Goal: Use online tool/utility: Use online tool/utility

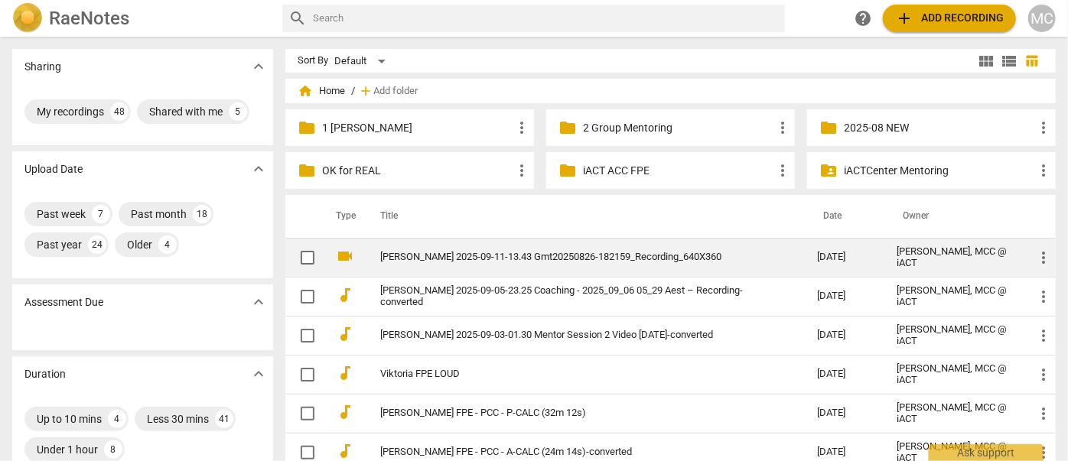
click at [444, 260] on link "[PERSON_NAME] 2025-09-11-13.43 Gmt20250826-182159_Recording_640X360" at bounding box center [571, 257] width 382 height 11
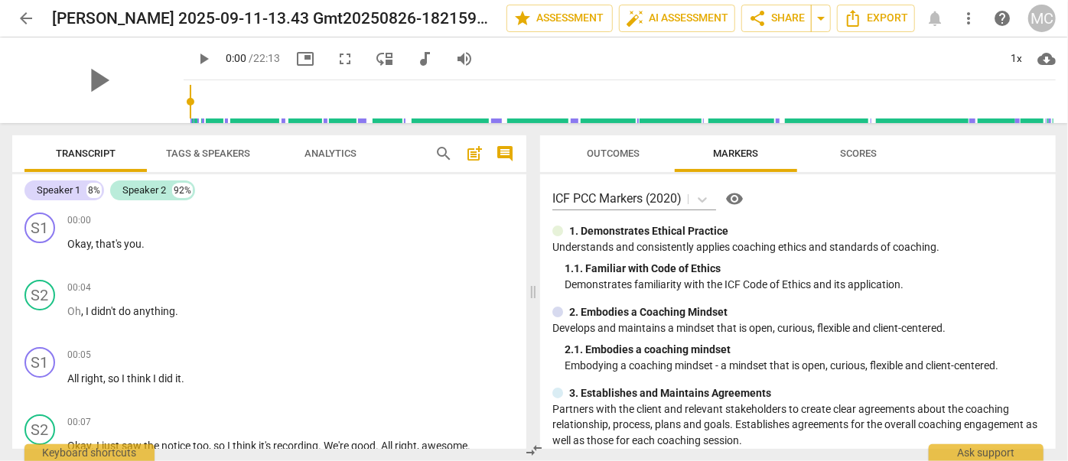
click at [415, 54] on span "audiotrack" at bounding box center [424, 59] width 18 height 18
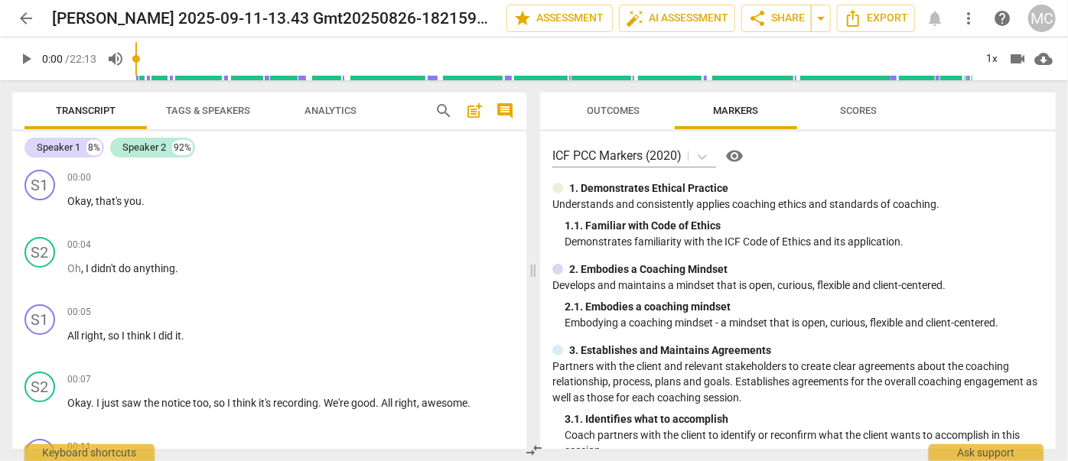
click at [438, 104] on span "search" at bounding box center [443, 111] width 18 height 18
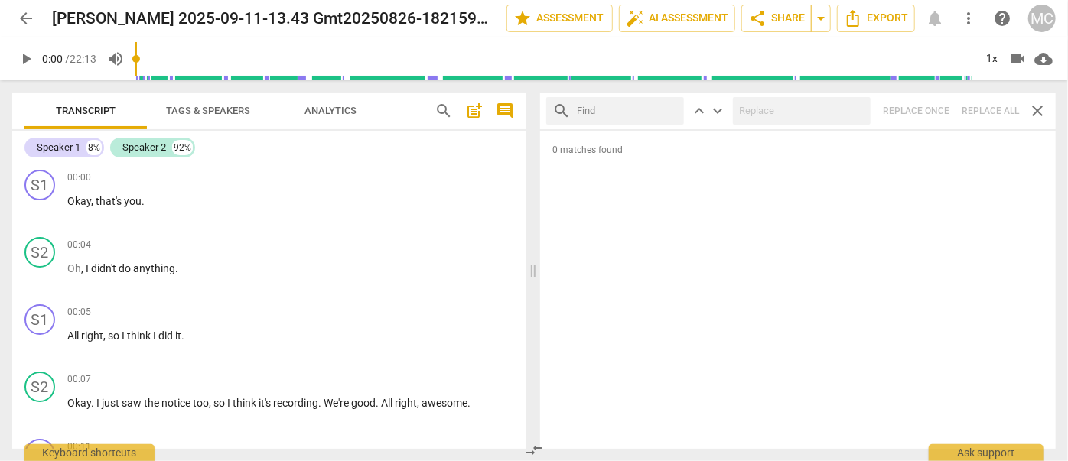
drag, startPoint x: 1026, startPoint y: 3, endPoint x: 606, endPoint y: 115, distance: 434.7
click at [606, 115] on input "text" at bounding box center [627, 111] width 101 height 24
type input "M"
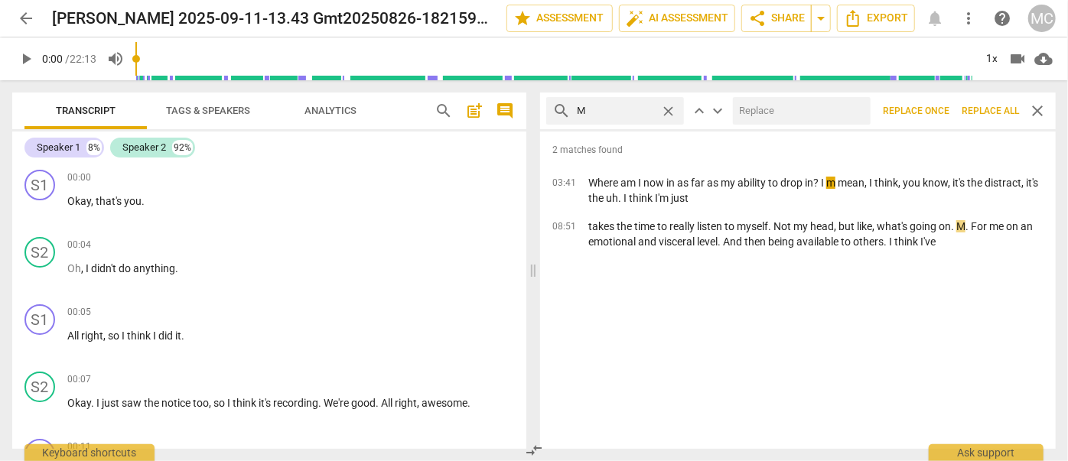
click at [985, 109] on span "Replace all" at bounding box center [989, 111] width 57 height 13
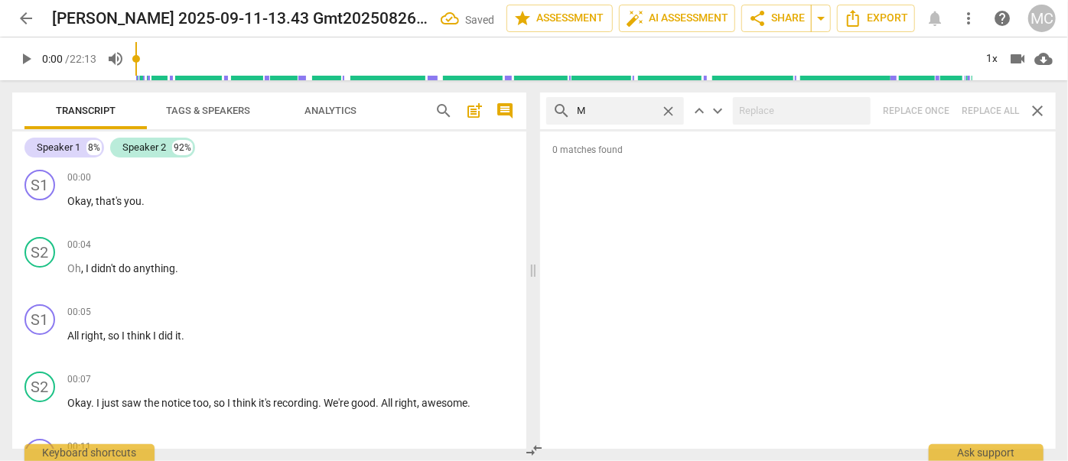
click at [673, 109] on span "close" at bounding box center [668, 111] width 16 height 16
click at [613, 110] on input "text" at bounding box center [627, 111] width 101 height 24
type input ","
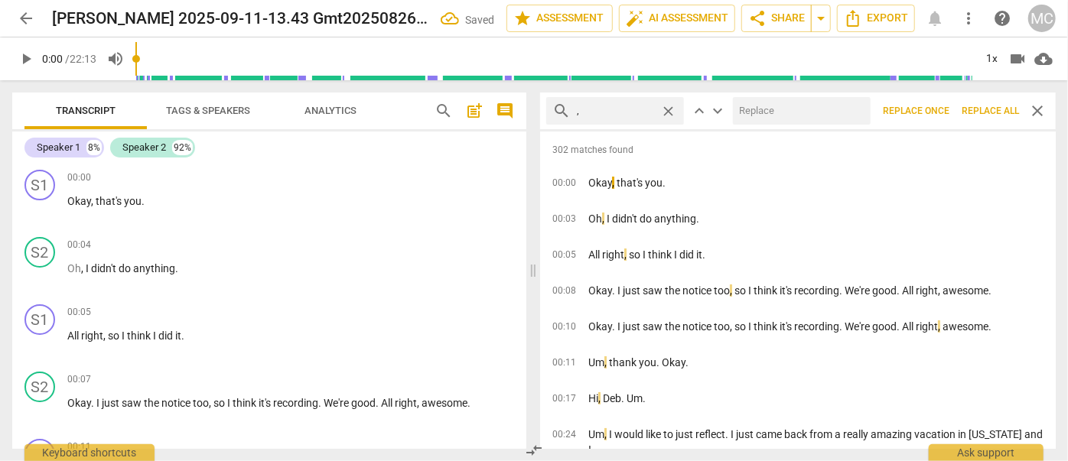
click at [980, 115] on span "Replace all" at bounding box center [989, 111] width 57 height 13
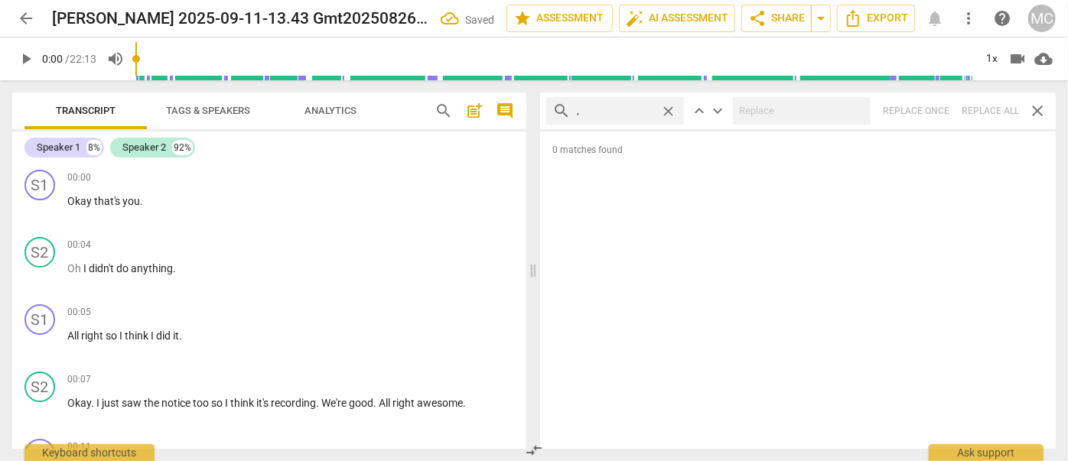
click at [669, 111] on span "close" at bounding box center [668, 111] width 16 height 16
click at [630, 109] on input "text" at bounding box center [627, 111] width 101 height 24
type input ". LIKE"
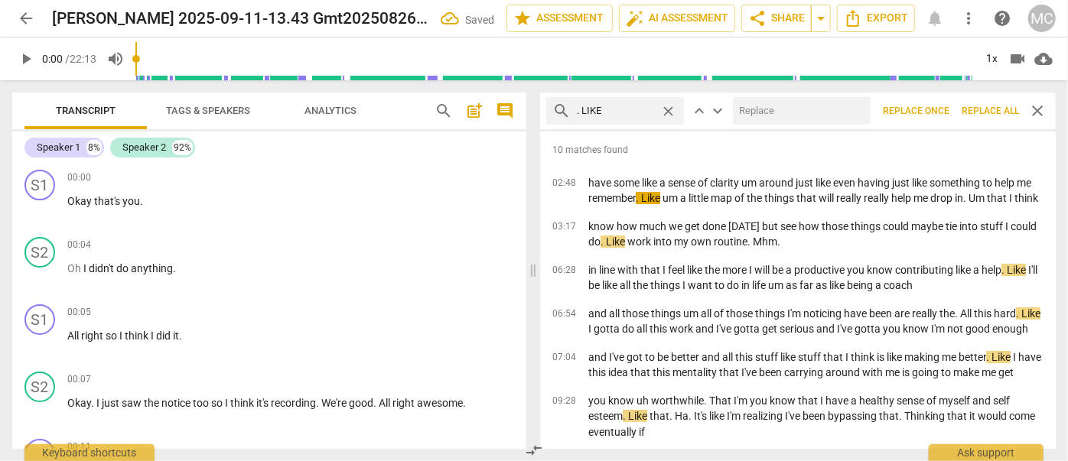
click at [788, 115] on input "text" at bounding box center [799, 111] width 132 height 24
type input "(LIKE)"
click at [993, 108] on span "Replace all" at bounding box center [989, 111] width 57 height 13
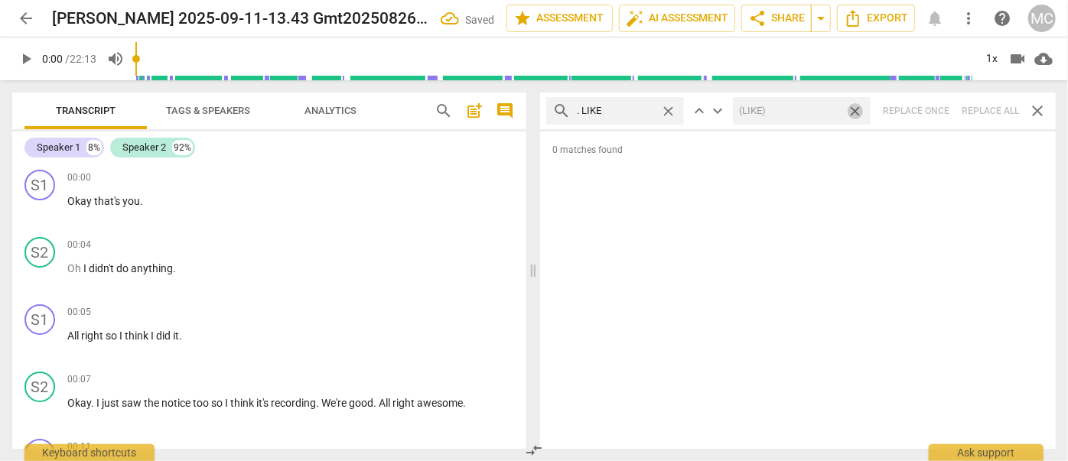
click at [854, 111] on span "close" at bounding box center [855, 111] width 16 height 16
click at [672, 107] on span "close" at bounding box center [668, 111] width 16 height 16
click at [638, 109] on input "text" at bounding box center [627, 111] width 101 height 24
type input ". UM"
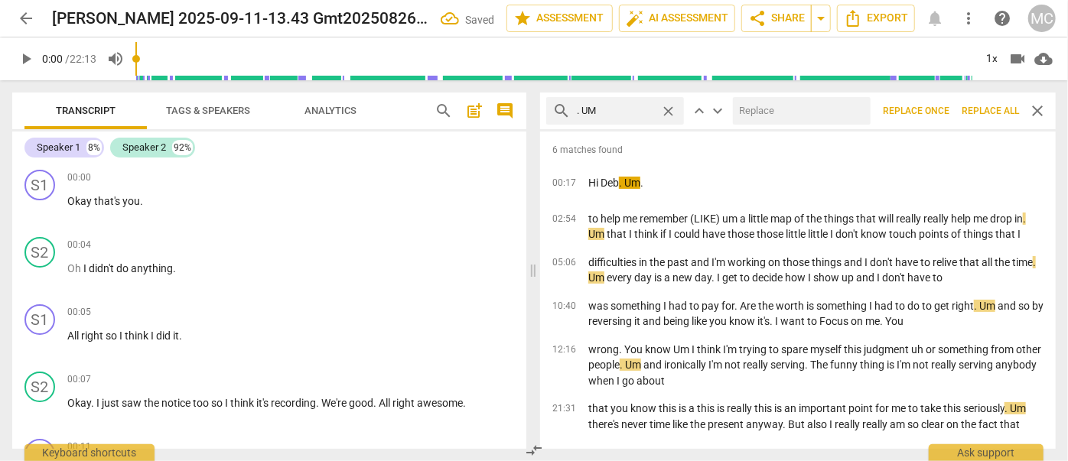
click at [750, 111] on input "text" at bounding box center [799, 111] width 132 height 24
type input "(UMM)"
click at [981, 113] on span "Replace all" at bounding box center [989, 111] width 57 height 13
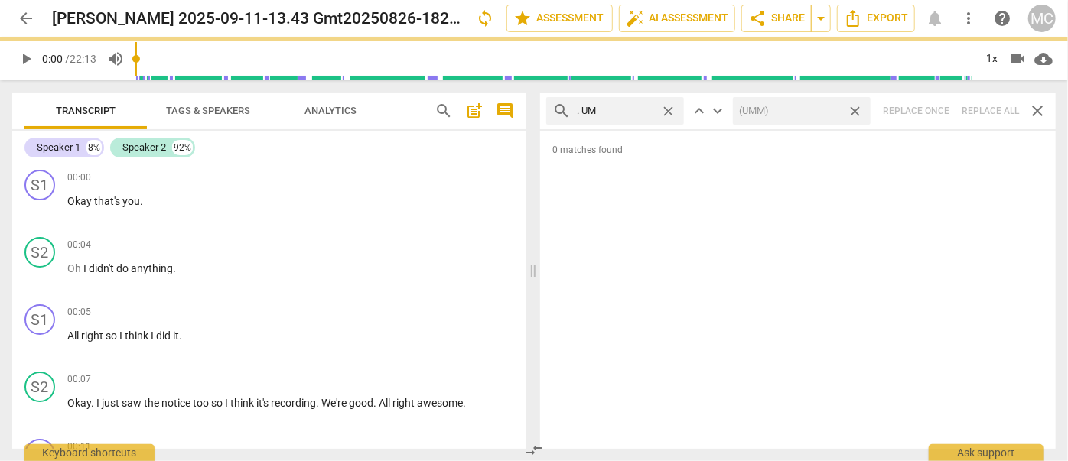
click at [857, 109] on span "close" at bounding box center [855, 111] width 16 height 16
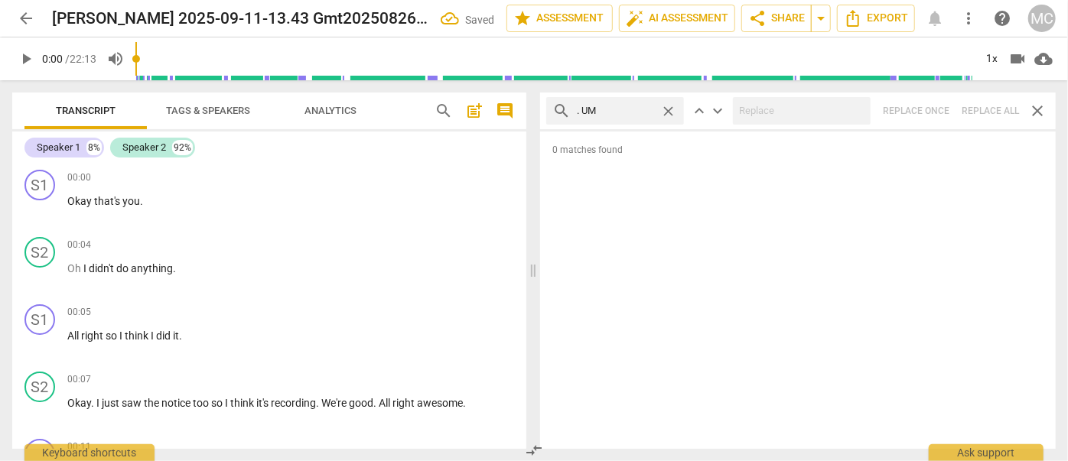
drag, startPoint x: 669, startPoint y: 109, endPoint x: 628, endPoint y: 107, distance: 41.4
click at [669, 109] on span "close" at bounding box center [668, 111] width 16 height 16
click at [624, 108] on input "text" at bounding box center [627, 111] width 101 height 24
type input ". UH"
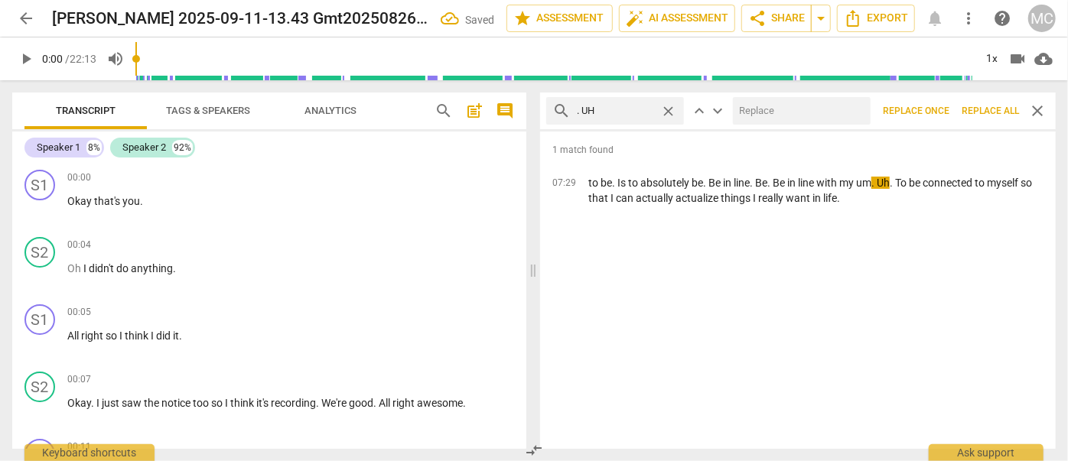
click at [772, 111] on input "text" at bounding box center [799, 111] width 132 height 24
type input "(UH)"
click at [992, 109] on span "Replace all" at bounding box center [989, 111] width 57 height 13
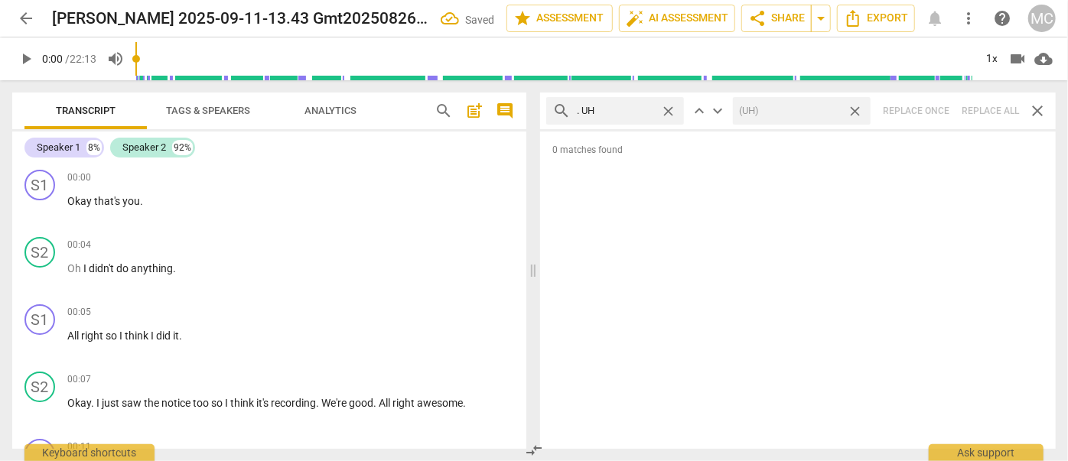
click at [857, 111] on span "close" at bounding box center [855, 111] width 16 height 16
click at [665, 107] on span "close" at bounding box center [668, 111] width 16 height 16
click at [618, 112] on input "text" at bounding box center [627, 111] width 101 height 24
type input "UM"
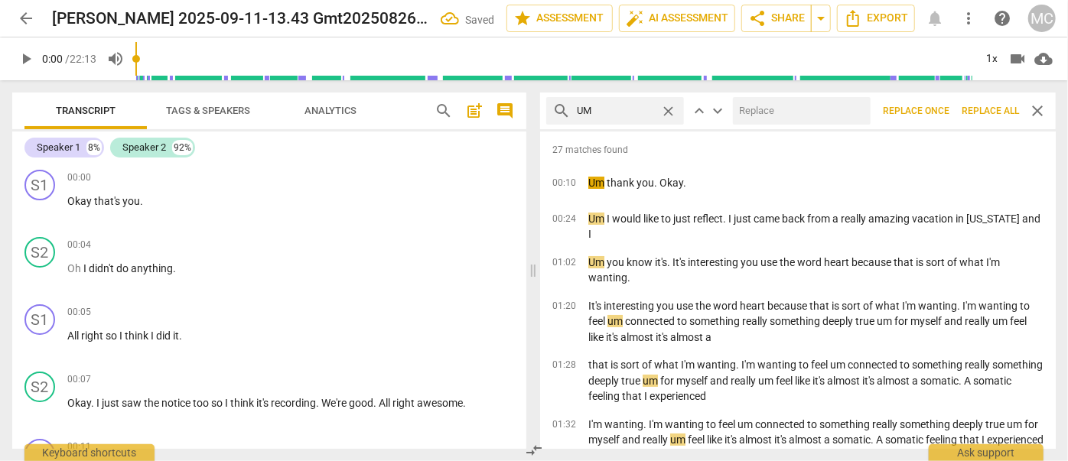
click at [797, 114] on input "text" at bounding box center [799, 111] width 132 height 24
type input "(UMM)"
click at [987, 112] on span "Replace all" at bounding box center [989, 111] width 57 height 13
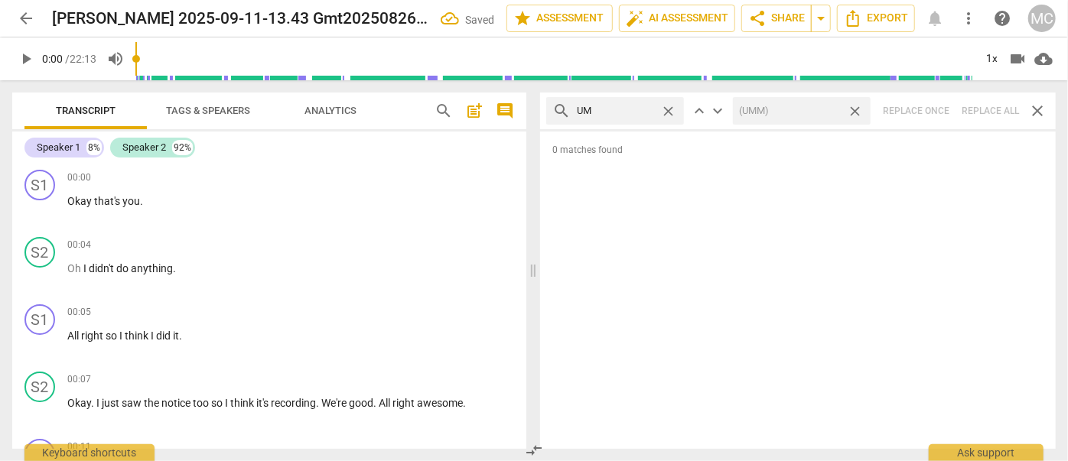
click at [856, 108] on span "close" at bounding box center [855, 111] width 16 height 16
click at [670, 113] on span "close" at bounding box center [668, 111] width 16 height 16
click at [636, 113] on input "text" at bounding box center [627, 111] width 101 height 24
type input "UH"
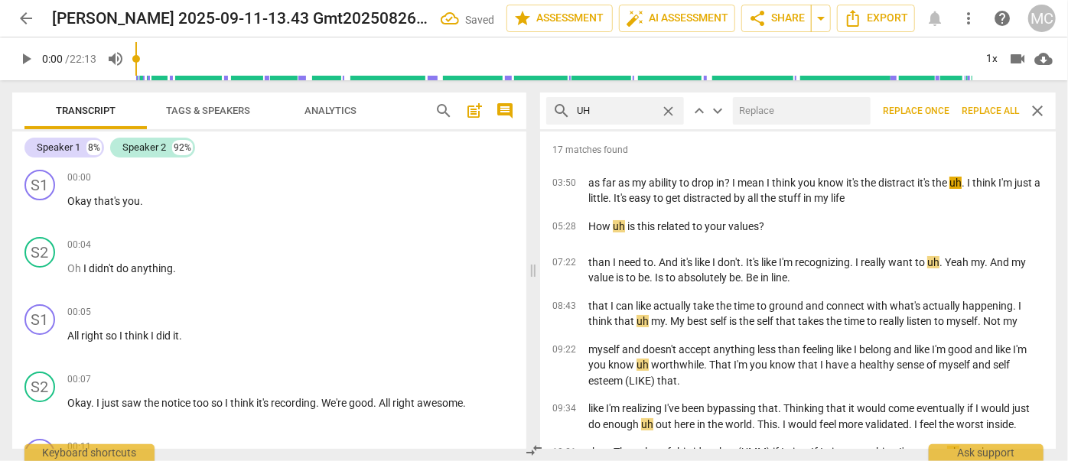
click at [779, 112] on input "text" at bounding box center [799, 111] width 132 height 24
type input "(UH)"
click at [983, 109] on span "Replace all" at bounding box center [989, 111] width 57 height 13
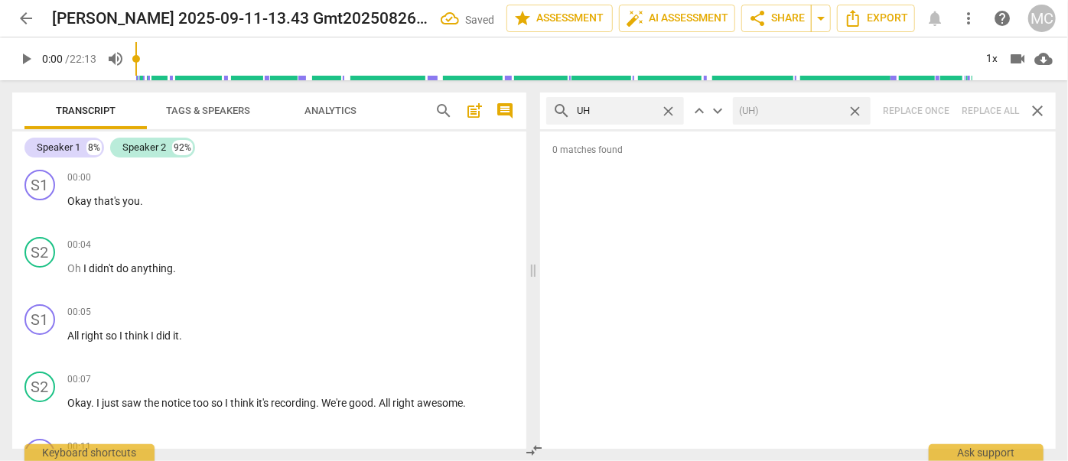
click at [856, 113] on span "close" at bounding box center [855, 111] width 16 height 16
click at [668, 112] on span "close" at bounding box center [668, 111] width 16 height 16
click at [627, 108] on input "text" at bounding box center [627, 111] width 101 height 24
type input "KIND OF"
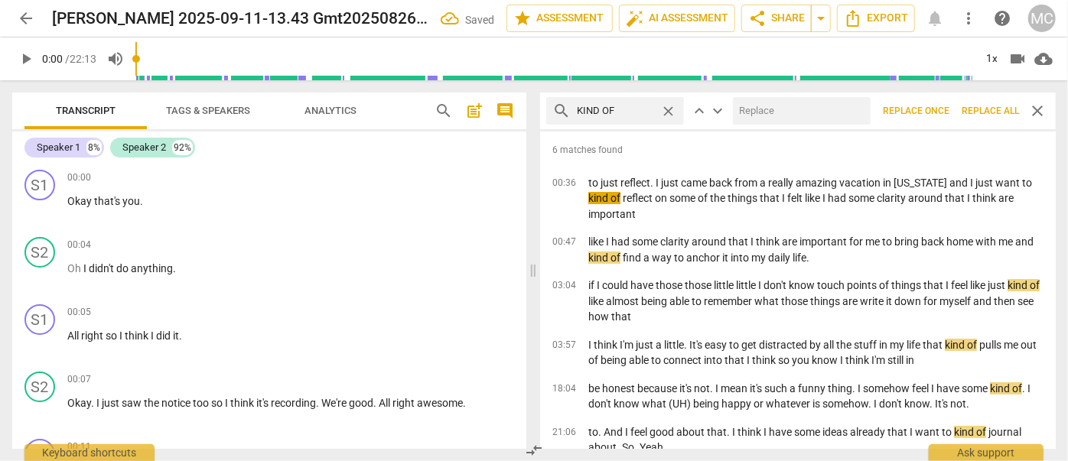
click at [774, 121] on input "text" at bounding box center [799, 111] width 132 height 24
type input "(KIND OF)"
click at [992, 113] on span "Replace all" at bounding box center [989, 111] width 57 height 13
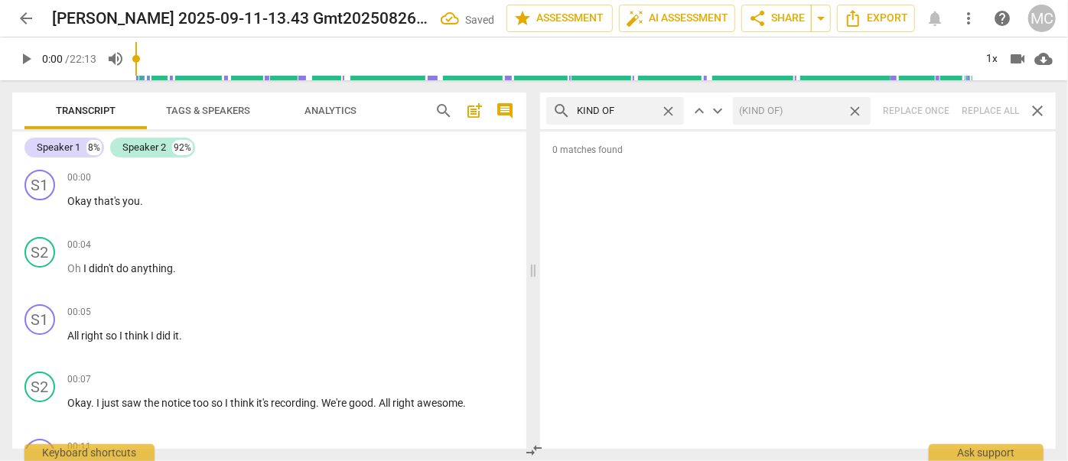
click at [857, 112] on span "close" at bounding box center [855, 111] width 16 height 16
click at [667, 109] on span "close" at bounding box center [668, 111] width 16 height 16
click at [632, 109] on input "text" at bounding box center [627, 111] width 101 height 24
type input "SORT OF"
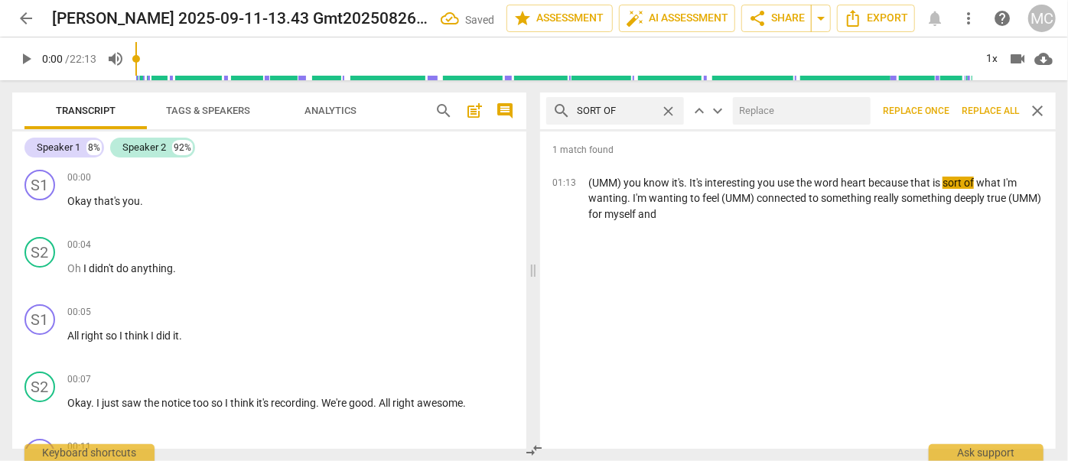
click at [779, 118] on input "text" at bounding box center [799, 111] width 132 height 24
type input "(SORT OF)"
click at [997, 112] on span "Replace all" at bounding box center [989, 111] width 57 height 13
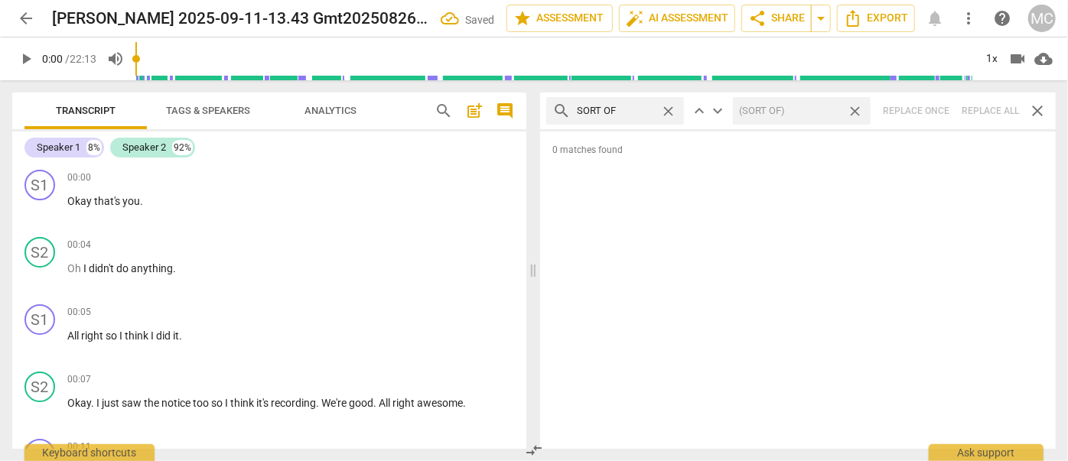
click at [858, 112] on span "close" at bounding box center [855, 111] width 16 height 16
click at [672, 112] on span "close" at bounding box center [668, 111] width 16 height 16
click at [636, 112] on input "text" at bounding box center [615, 111] width 77 height 24
type input "AND THEN"
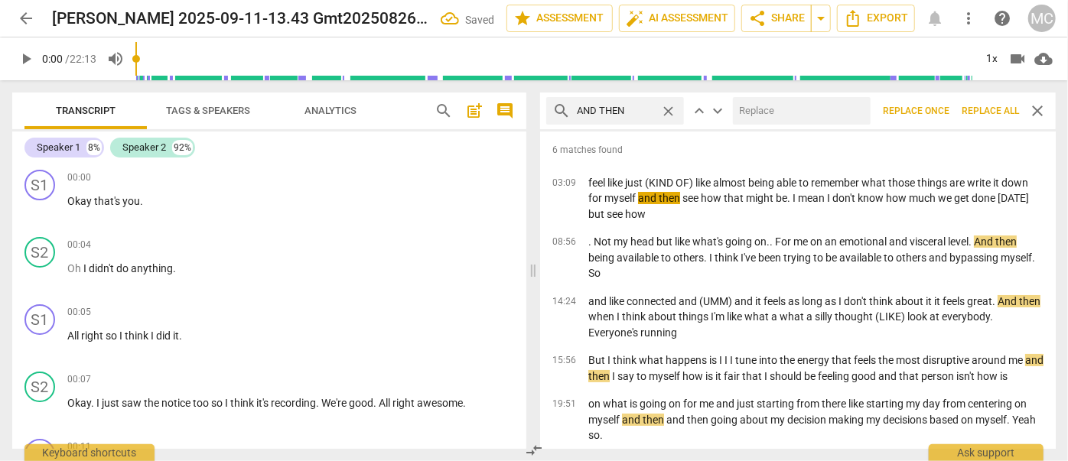
click at [760, 111] on input "text" at bounding box center [799, 111] width 132 height 24
type input "(tHEN)"
click at [984, 113] on span "Replace all" at bounding box center [989, 111] width 57 height 13
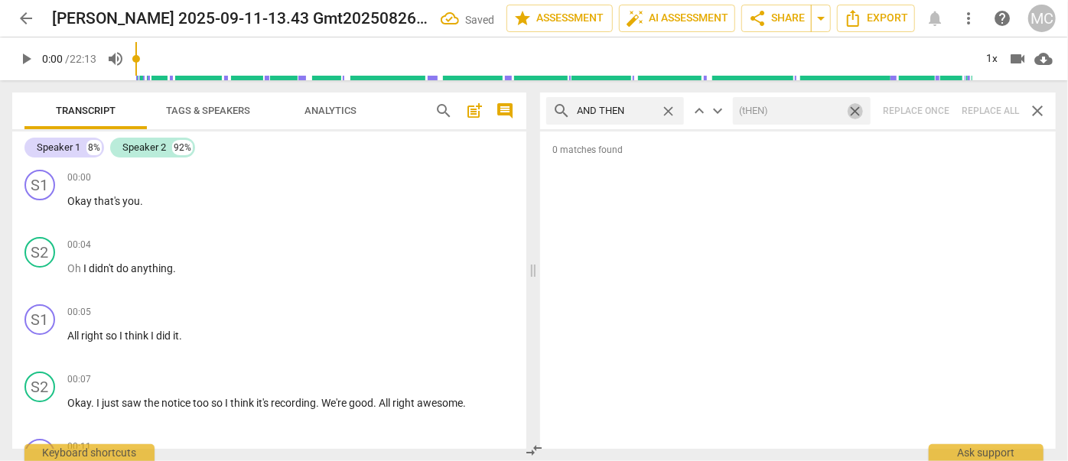
click at [854, 110] on span "close" at bounding box center [855, 111] width 16 height 16
click at [667, 109] on span "close" at bounding box center [668, 111] width 16 height 16
click at [653, 109] on input "text" at bounding box center [627, 111] width 101 height 24
type input "LIKE"
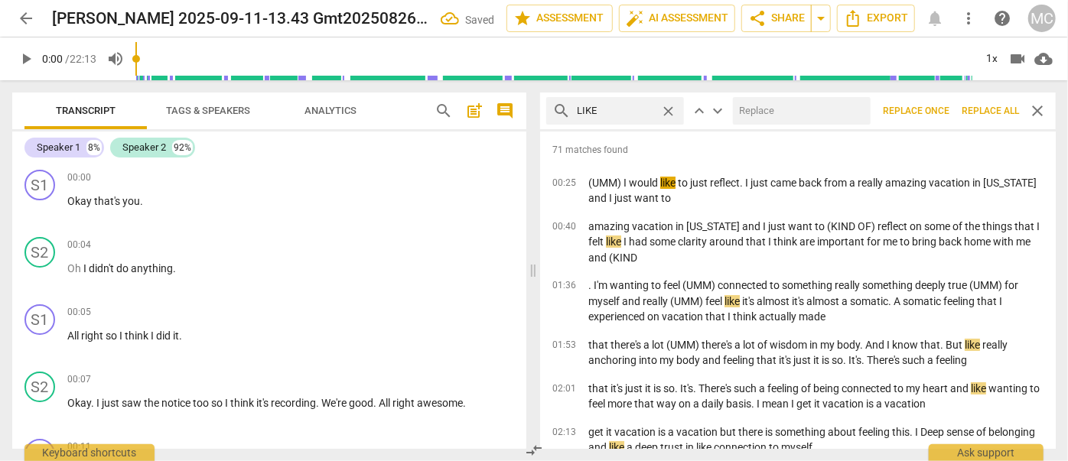
click at [755, 113] on input "text" at bounding box center [799, 111] width 132 height 24
type input "(LIKE)"
click at [983, 113] on span "Replace all" at bounding box center [989, 111] width 57 height 13
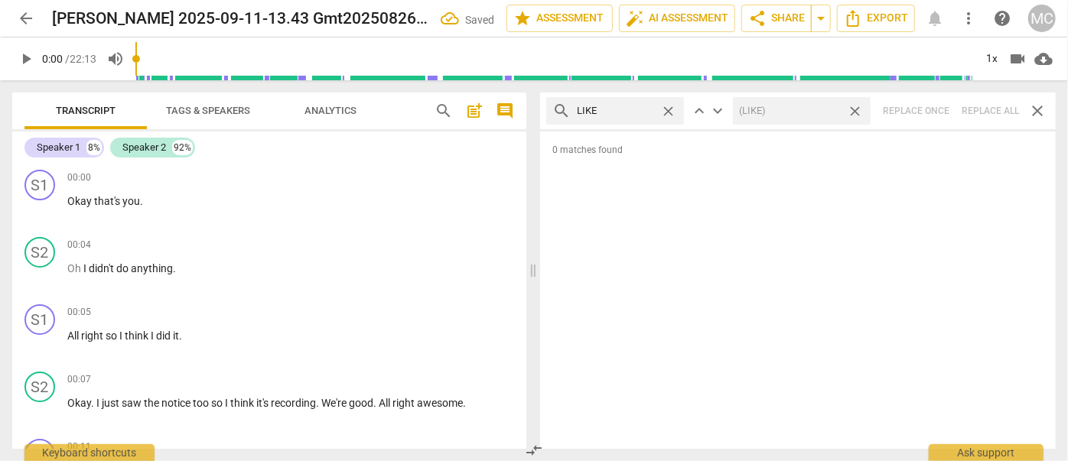
click at [858, 110] on span "close" at bounding box center [855, 111] width 16 height 16
click at [668, 109] on span "close" at bounding box center [668, 111] width 16 height 16
click at [643, 109] on input "text" at bounding box center [627, 111] width 101 height 24
type input "JUST"
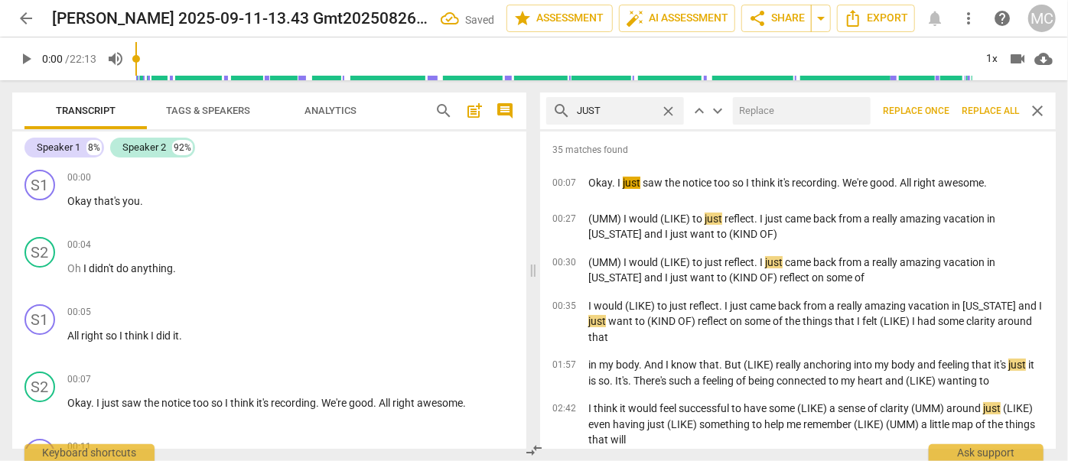
click at [760, 108] on input "text" at bounding box center [799, 111] width 132 height 24
type input "(JUST)"
click at [987, 113] on span "Replace all" at bounding box center [989, 111] width 57 height 13
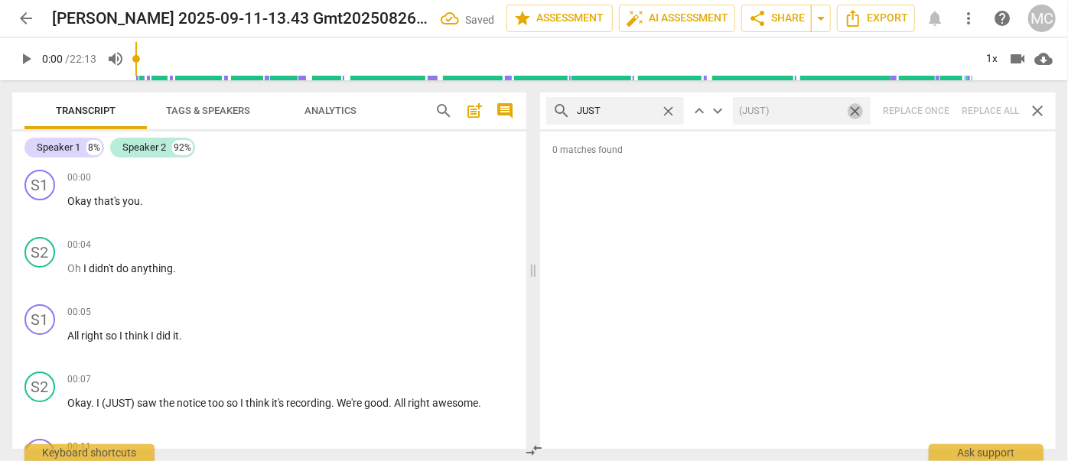
drag, startPoint x: 857, startPoint y: 109, endPoint x: 740, endPoint y: 110, distance: 116.3
click at [857, 109] on span "close" at bounding box center [855, 111] width 16 height 16
click at [664, 107] on span "close" at bounding box center [668, 111] width 16 height 16
click at [619, 108] on input "text" at bounding box center [627, 111] width 101 height 24
type input "YOU KNOW"
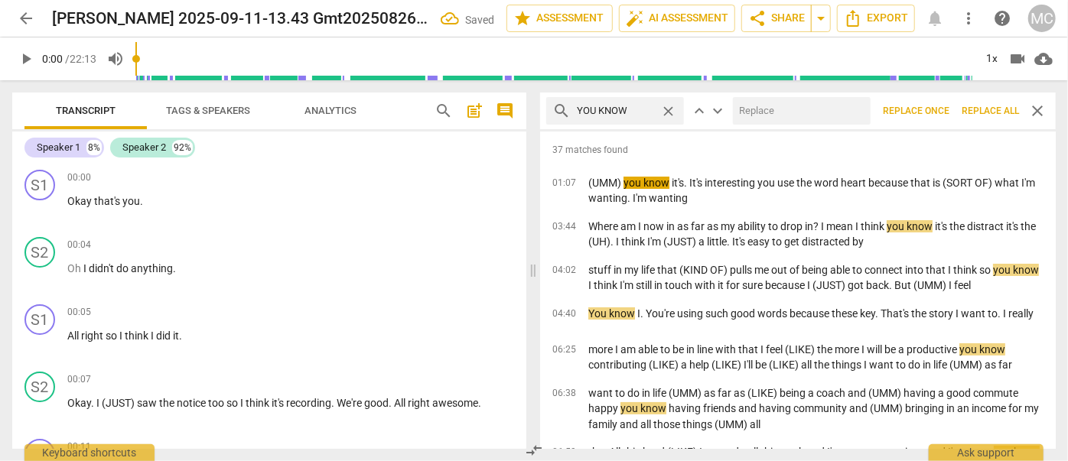
click at [758, 115] on input "text" at bounding box center [799, 111] width 132 height 24
type input "(YOU KNOW)"
click at [987, 113] on span "Replace all" at bounding box center [989, 111] width 57 height 13
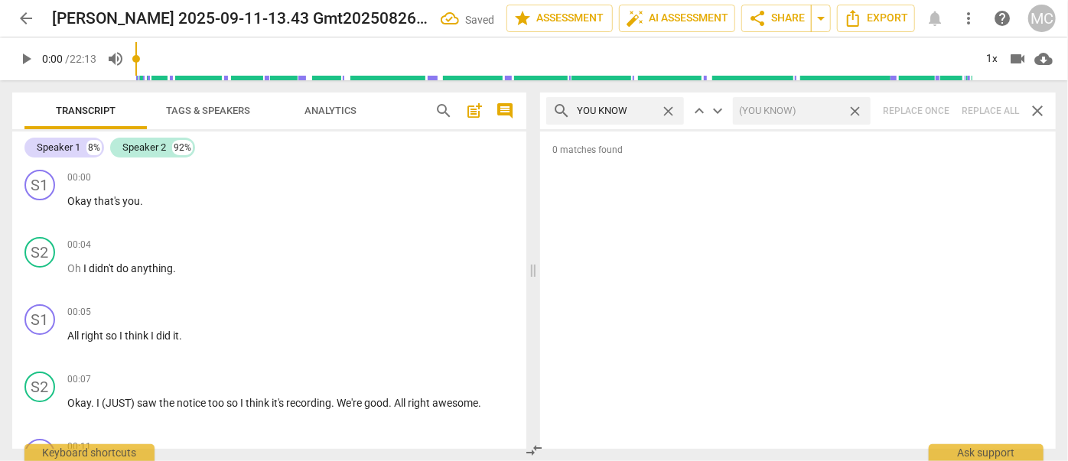
click at [851, 112] on span "close" at bounding box center [855, 111] width 16 height 16
click at [665, 106] on span "close" at bounding box center [668, 111] width 16 height 16
click at [618, 109] on input "text" at bounding box center [627, 111] width 101 height 24
type input "i GUESS"
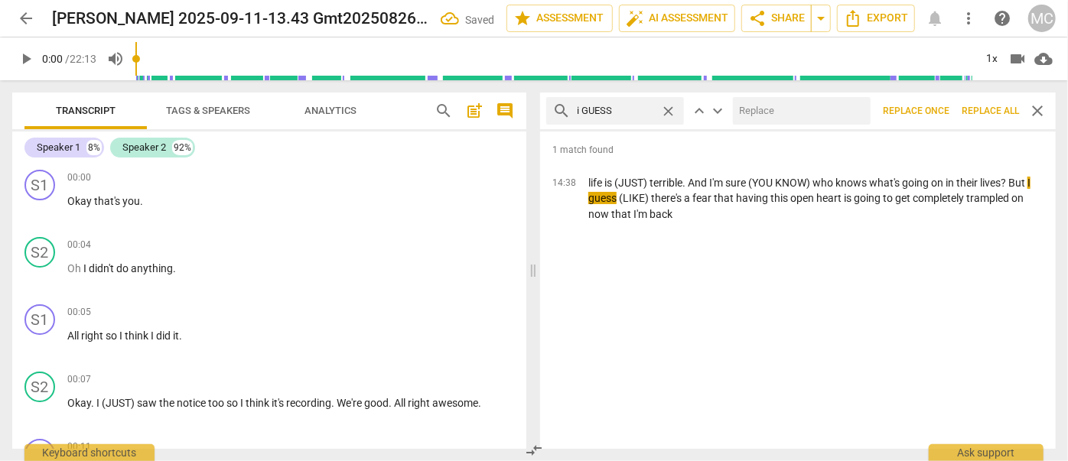
click at [789, 111] on input "text" at bounding box center [799, 111] width 132 height 24
type input "(i GUESS)"
click at [988, 107] on span "Replace all" at bounding box center [989, 111] width 57 height 13
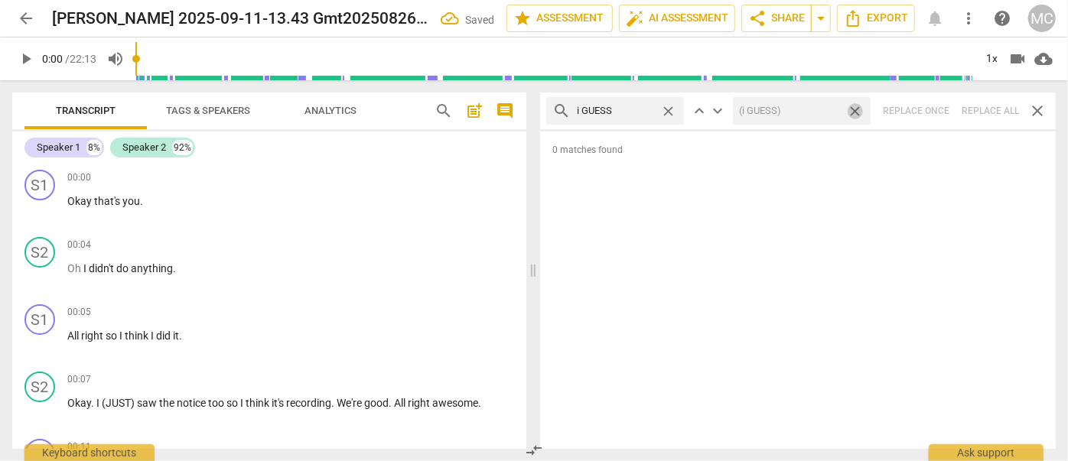
click at [857, 110] on span "close" at bounding box center [855, 111] width 16 height 16
drag, startPoint x: 668, startPoint y: 110, endPoint x: 620, endPoint y: 107, distance: 48.3
click at [668, 110] on span "close" at bounding box center [668, 111] width 16 height 16
click at [618, 107] on input "text" at bounding box center [627, 111] width 101 height 24
type input "i MEAN"
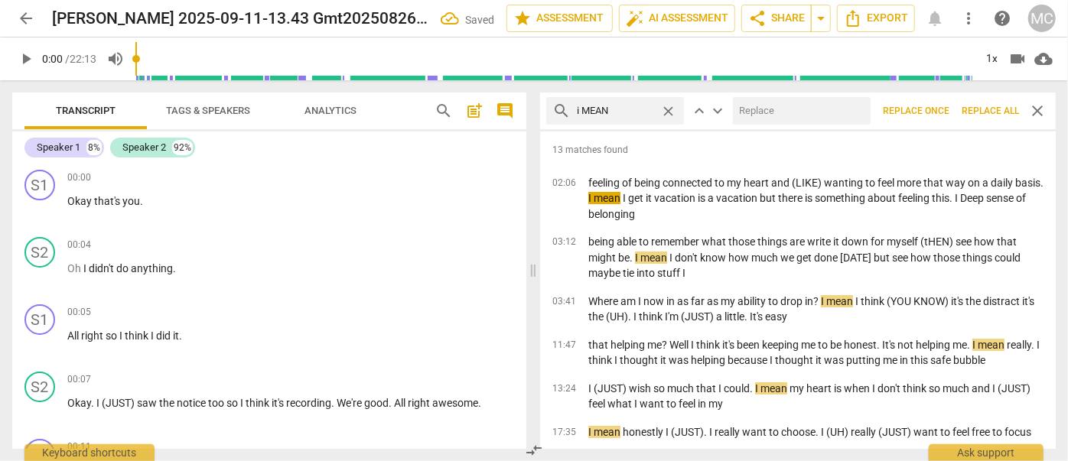
click at [756, 101] on input "text" at bounding box center [799, 111] width 132 height 24
type input "(i MEAN)"
click at [976, 108] on span "Replace all" at bounding box center [989, 111] width 57 height 13
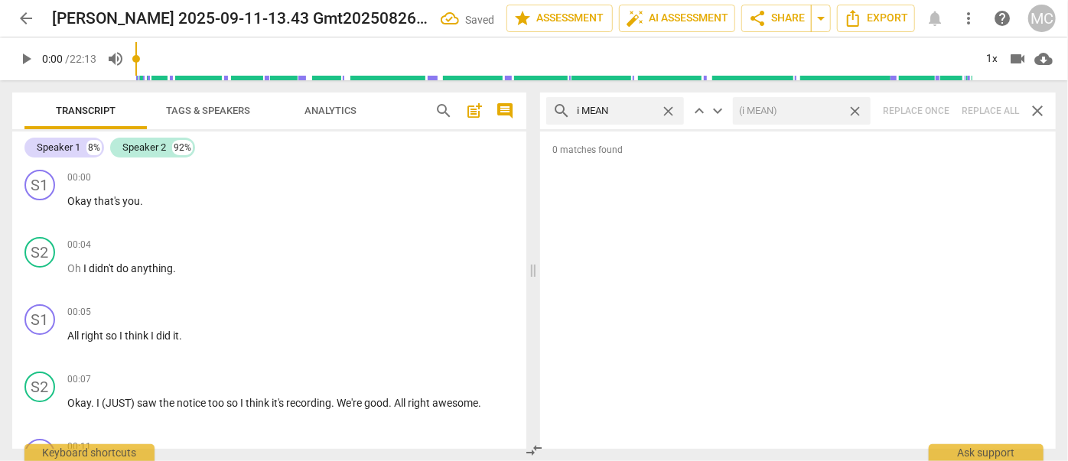
click at [857, 113] on span "close" at bounding box center [855, 111] width 16 height 16
click at [672, 109] on span "close" at bounding box center [668, 111] width 16 height 16
click at [638, 113] on input "text" at bounding box center [627, 111] width 101 height 24
type input "OKAY"
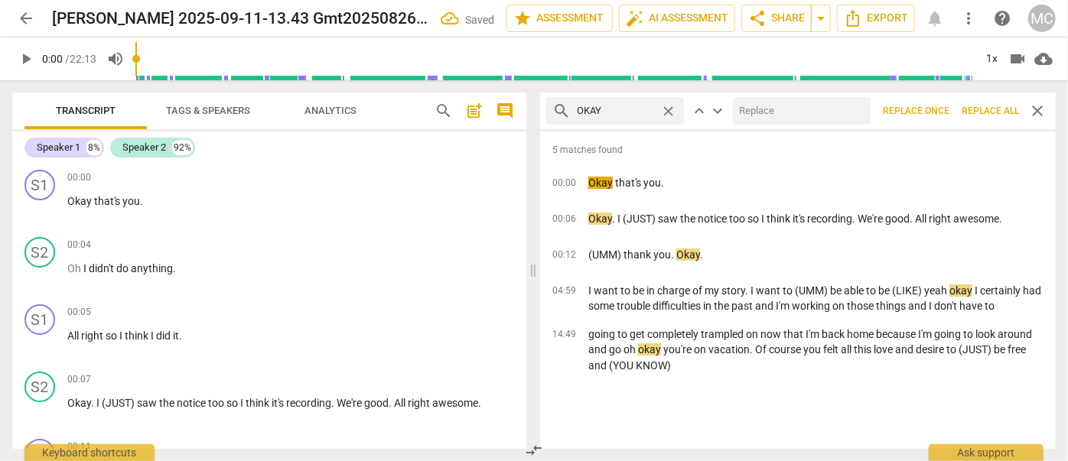
click at [809, 117] on input "text" at bounding box center [799, 111] width 132 height 24
type input "ok"
click at [974, 102] on button "Replace all" at bounding box center [990, 111] width 70 height 28
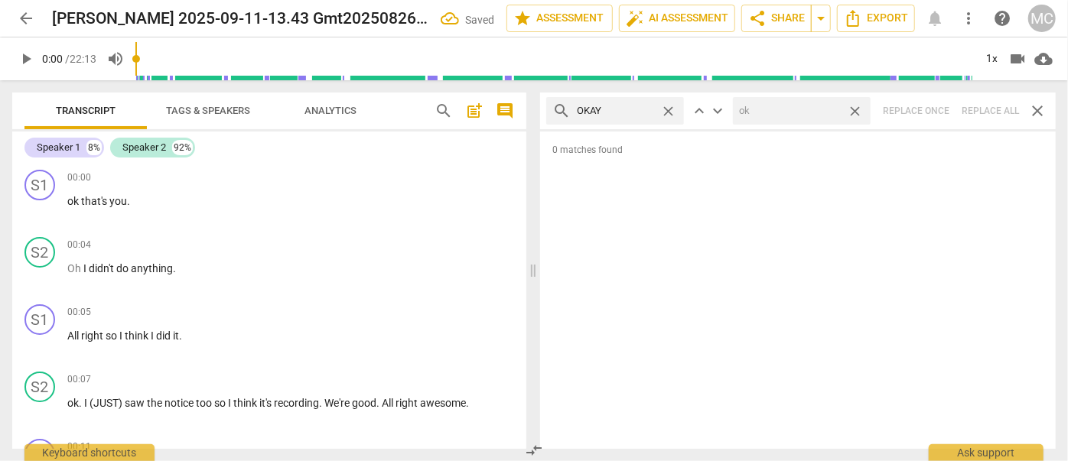
click at [858, 110] on span "close" at bounding box center [855, 111] width 16 height 16
click at [668, 109] on span "close" at bounding box center [668, 111] width 16 height 16
click at [649, 109] on input "text" at bounding box center [627, 111] width 101 height 24
type input "MAYBE"
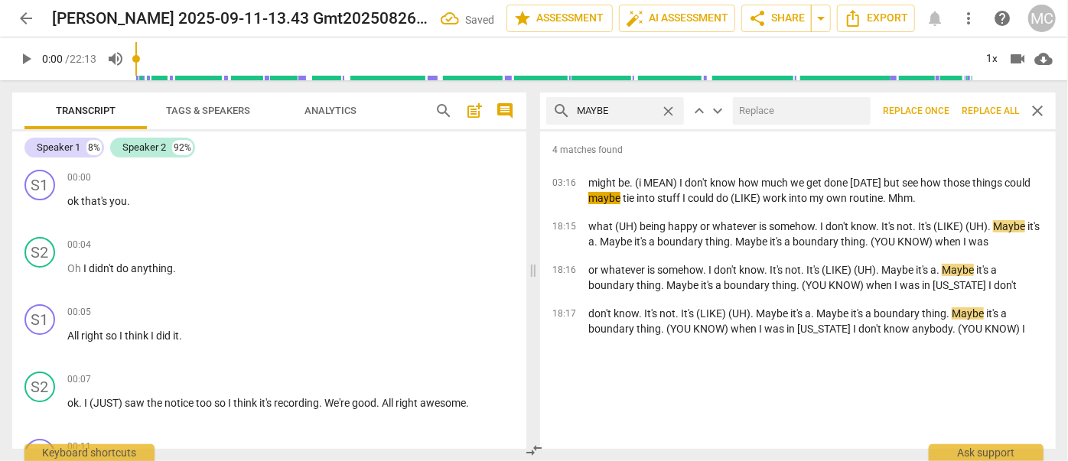
click at [778, 113] on input "text" at bounding box center [799, 111] width 132 height 24
type input "(mAYBE)"
click at [984, 106] on span "Replace all" at bounding box center [989, 111] width 57 height 13
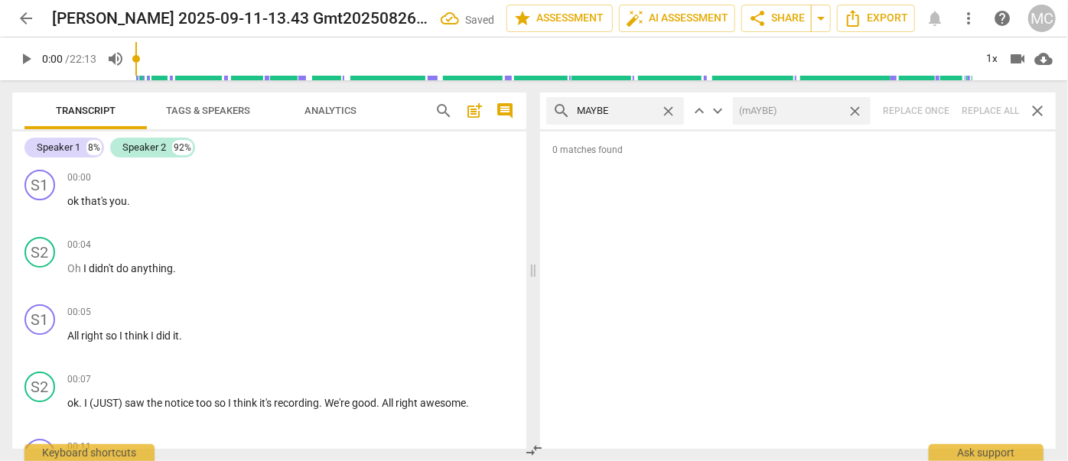
click at [854, 112] on span "close" at bounding box center [855, 111] width 16 height 16
click at [678, 111] on div "close" at bounding box center [672, 111] width 24 height 16
click at [673, 109] on span "close" at bounding box center [668, 111] width 16 height 16
click at [640, 109] on input "text" at bounding box center [615, 111] width 77 height 24
type input "pERHAPS"
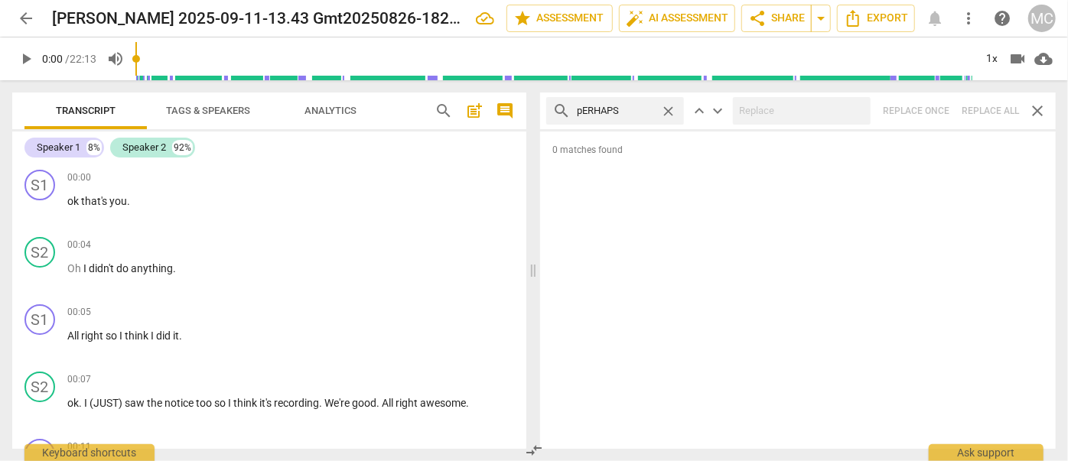
click at [996, 110] on div "search pERHAPS close keyboard_arrow_up keyboard_arrow_down Replace once Replace…" at bounding box center [797, 111] width 515 height 37
click at [671, 112] on span "close" at bounding box center [668, 111] width 16 height 16
click at [630, 112] on input "text" at bounding box center [627, 111] width 101 height 24
type input "ALMOST"
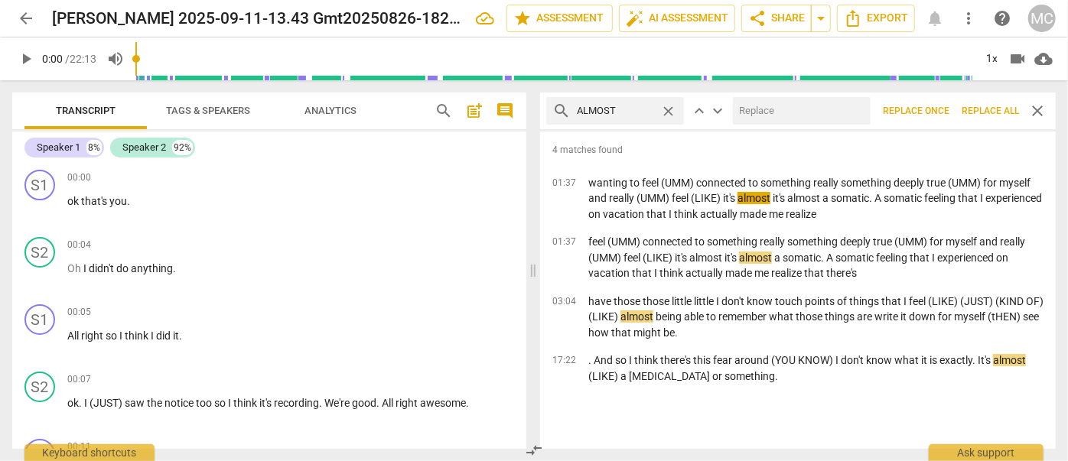
click at [790, 116] on input "text" at bounding box center [799, 111] width 132 height 24
type input "(ALMOST)"
click at [991, 113] on span "Replace all" at bounding box center [989, 111] width 57 height 13
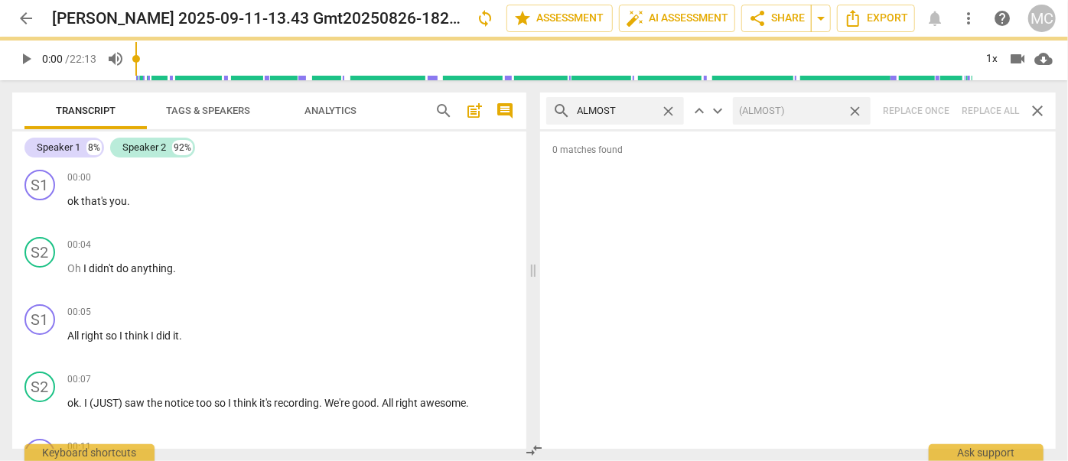
click at [855, 111] on span "close" at bounding box center [855, 111] width 16 height 16
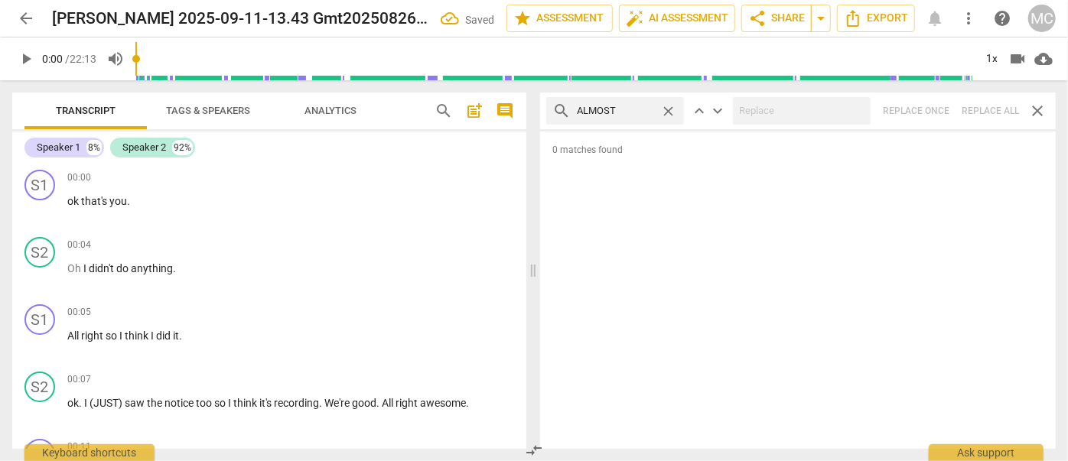
drag, startPoint x: 670, startPoint y: 106, endPoint x: 632, endPoint y: 112, distance: 38.0
click at [670, 106] on span "close" at bounding box center [668, 111] width 16 height 16
click at [628, 113] on input "text" at bounding box center [627, 111] width 101 height 24
type input "i THINK"
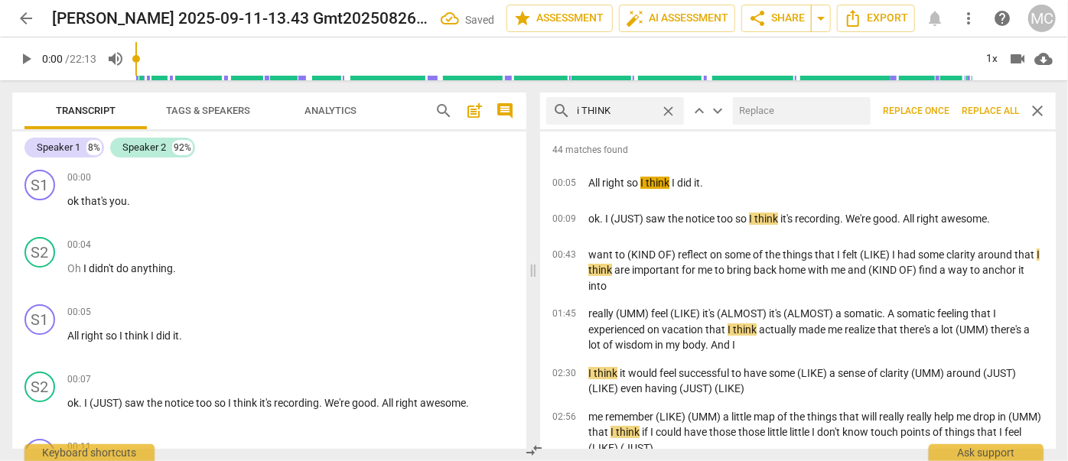
click at [776, 106] on input "text" at bounding box center [799, 111] width 132 height 24
type input "(i THINK)"
click at [1000, 110] on span "Replace all" at bounding box center [989, 111] width 57 height 13
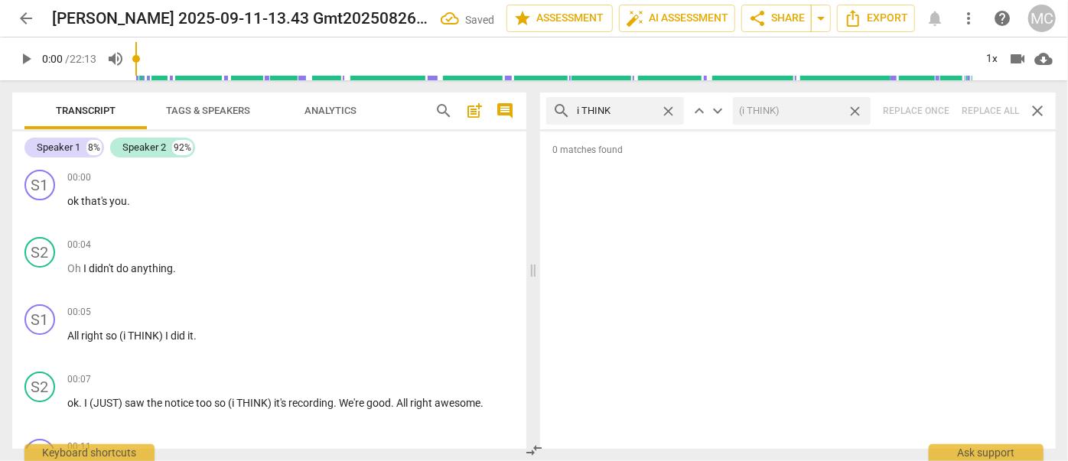
click at [856, 113] on span "close" at bounding box center [855, 111] width 16 height 16
click at [667, 109] on span "close" at bounding box center [668, 111] width 16 height 16
click at [633, 111] on input "text" at bounding box center [627, 111] width 101 height 24
type input "BASICALLY"
click at [980, 101] on div "search BASICALLY close keyboard_arrow_up keyboard_arrow_down Replace once Repla…" at bounding box center [797, 111] width 515 height 37
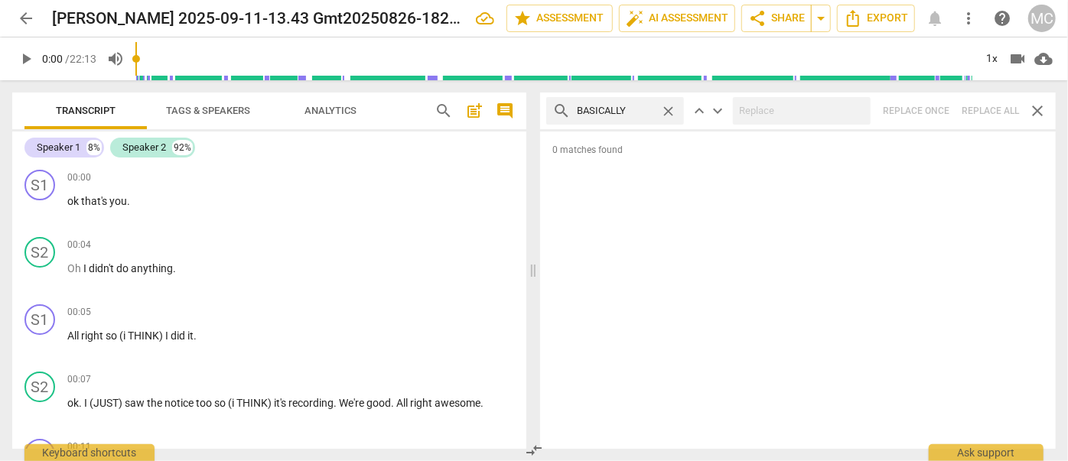
click at [666, 109] on span "close" at bounding box center [668, 111] width 16 height 16
click at [627, 107] on input "text" at bounding box center [627, 111] width 101 height 24
type input "GONNA"
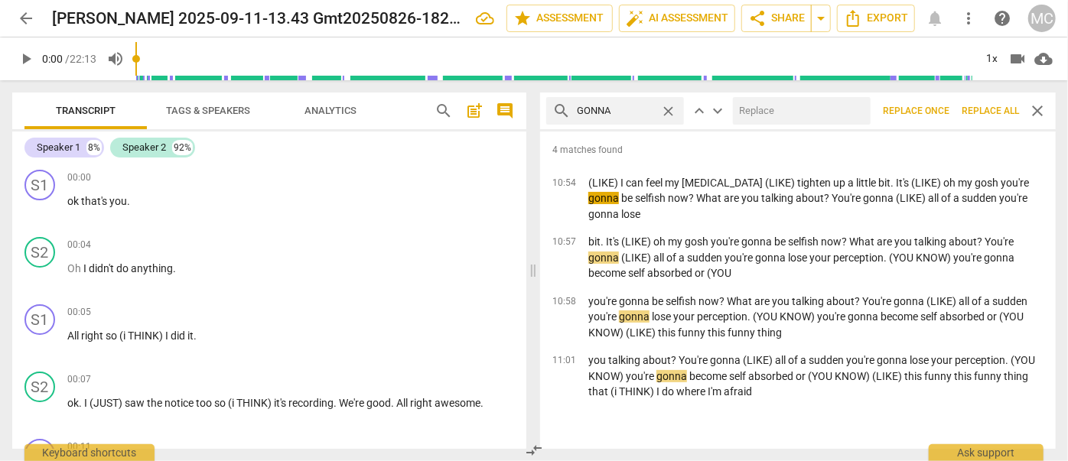
click at [786, 108] on input "text" at bounding box center [799, 111] width 132 height 24
type input "GOING TO"
click at [982, 103] on button "Replace all" at bounding box center [990, 111] width 70 height 28
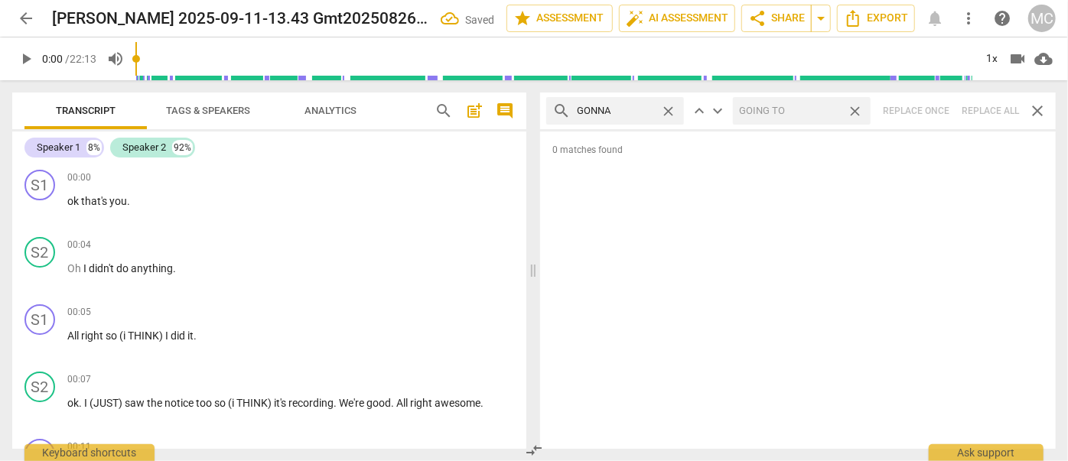
click at [857, 111] on span "close" at bounding box center [855, 111] width 16 height 16
click at [675, 111] on span "close" at bounding box center [668, 111] width 16 height 16
click at [621, 112] on input "text" at bounding box center [627, 111] width 101 height 24
type input "WANNA"
click at [989, 106] on div "search WANNA close keyboard_arrow_up keyboard_arrow_down Replace once Replace a…" at bounding box center [797, 111] width 515 height 37
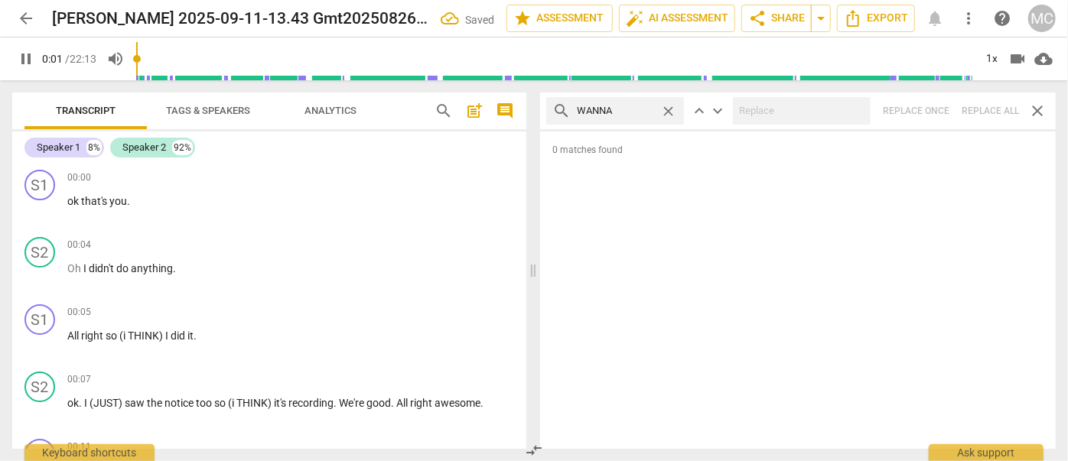
type input "2"
click at [667, 110] on span "close" at bounding box center [668, 111] width 16 height 16
click at [638, 110] on input "text" at bounding box center [627, 111] width 101 height 24
type input "2"
type input "[PERSON_NAME]"
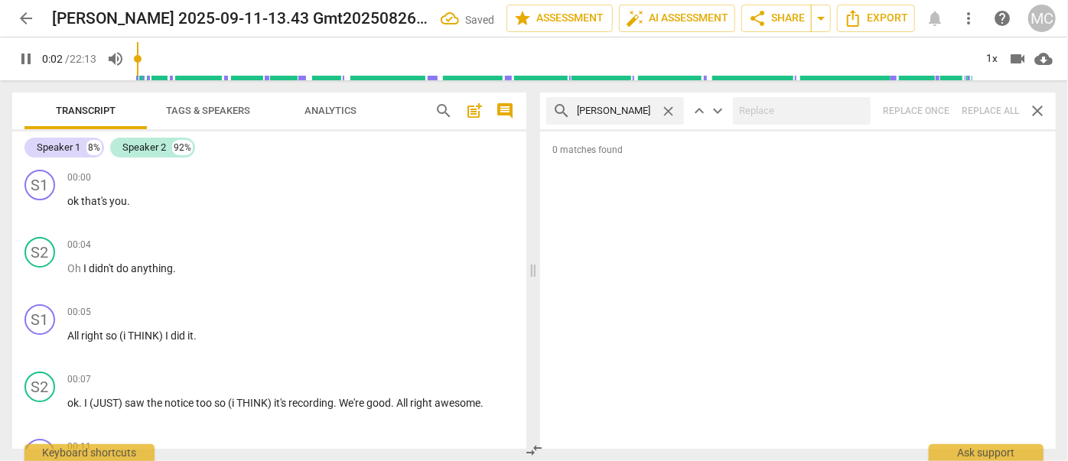
type input "3"
type input "GOTCHA"
click at [993, 113] on div "search GOTCHA close keyboard_arrow_up keyboard_arrow_down Replace once Replace …" at bounding box center [797, 111] width 515 height 37
click at [668, 107] on span "close" at bounding box center [668, 111] width 16 height 16
type input "6"
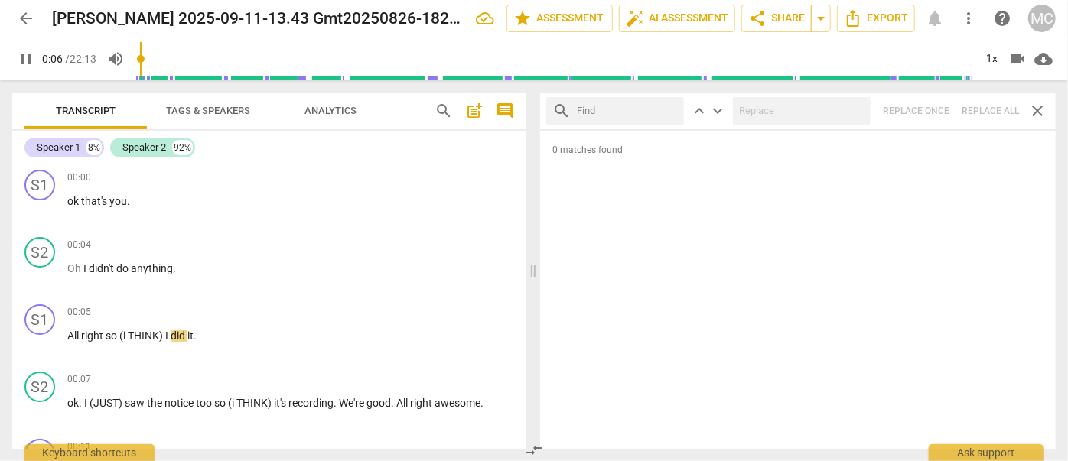
click at [651, 110] on input "text" at bounding box center [627, 111] width 101 height 24
type input "7"
type input "GOT"
type input "8"
type input "GOTTA"
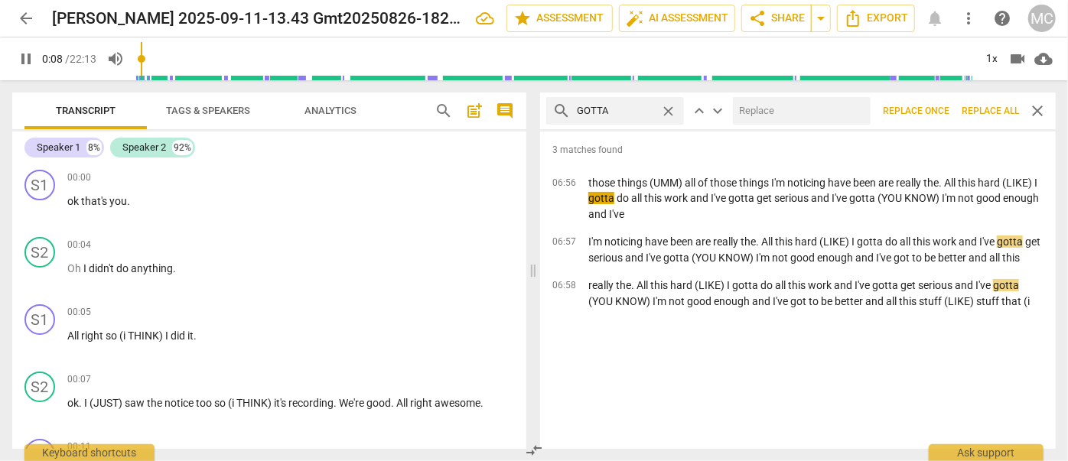
click at [772, 115] on input "text" at bounding box center [799, 111] width 132 height 24
type input "9"
type input "HAVE"
type input "9"
type input "HAVE TO"
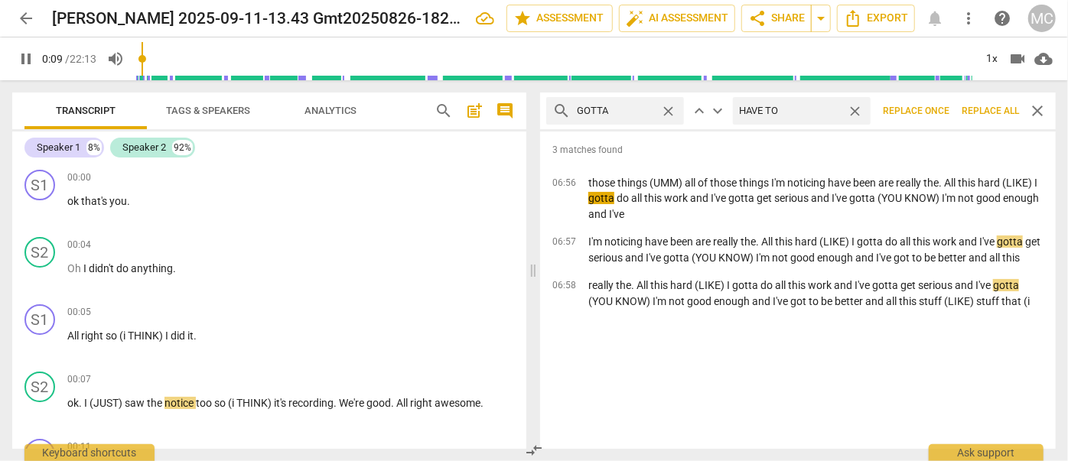
type input "10"
type input "HAVE TO"
click at [987, 116] on span "Replace all" at bounding box center [989, 111] width 57 height 13
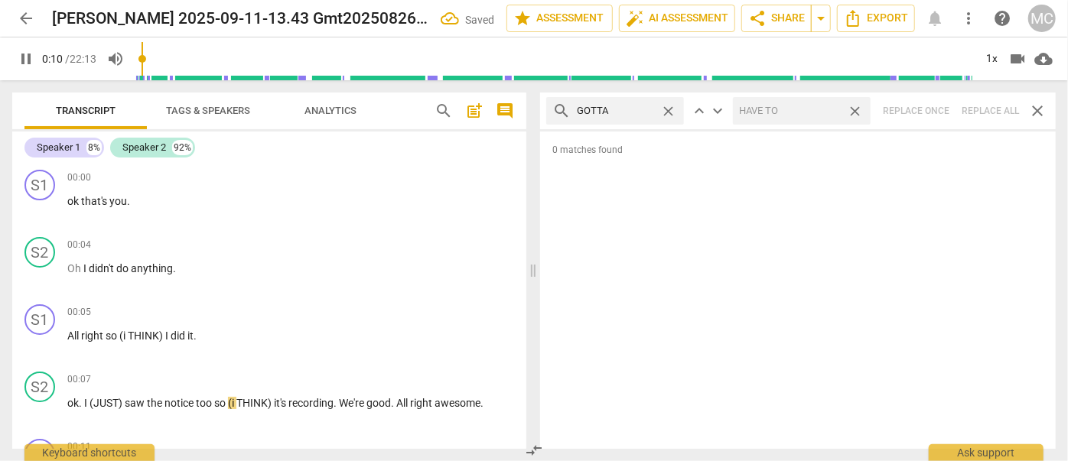
type input "10"
click at [860, 112] on span "close" at bounding box center [855, 111] width 16 height 16
type input "11"
click at [675, 112] on span "close" at bounding box center [668, 111] width 16 height 16
click at [652, 114] on input "text" at bounding box center [627, 111] width 101 height 24
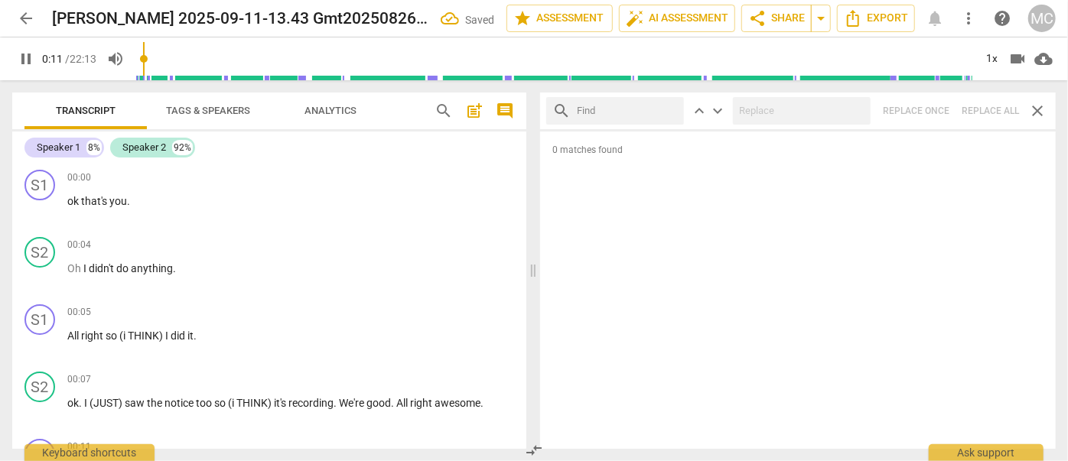
scroll to position [297, 0]
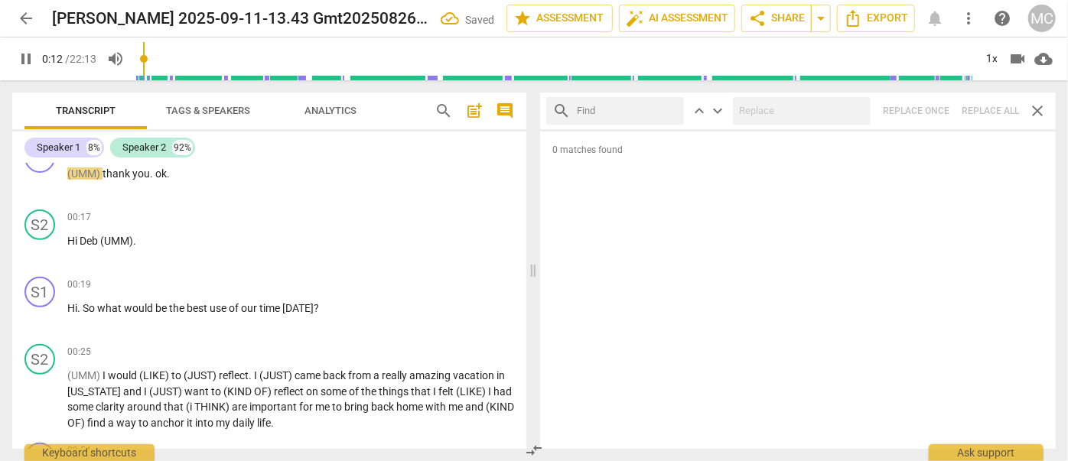
type input "13"
type input "."
type input "13"
type input ". AND"
type input "14"
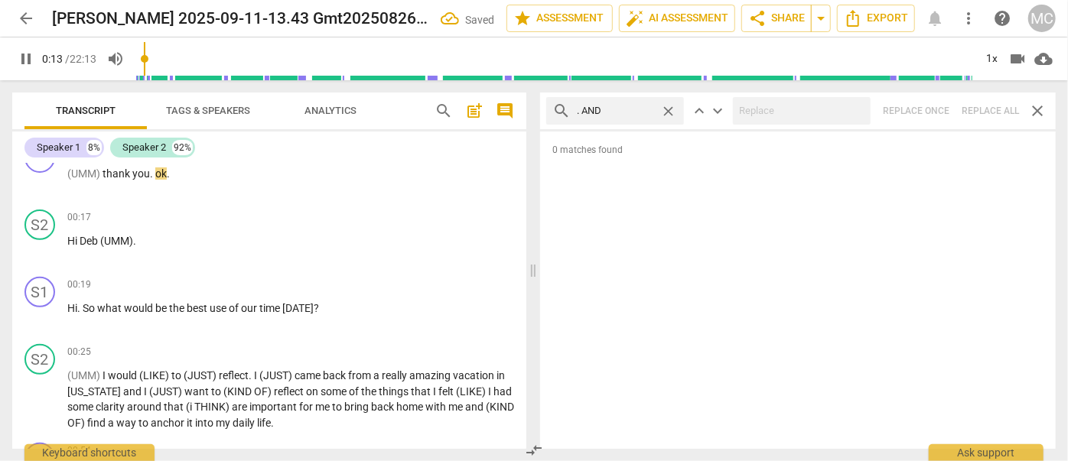
type input ". AND"
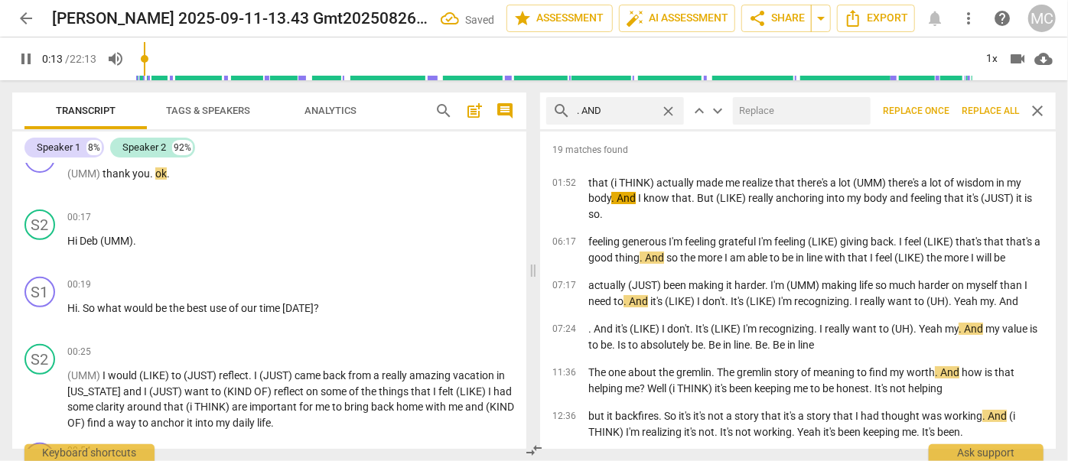
click at [766, 106] on input "text" at bounding box center [799, 111] width 132 height 24
type input "14"
type input ", AN"
type input "15"
type input ", AND"
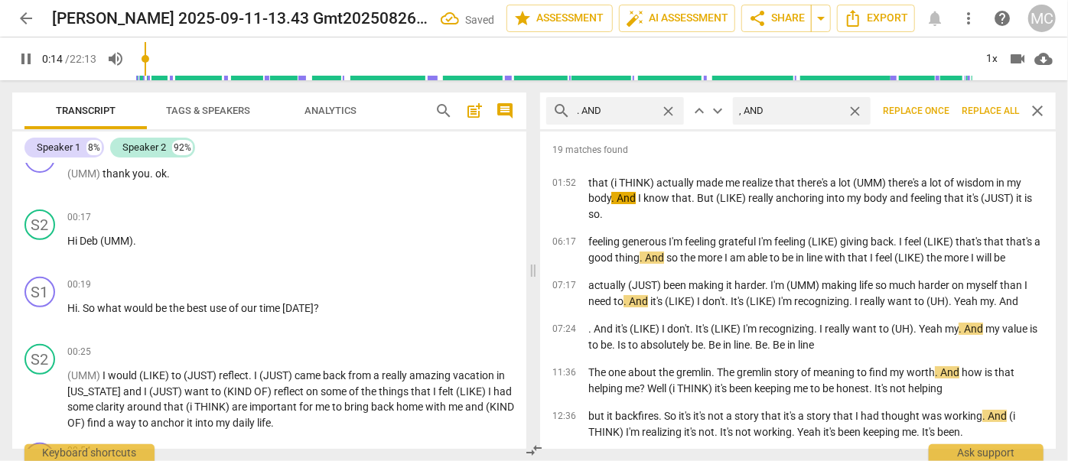
type input "15"
type input ", AND"
click at [989, 112] on span "Replace all" at bounding box center [989, 111] width 57 height 13
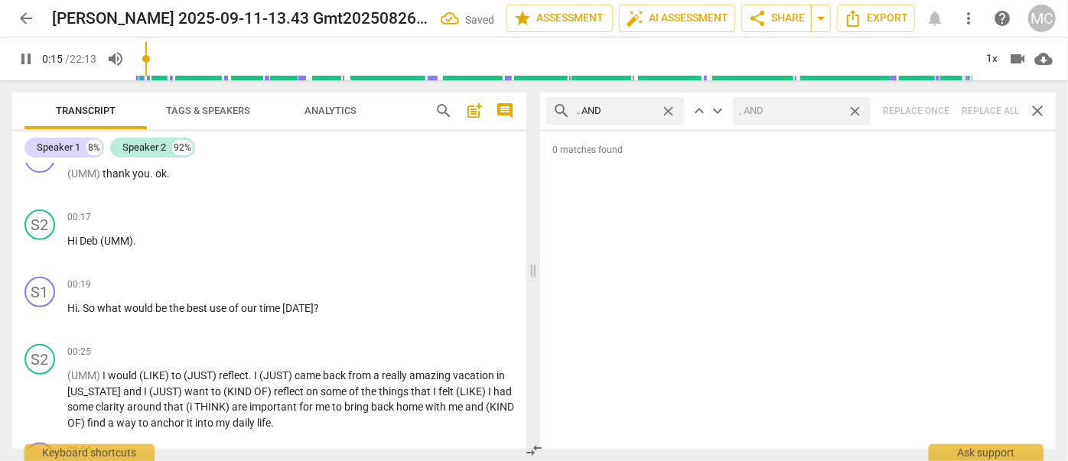
type input "16"
click at [854, 109] on span "close" at bounding box center [855, 111] width 16 height 16
type input "16"
click at [671, 109] on span "close" at bounding box center [668, 111] width 16 height 16
click at [619, 103] on input "text" at bounding box center [627, 111] width 101 height 24
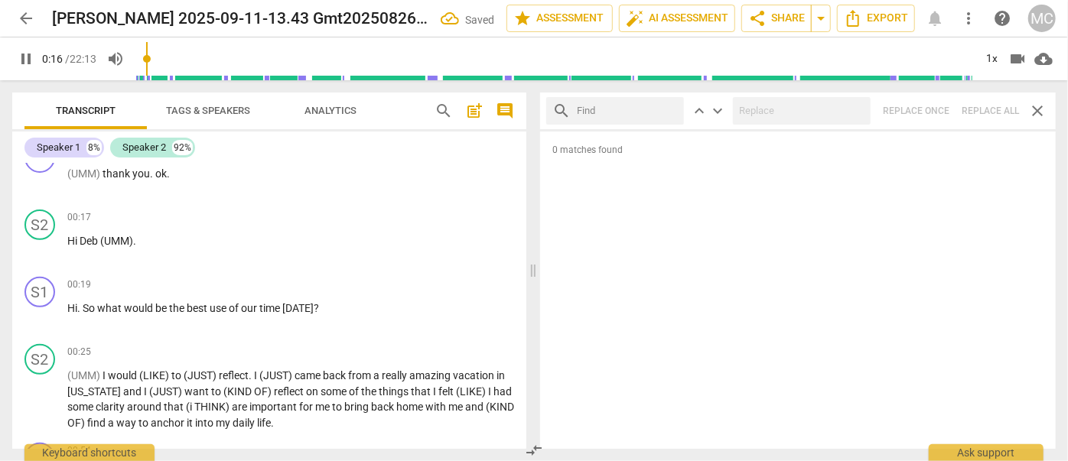
type input "17"
type input "."
type input "17"
type input ". BUT"
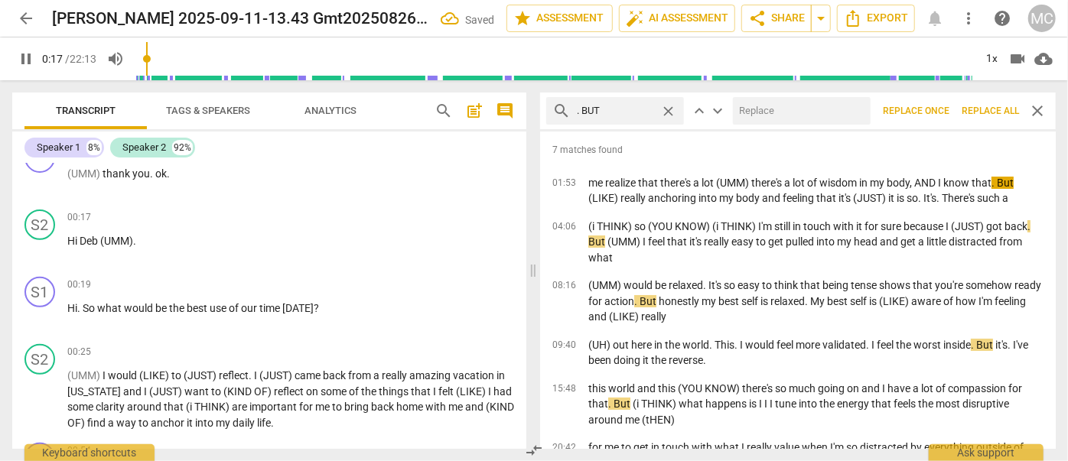
click at [784, 112] on input "text" at bounding box center [799, 111] width 132 height 24
type input "18"
type input ", B"
type input "18"
type input ", BUT"
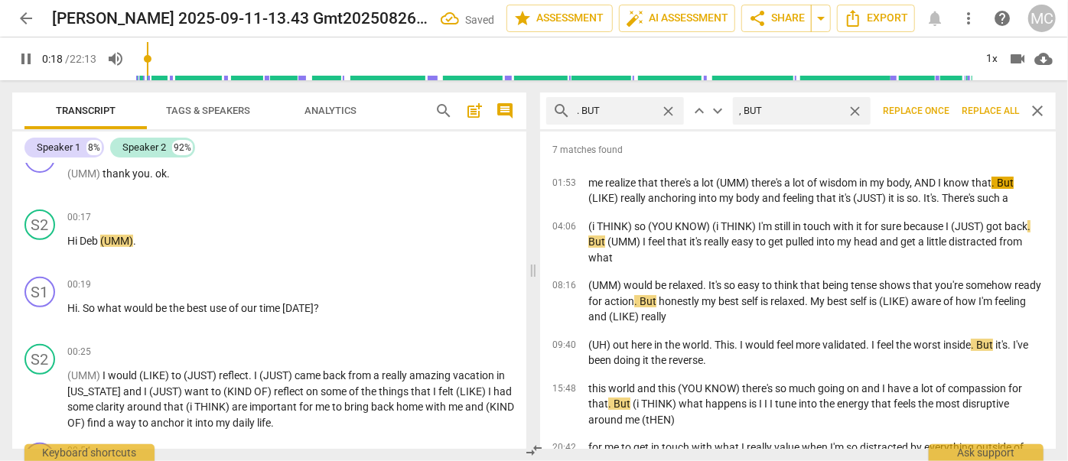
type input "19"
type input ", BUT"
click at [981, 109] on span "Replace all" at bounding box center [989, 111] width 57 height 13
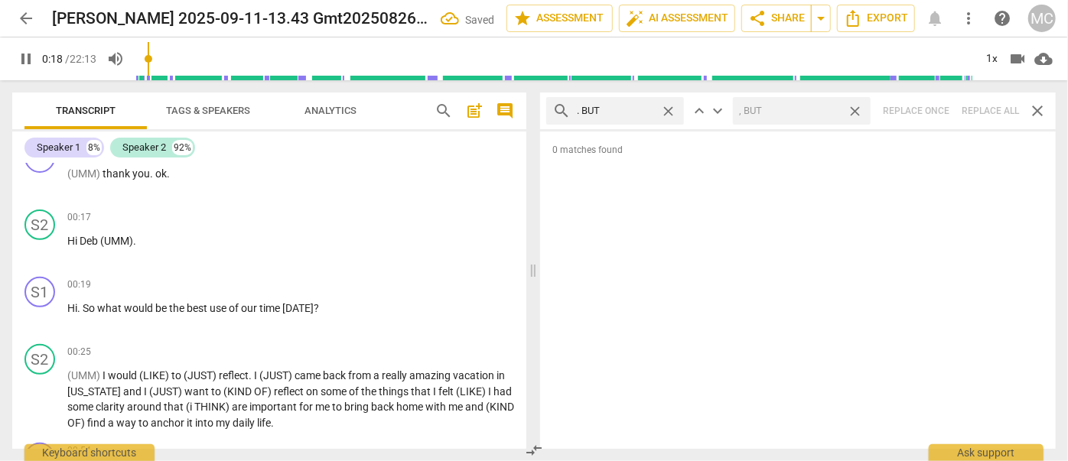
type input "19"
drag, startPoint x: 854, startPoint y: 109, endPoint x: 747, endPoint y: 104, distance: 107.2
click at [854, 110] on span "close" at bounding box center [855, 111] width 16 height 16
type input "19"
click at [667, 105] on span "close" at bounding box center [668, 111] width 16 height 16
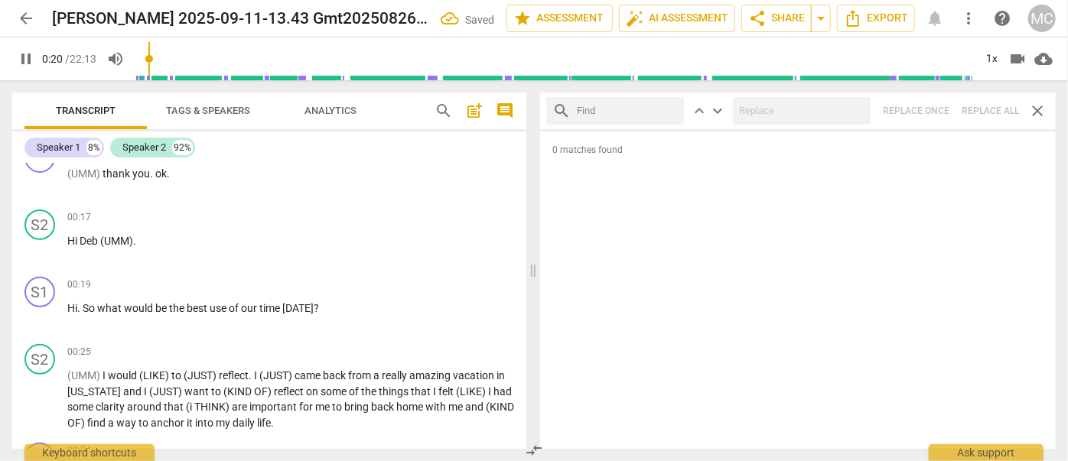
click at [619, 107] on input "text" at bounding box center [627, 111] width 101 height 24
type input "20"
type input "."
type input "21"
type input ". SO"
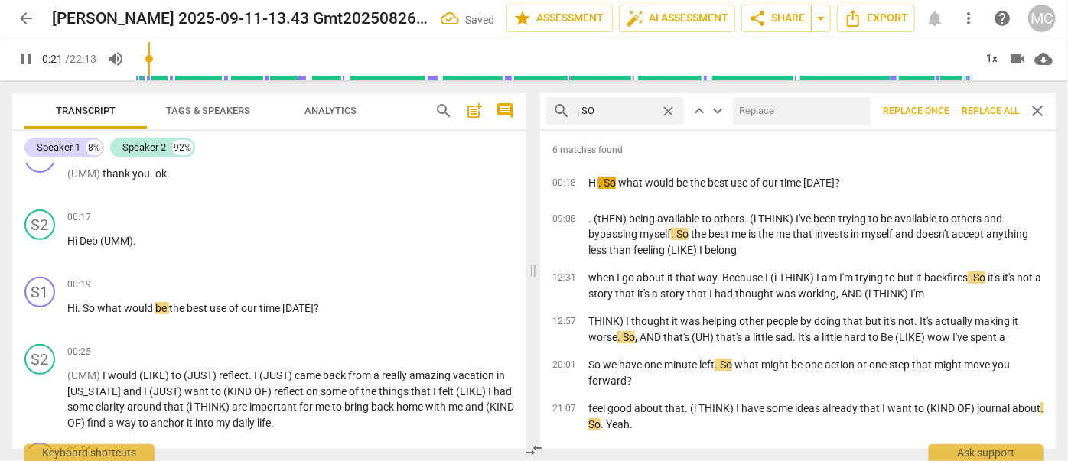
click at [790, 120] on input "text" at bounding box center [799, 111] width 132 height 24
type input "22"
type input ", SO"
type input "22"
type input ", SO"
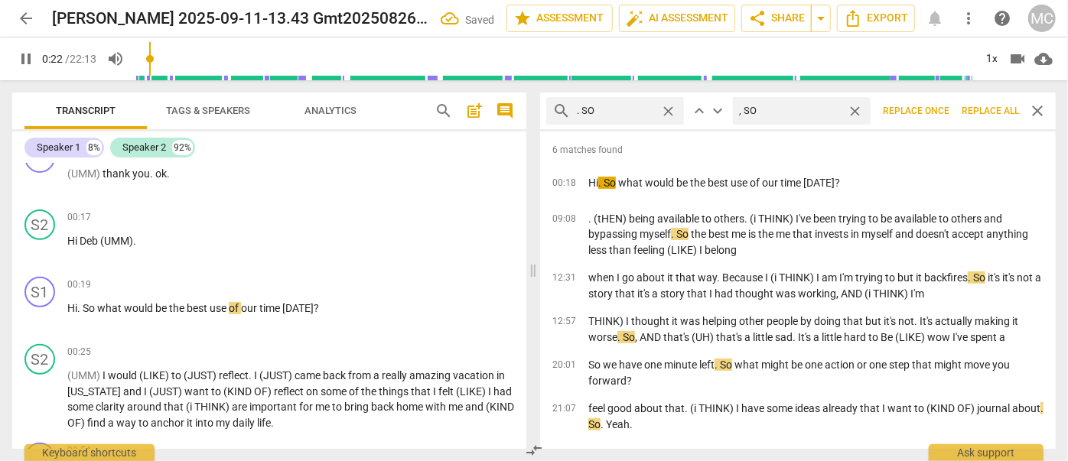
click at [986, 113] on span "Replace all" at bounding box center [989, 111] width 57 height 13
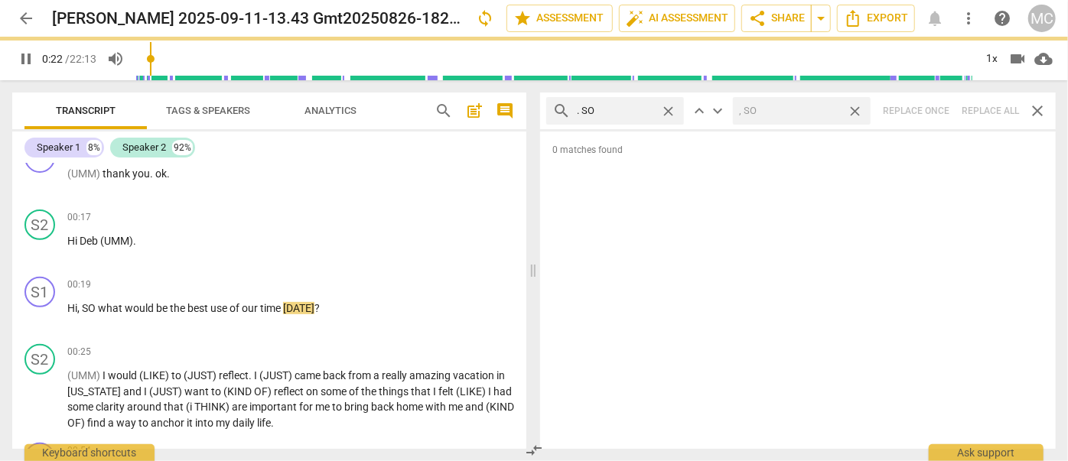
type input "23"
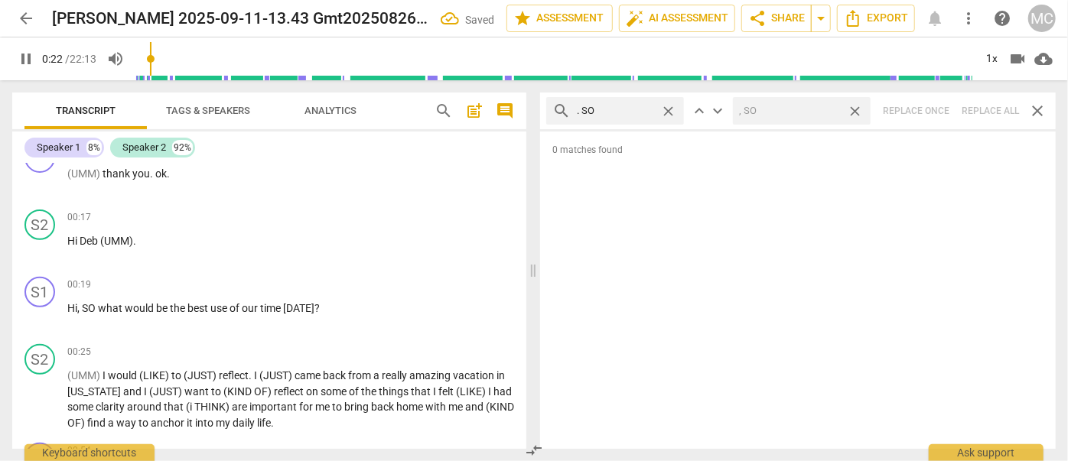
click at [852, 111] on span "close" at bounding box center [855, 111] width 16 height 16
type input "23"
click at [669, 109] on span "close" at bounding box center [668, 111] width 16 height 16
drag, startPoint x: 626, startPoint y: 111, endPoint x: 633, endPoint y: 95, distance: 17.8
click at [626, 112] on input "text" at bounding box center [627, 111] width 101 height 24
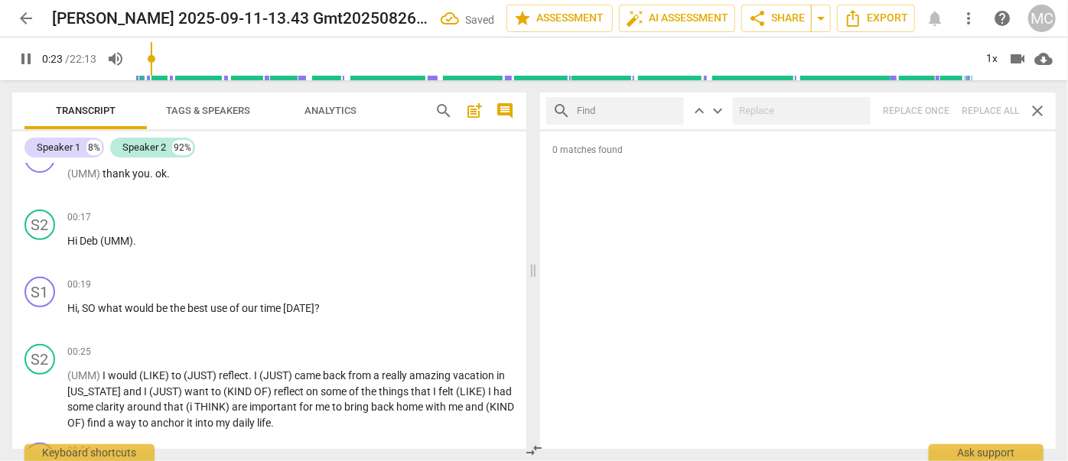
type input "24"
type input ". O"
type input "24"
type input ". OR"
type input "25"
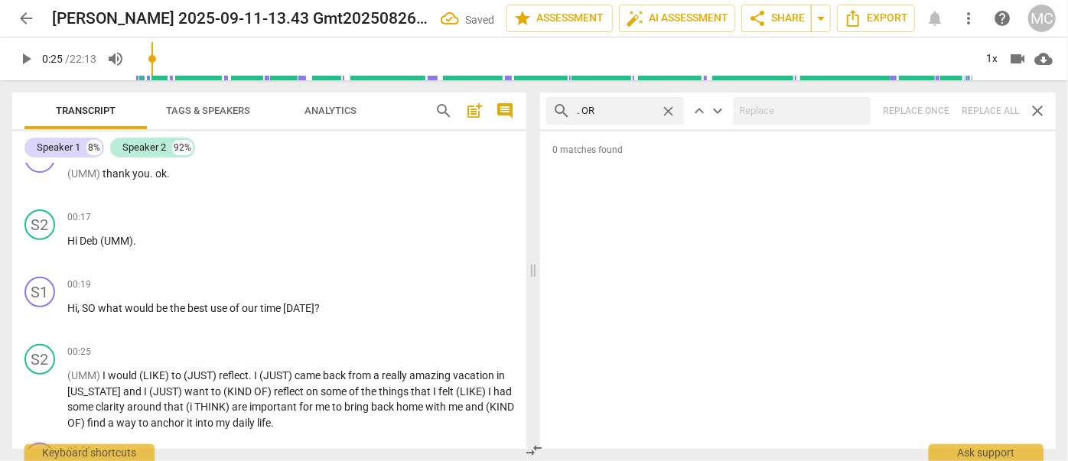
click at [987, 119] on div "search . OR close keyboard_arrow_up keyboard_arrow_down Replace once Replace al…" at bounding box center [797, 111] width 515 height 37
click at [673, 107] on span "close" at bounding box center [668, 111] width 16 height 16
click at [633, 108] on input "text" at bounding box center [627, 111] width 101 height 24
type input ". BECAUSE"
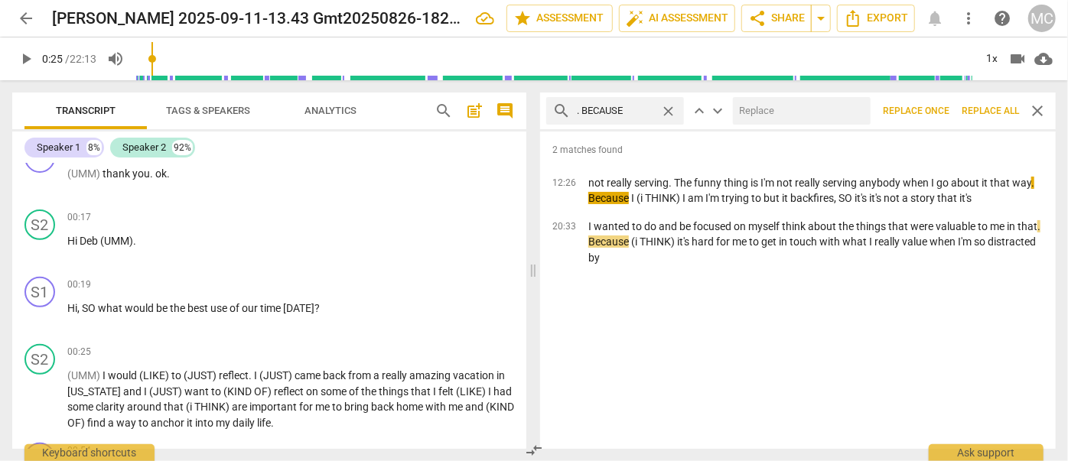
click at [786, 111] on input "text" at bounding box center [799, 111] width 132 height 24
type input ", BECAUSE"
click at [977, 113] on span "Replace all" at bounding box center [989, 111] width 57 height 13
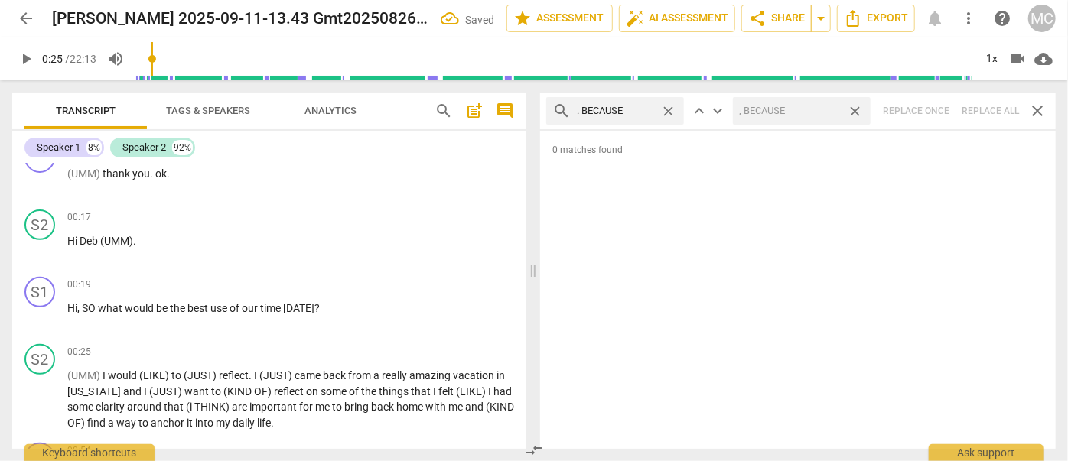
click at [861, 112] on span "close" at bounding box center [855, 111] width 16 height 16
click at [662, 109] on span "close" at bounding box center [668, 111] width 16 height 16
click at [629, 112] on input "text" at bounding box center [627, 111] width 101 height 24
type input "? AND"
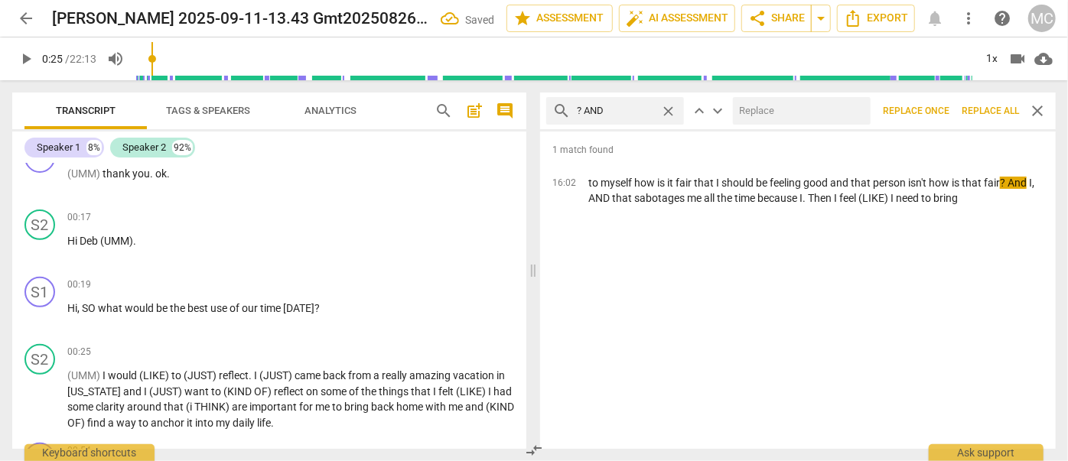
click at [818, 106] on input "text" at bounding box center [799, 111] width 132 height 24
type input "? (AND)"
click at [989, 106] on span "Replace all" at bounding box center [989, 111] width 57 height 13
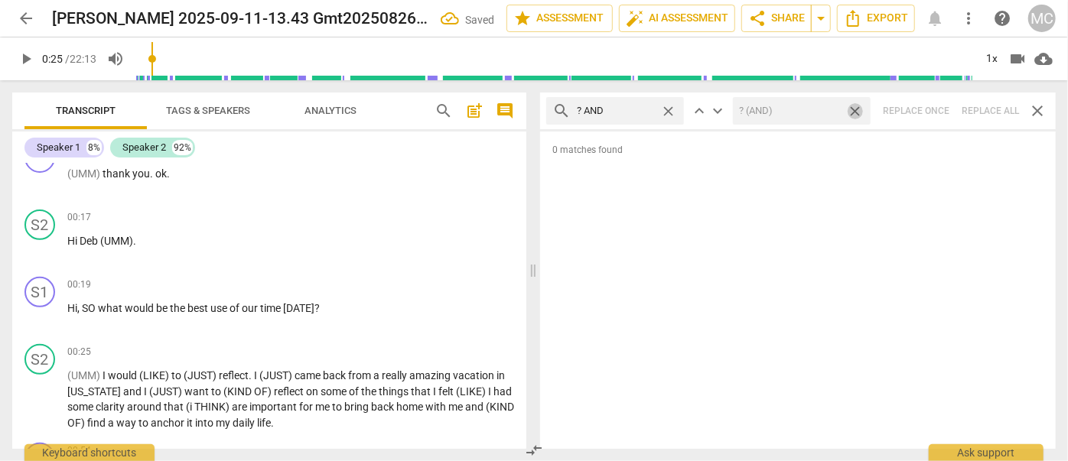
click at [859, 113] on span "close" at bounding box center [855, 111] width 16 height 16
click at [668, 110] on span "close" at bounding box center [668, 111] width 16 height 16
click at [636, 112] on input "text" at bounding box center [627, 111] width 101 height 24
type input "? BUT"
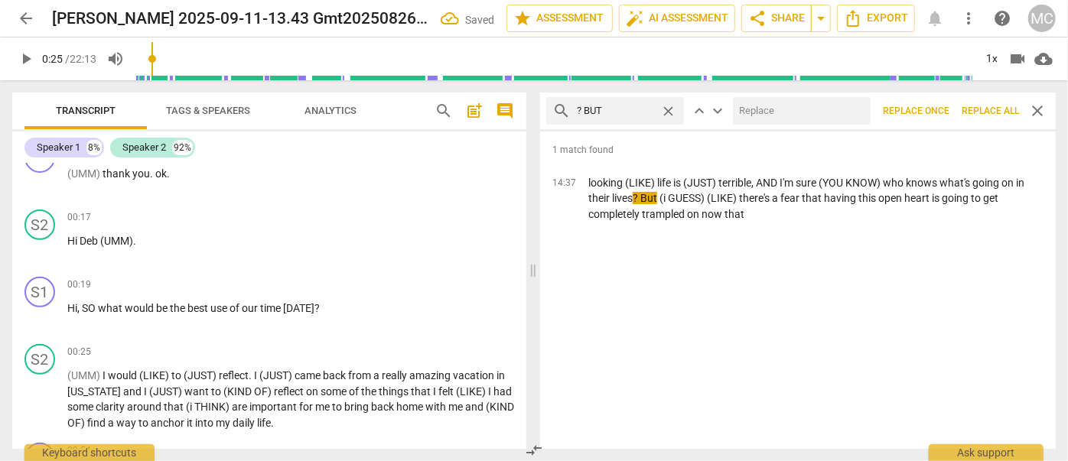
click at [756, 112] on input "text" at bounding box center [799, 111] width 132 height 24
type input "? (BUT)"
click at [980, 111] on span "Replace all" at bounding box center [989, 111] width 57 height 13
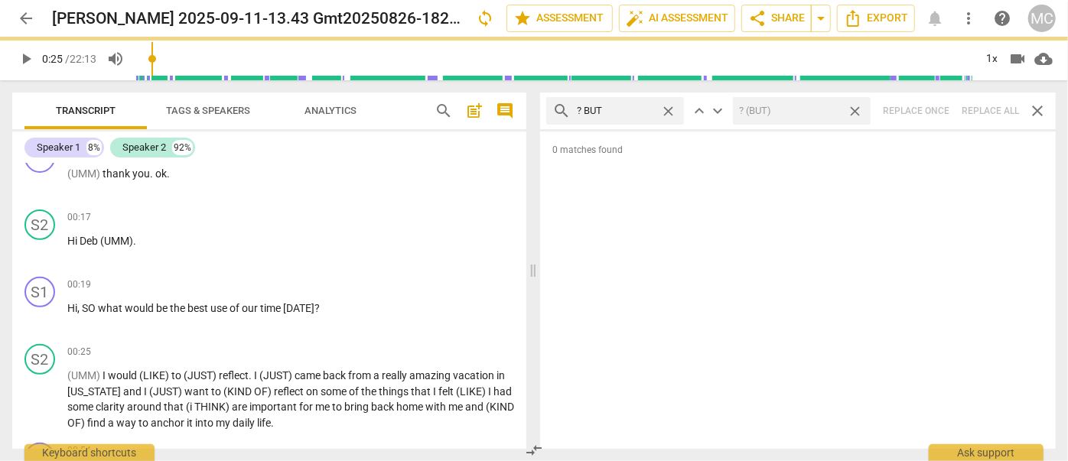
click at [855, 110] on span "close" at bounding box center [855, 111] width 16 height 16
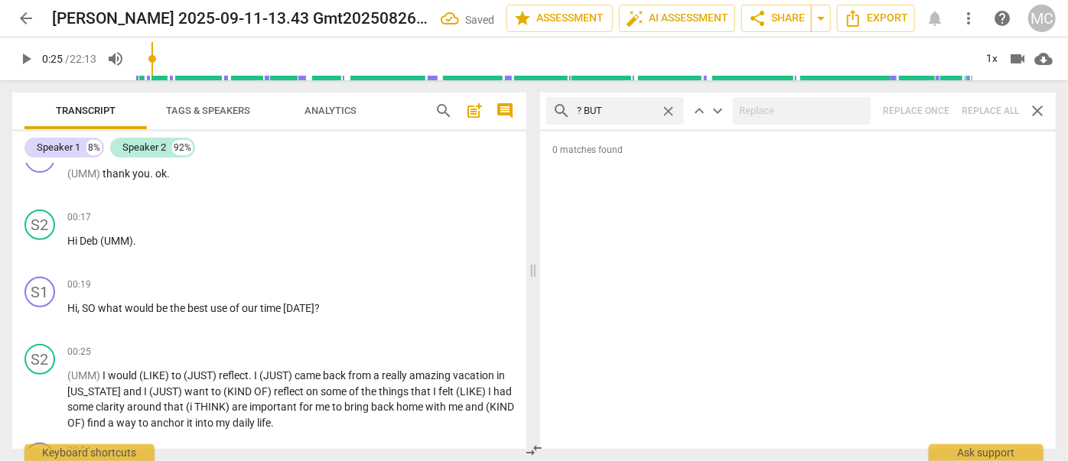
click at [671, 112] on span "close" at bounding box center [668, 111] width 16 height 16
click at [623, 113] on input "text" at bounding box center [627, 111] width 101 height 24
type input "? sO"
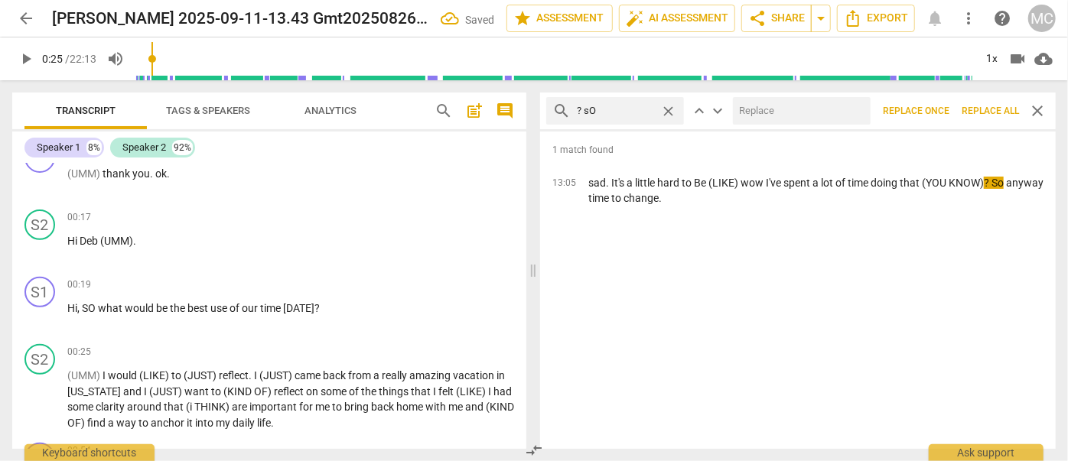
click at [772, 113] on input "text" at bounding box center [799, 111] width 132 height 24
type input "? (SO)"
click at [985, 116] on span "Replace all" at bounding box center [989, 111] width 57 height 13
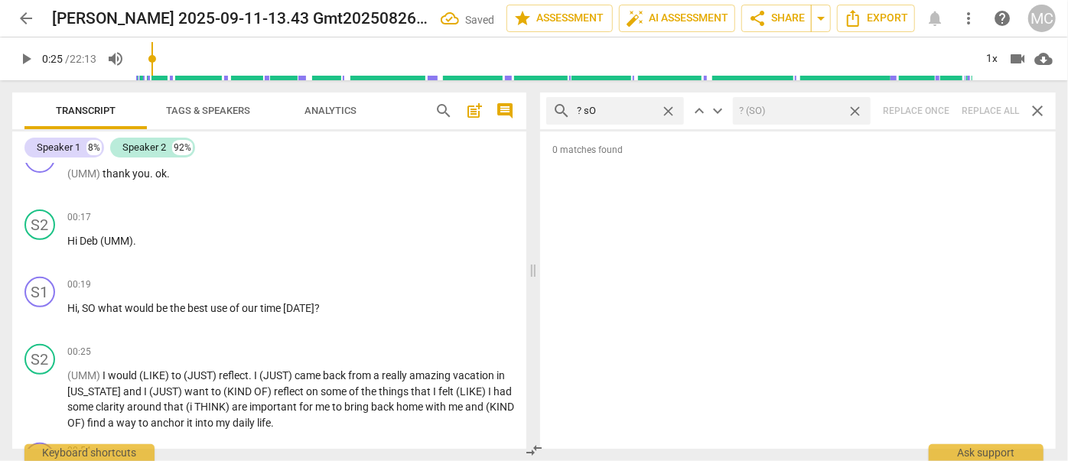
drag, startPoint x: 860, startPoint y: 110, endPoint x: 841, endPoint y: 114, distance: 19.5
click at [860, 110] on span "close" at bounding box center [855, 111] width 16 height 16
click at [669, 111] on span "close" at bounding box center [668, 111] width 16 height 16
click at [626, 113] on input "text" at bounding box center [627, 111] width 101 height 24
type input "? oR"
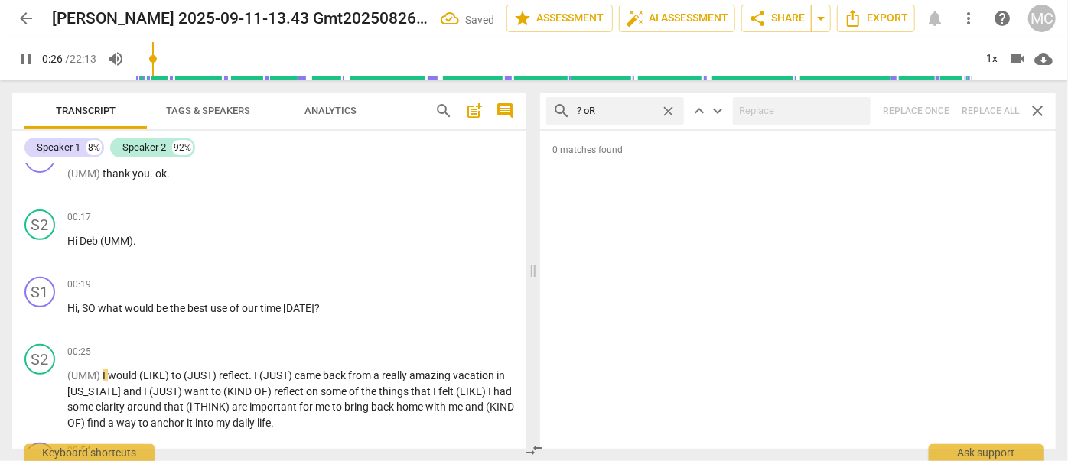
click at [989, 112] on div "search ? oR close keyboard_arrow_up keyboard_arrow_down Replace once Replace al…" at bounding box center [797, 111] width 515 height 37
type input "27"
click at [670, 110] on span "close" at bounding box center [668, 111] width 16 height 16
click at [628, 108] on input "text" at bounding box center [627, 111] width 101 height 24
type input "28"
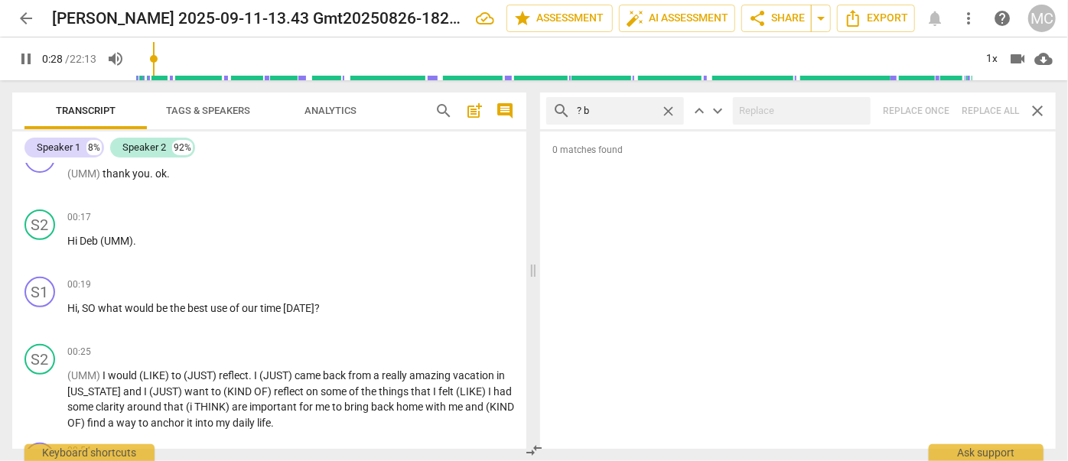
type input "? bE"
type input "28"
type input "? bECUASE"
type input "29"
type input "? bECUASE"
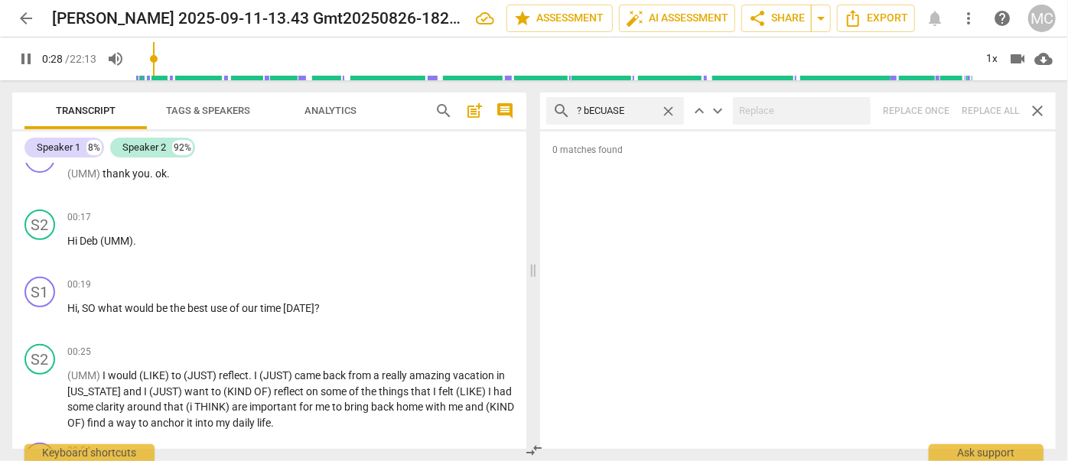
type input "29"
type input "? bECU"
type input "29"
type input "? bECAUSE"
type input "29"
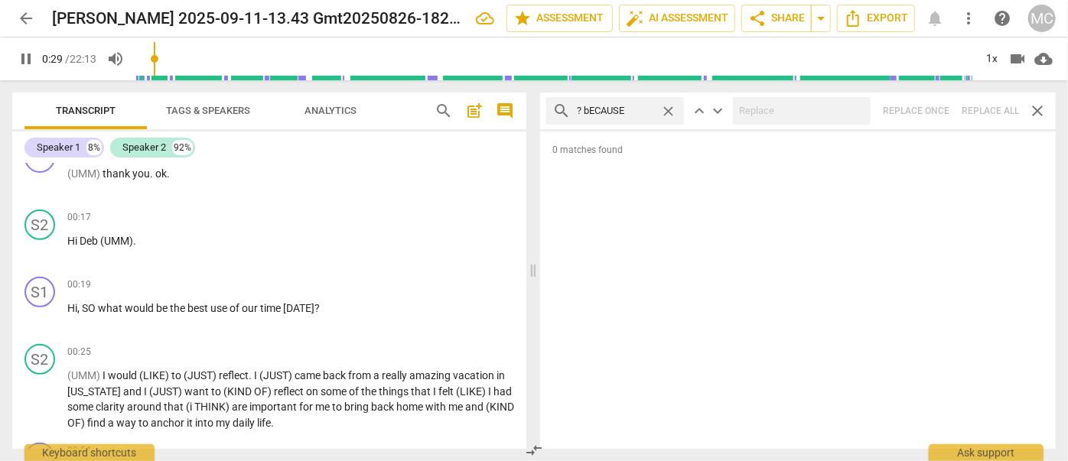
type input "? bECAUSE"
type input "30"
click at [990, 105] on div "search ? bECAUSE close keyboard_arrow_up keyboard_arrow_down Replace once Repla…" at bounding box center [797, 111] width 515 height 37
click at [668, 112] on span "close" at bounding box center [668, 111] width 16 height 16
click at [650, 112] on input "text" at bounding box center [627, 111] width 101 height 24
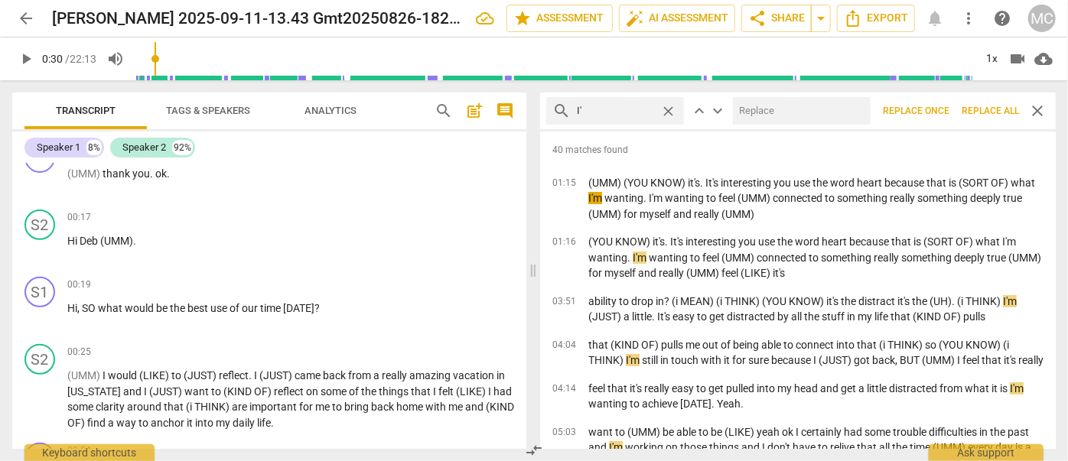
type input "I"
type input "i'M"
click at [771, 115] on input "text" at bounding box center [799, 111] width 132 height 24
type input "i AM"
click at [989, 109] on span "Replace all" at bounding box center [989, 111] width 57 height 13
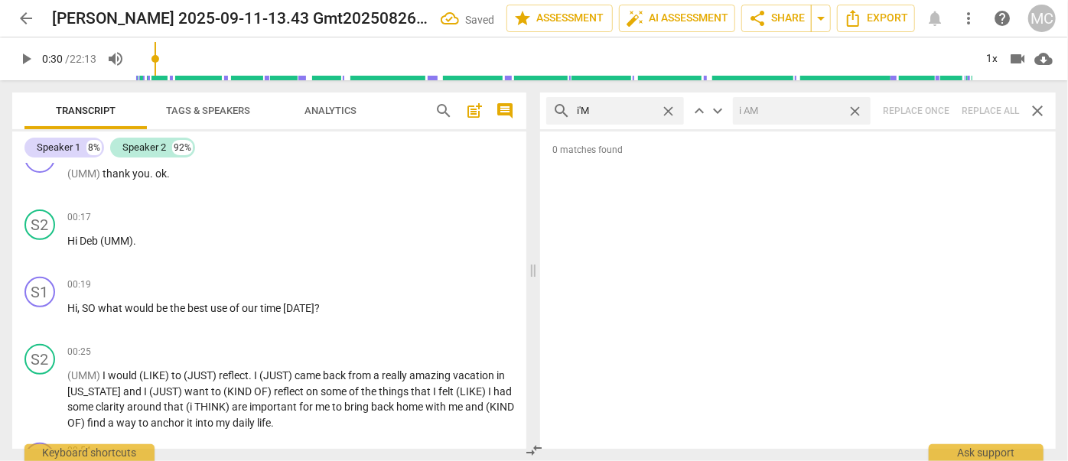
click at [860, 112] on span "close" at bounding box center [855, 111] width 16 height 16
click at [671, 110] on span "close" at bounding box center [668, 111] width 16 height 16
click at [634, 108] on input "text" at bounding box center [627, 111] width 101 height 24
type input "i'LL"
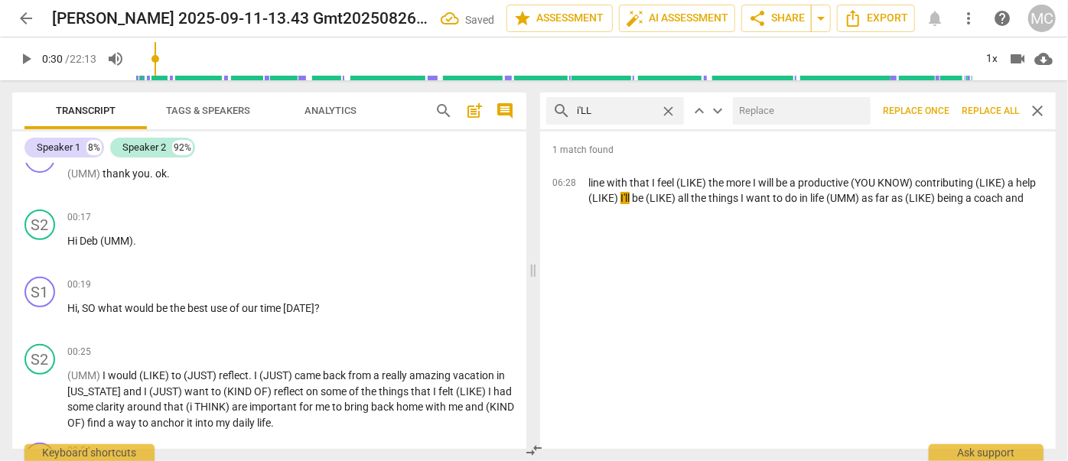
click at [788, 115] on input "text" at bounding box center [799, 111] width 132 height 24
type input "i WILL"
click at [993, 115] on span "Replace all" at bounding box center [989, 111] width 57 height 13
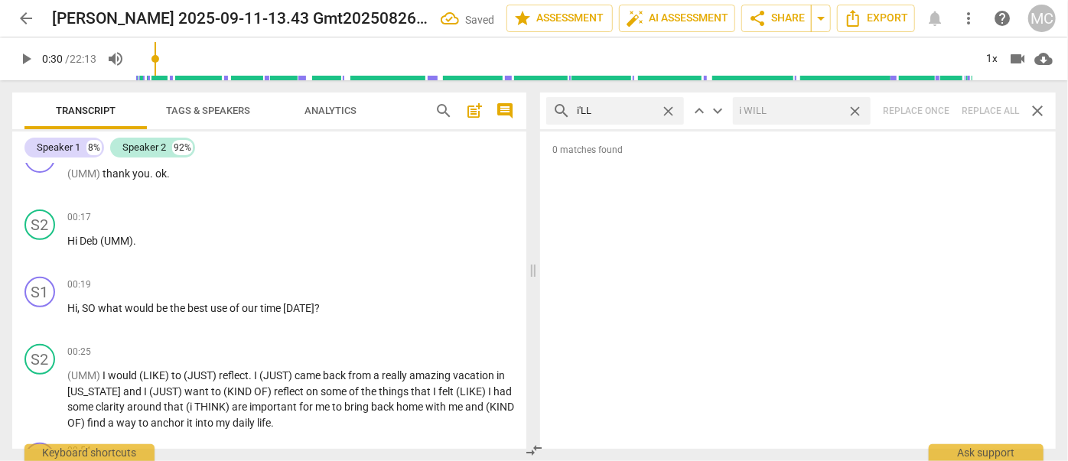
click at [857, 112] on span "close" at bounding box center [855, 111] width 16 height 16
click at [672, 112] on span "close" at bounding box center [668, 111] width 16 height 16
click at [636, 112] on input "text" at bounding box center [627, 111] width 101 height 24
type input "YOU'LL"
click at [973, 108] on div "search YOU'LL close keyboard_arrow_up keyboard_arrow_down Replace once Replace …" at bounding box center [797, 111] width 515 height 37
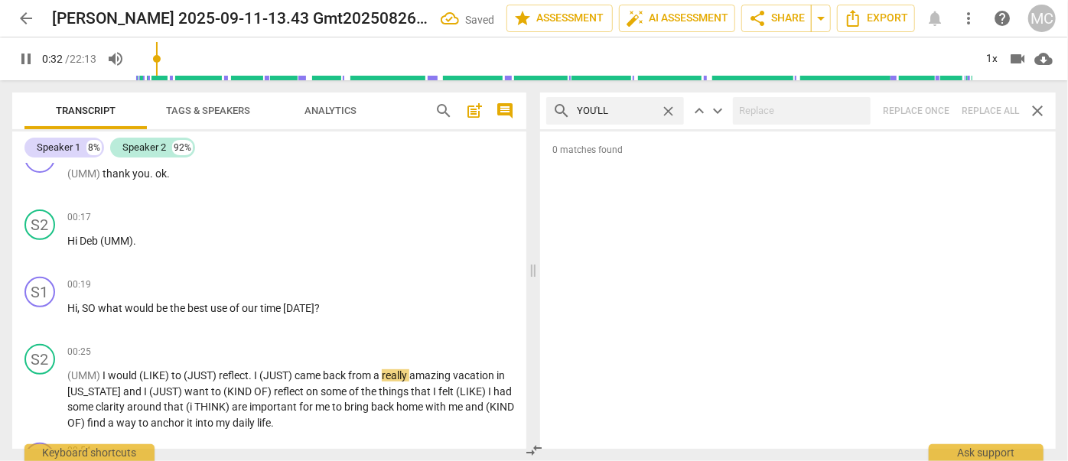
click at [665, 110] on span "close" at bounding box center [668, 111] width 16 height 16
type input "33"
click at [622, 111] on input "text" at bounding box center [627, 111] width 101 height 24
type input "33"
type input "HE"
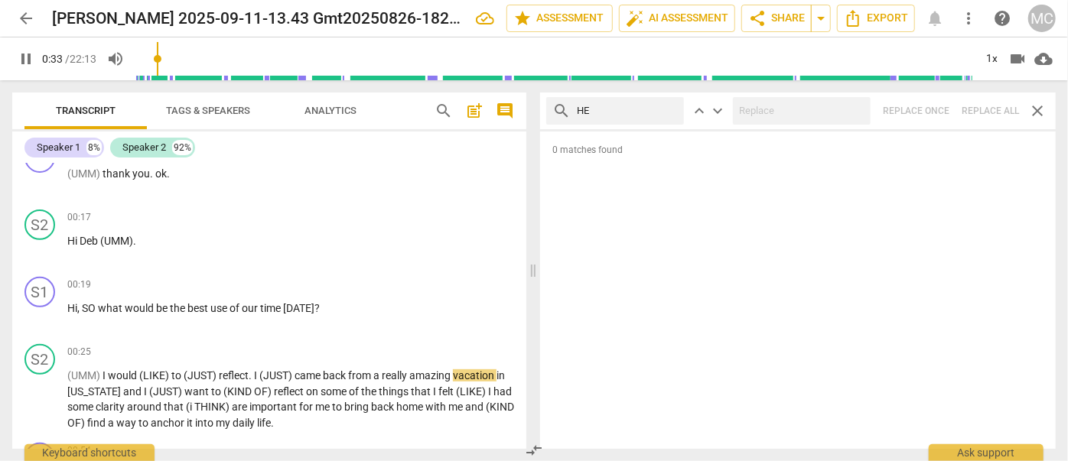
type input "34"
type input "HE'LL"
type input "34"
type input "HE'LL"
type input "35"
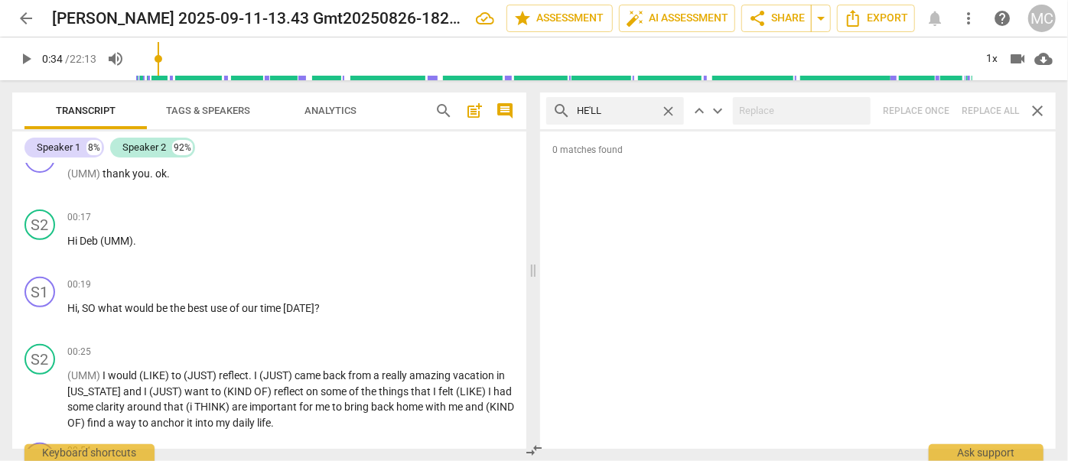
click at [993, 111] on div "search HE'LL close keyboard_arrow_up keyboard_arrow_down Replace once Replace a…" at bounding box center [797, 111] width 515 height 37
click at [665, 111] on span "close" at bounding box center [668, 111] width 16 height 16
drag, startPoint x: 630, startPoint y: 112, endPoint x: 626, endPoint y: 125, distance: 14.5
click at [630, 112] on input "text" at bounding box center [627, 111] width 101 height 24
type input "SHE'LL"
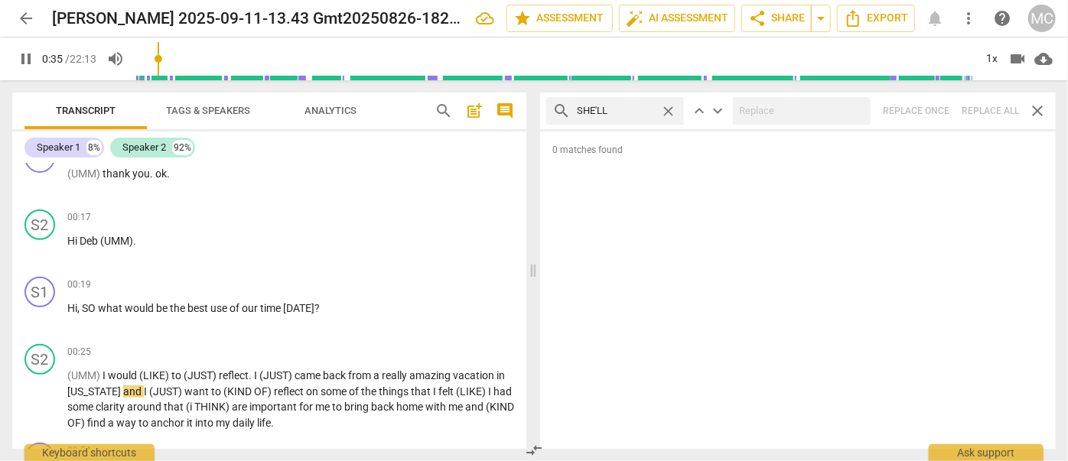
drag, startPoint x: 995, startPoint y: 106, endPoint x: 899, endPoint y: 115, distance: 96.0
click at [995, 106] on div "search SHE'LL close keyboard_arrow_up keyboard_arrow_down Replace once Replace …" at bounding box center [797, 111] width 515 height 37
type input "37"
click at [668, 108] on span "close" at bounding box center [668, 111] width 16 height 16
click at [636, 108] on input "text" at bounding box center [627, 111] width 101 height 24
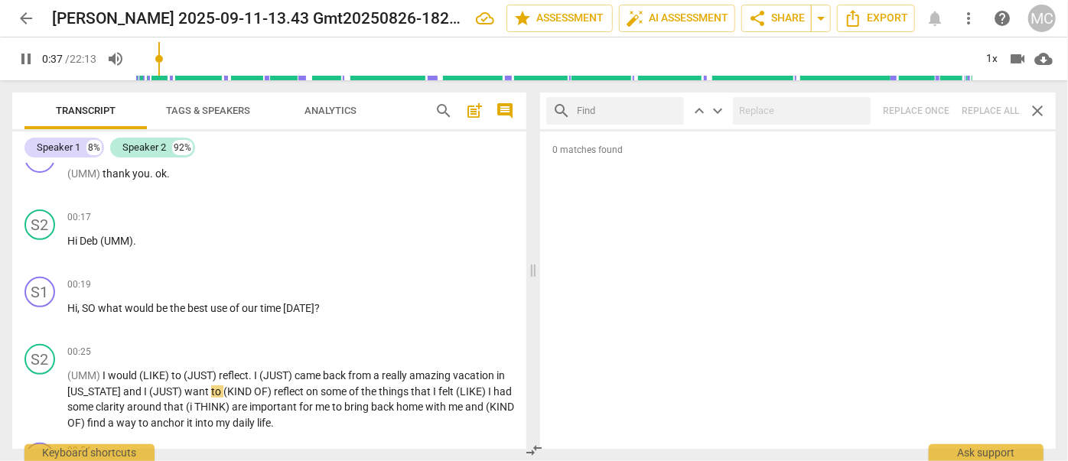
type input "37"
type input "I"
type input "38"
type input "IT'LL"
type input "39"
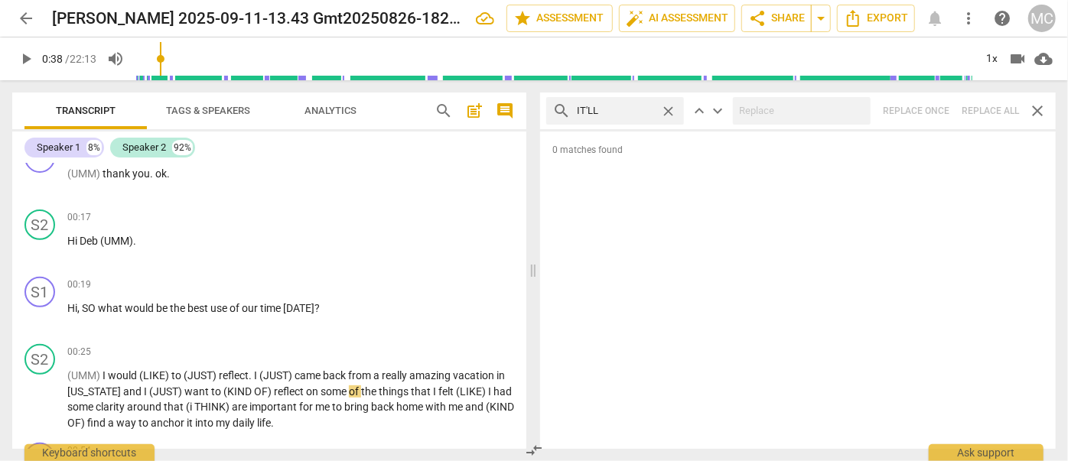
click at [989, 109] on div "search IT'LL close keyboard_arrow_up keyboard_arrow_down Replace once Replace a…" at bounding box center [797, 111] width 515 height 37
click at [668, 108] on span "close" at bounding box center [668, 111] width 16 height 16
click at [636, 108] on input "text" at bounding box center [615, 111] width 77 height 24
type input "WE'LL"
click at [988, 109] on div "search WE'LL close keyboard_arrow_up keyboard_arrow_down Replace once Replace a…" at bounding box center [797, 111] width 515 height 37
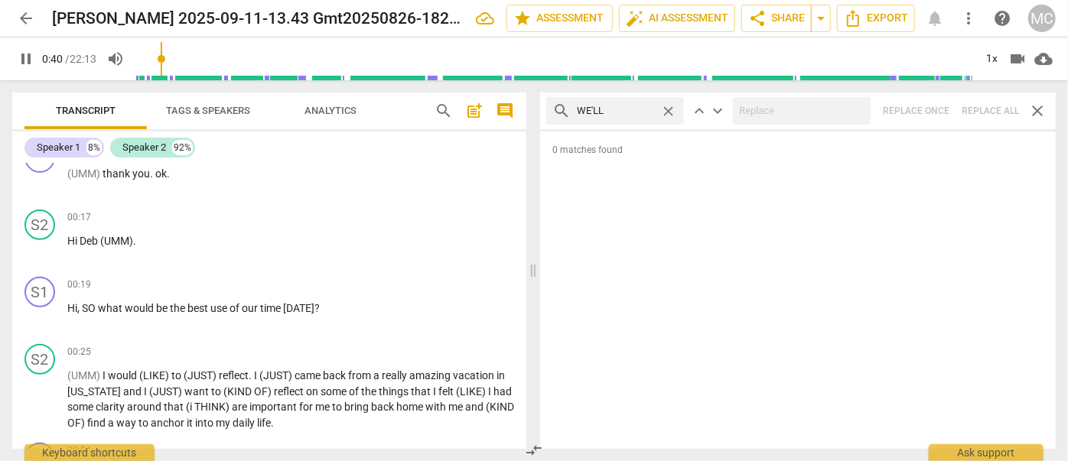
click at [672, 112] on span "close" at bounding box center [668, 111] width 16 height 16
type input "41"
click at [630, 112] on input "text" at bounding box center [627, 111] width 101 height 24
type input "42"
type input "THEY"
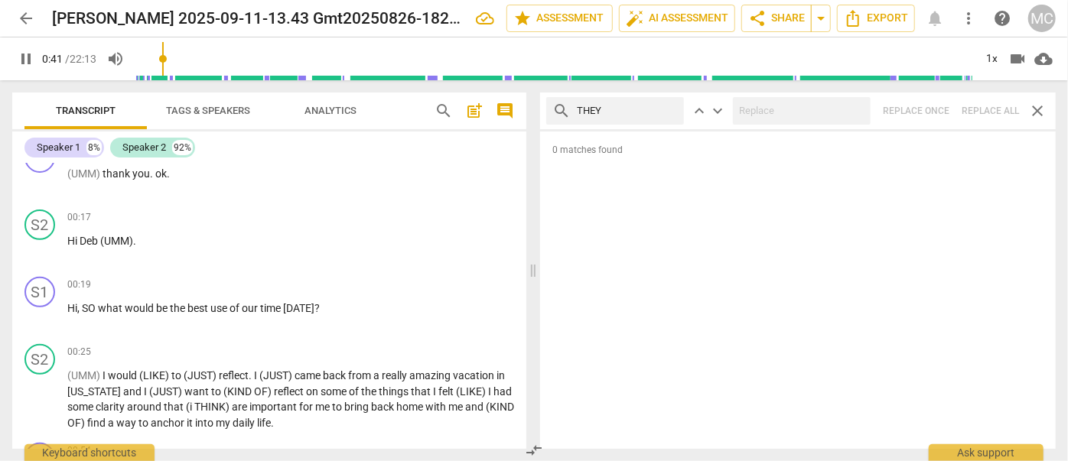
type input "42"
type input "THEY'"
type input "42"
type input "THEY'LL"
type input "44"
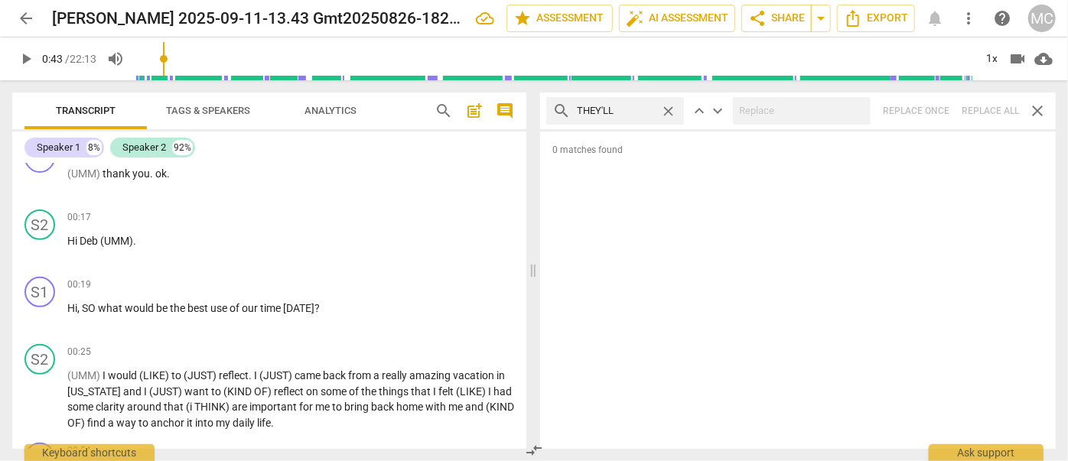
click at [994, 112] on div "search THEY'LL close keyboard_arrow_up keyboard_arrow_down Replace once Replace…" at bounding box center [797, 111] width 515 height 37
click at [667, 110] on span "close" at bounding box center [668, 111] width 16 height 16
click at [646, 112] on input "text" at bounding box center [627, 111] width 101 height 24
type input "THAT'LL"
click at [994, 109] on div "search THAT'LL close keyboard_arrow_up keyboard_arrow_down Replace once Replace…" at bounding box center [797, 111] width 515 height 37
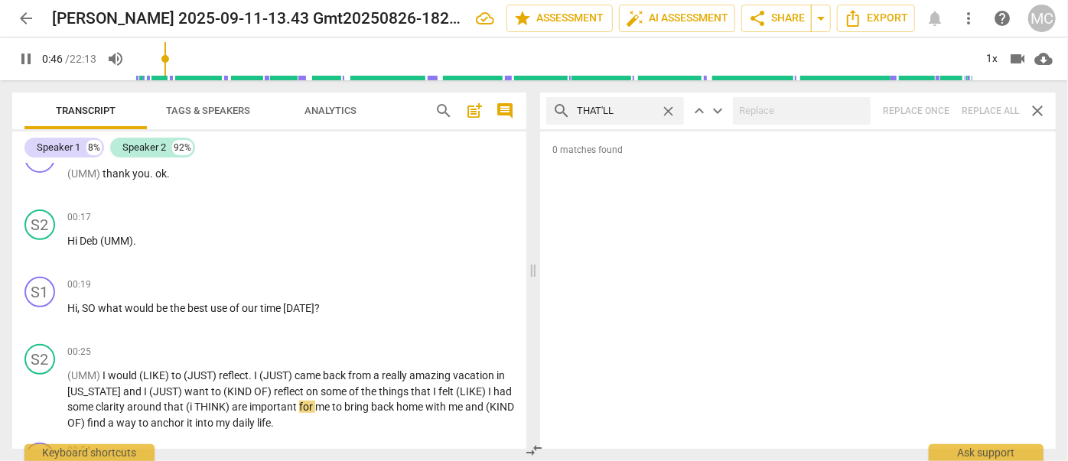
type input "46"
click at [675, 110] on span "close" at bounding box center [668, 111] width 16 height 16
click at [641, 110] on input "text" at bounding box center [627, 111] width 101 height 24
type input "47"
type input "YOU"
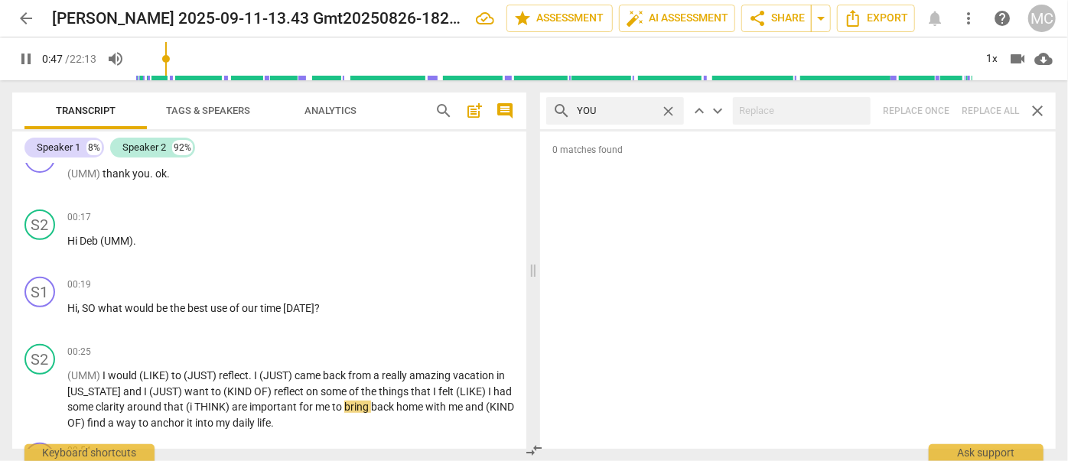
type input "48"
type input "YOU'RE"
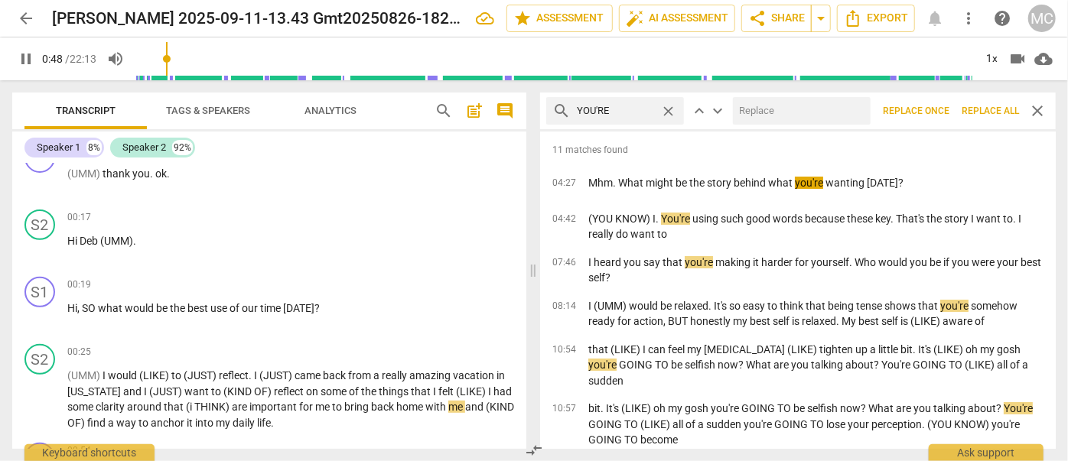
click at [791, 119] on input "text" at bounding box center [799, 111] width 132 height 24
type input "48"
type input "YOU"
click at [991, 113] on span "Replace all" at bounding box center [989, 111] width 57 height 13
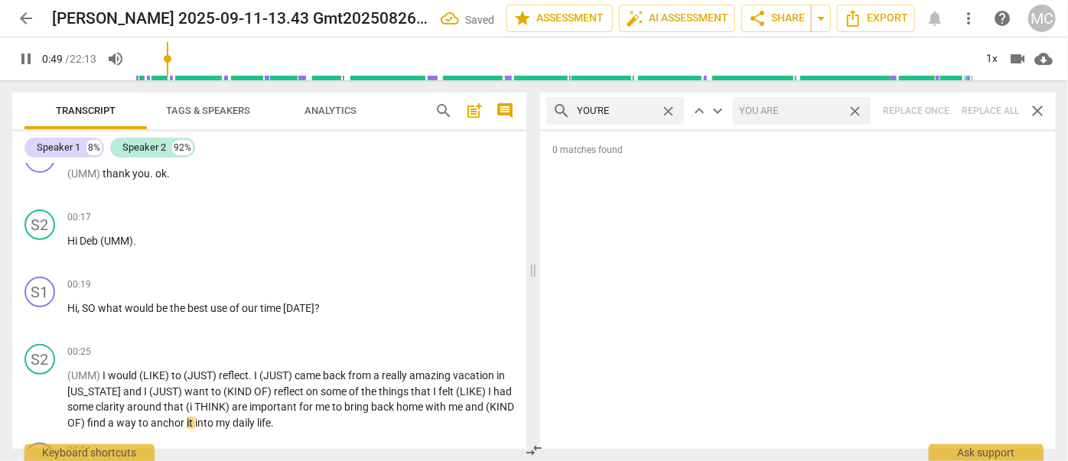
click at [854, 112] on span "close" at bounding box center [855, 111] width 16 height 16
click at [669, 109] on span "close" at bounding box center [668, 111] width 16 height 16
click at [619, 110] on input "text" at bounding box center [627, 111] width 101 height 24
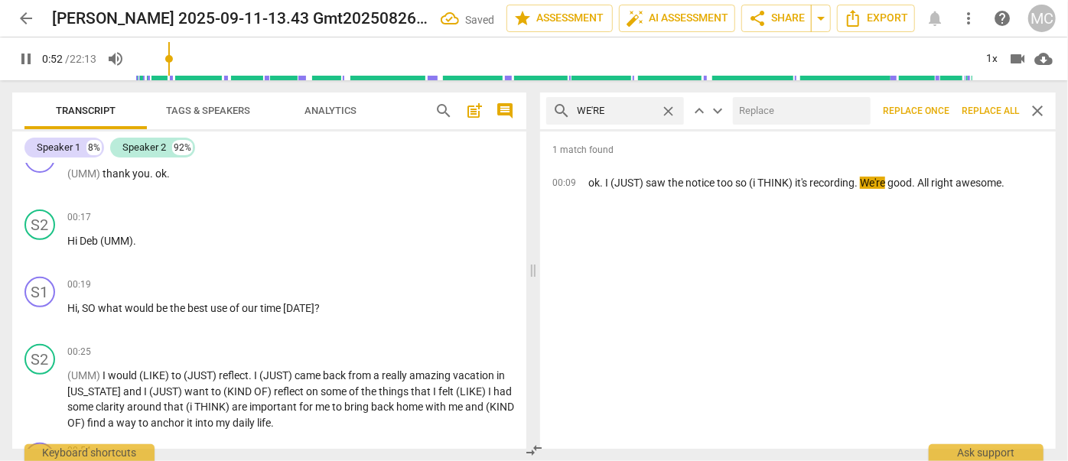
click at [793, 109] on input "text" at bounding box center [799, 111] width 132 height 24
click at [994, 114] on span "Replace all" at bounding box center [989, 111] width 57 height 13
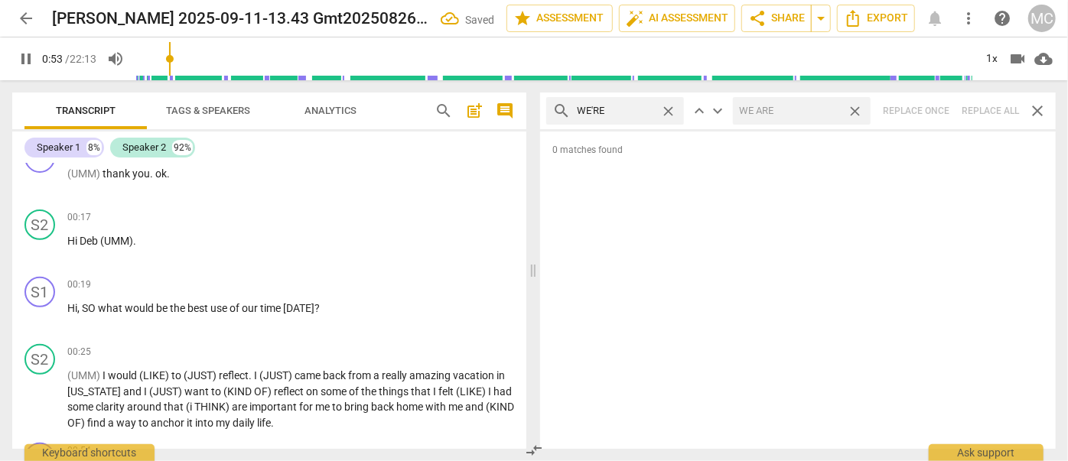
click at [858, 112] on span "close" at bounding box center [855, 111] width 16 height 16
click at [672, 109] on span "close" at bounding box center [668, 111] width 16 height 16
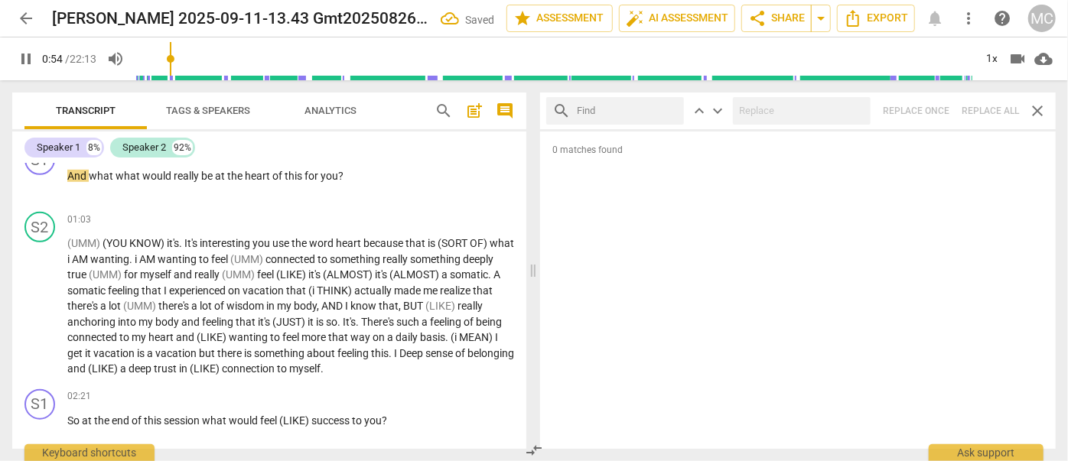
click at [629, 108] on input "text" at bounding box center [627, 111] width 101 height 24
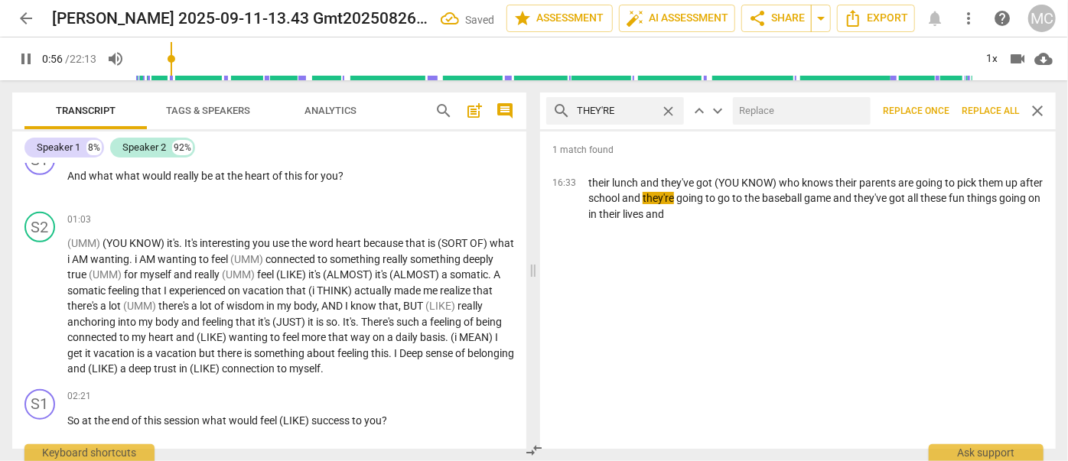
click at [756, 115] on input "text" at bounding box center [799, 111] width 132 height 24
click at [991, 112] on span "Replace all" at bounding box center [989, 111] width 57 height 13
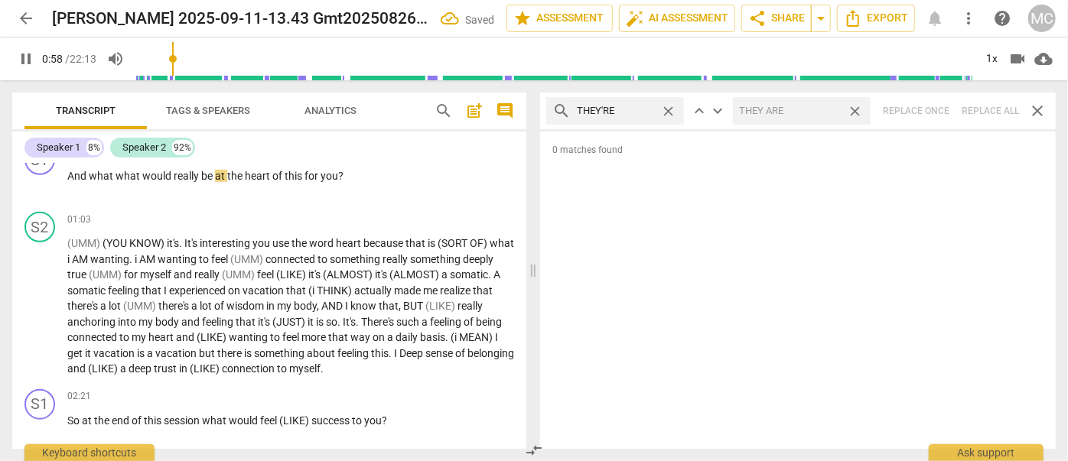
drag, startPoint x: 858, startPoint y: 111, endPoint x: 830, endPoint y: 119, distance: 29.5
click at [858, 112] on span "close" at bounding box center [855, 111] width 16 height 16
click at [668, 110] on span "close" at bounding box center [668, 111] width 16 height 16
click at [628, 112] on input "text" at bounding box center [627, 111] width 101 height 24
click at [987, 112] on div "search AREN'T close keyboard_arrow_up keyboard_arrow_down Replace once Replace …" at bounding box center [797, 111] width 515 height 37
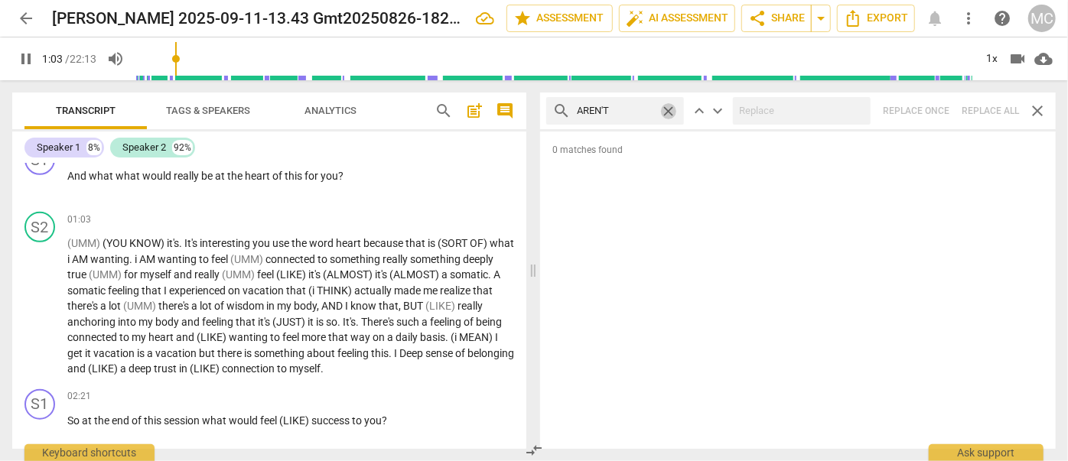
click at [673, 109] on span "close" at bounding box center [668, 111] width 16 height 16
click at [644, 109] on input "text" at bounding box center [627, 111] width 101 height 24
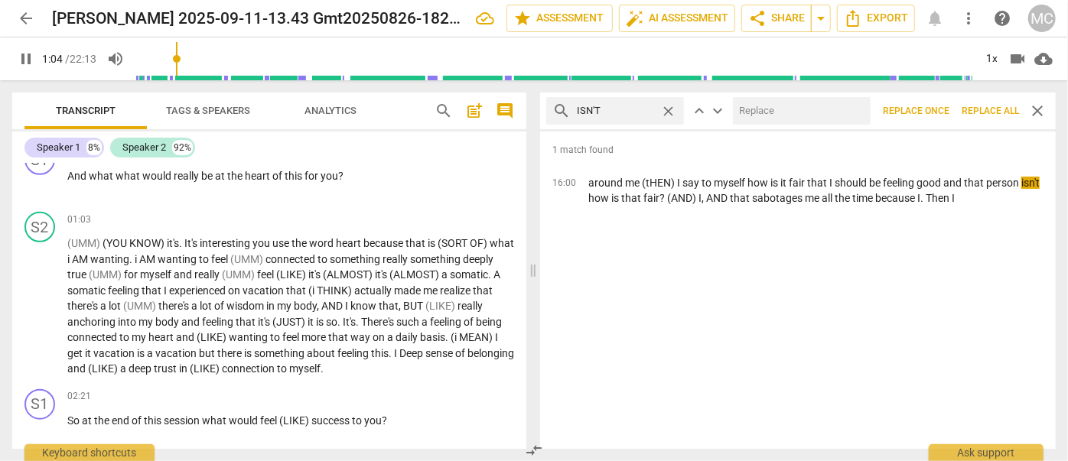
click at [776, 112] on input "text" at bounding box center [799, 111] width 132 height 24
click at [989, 109] on span "Replace all" at bounding box center [989, 111] width 57 height 13
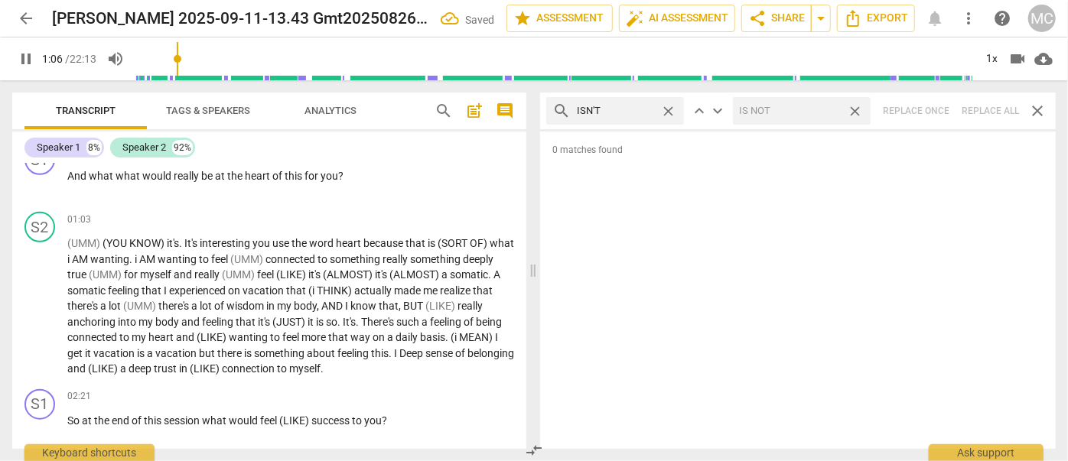
click at [856, 111] on span "close" at bounding box center [855, 111] width 16 height 16
click at [667, 111] on span "close" at bounding box center [668, 111] width 16 height 16
click at [634, 111] on input "text" at bounding box center [615, 111] width 77 height 24
click at [993, 109] on div "search WASN'T close keyboard_arrow_up keyboard_arrow_down Replace once Replace …" at bounding box center [797, 111] width 515 height 37
click at [669, 107] on span "close" at bounding box center [668, 111] width 16 height 16
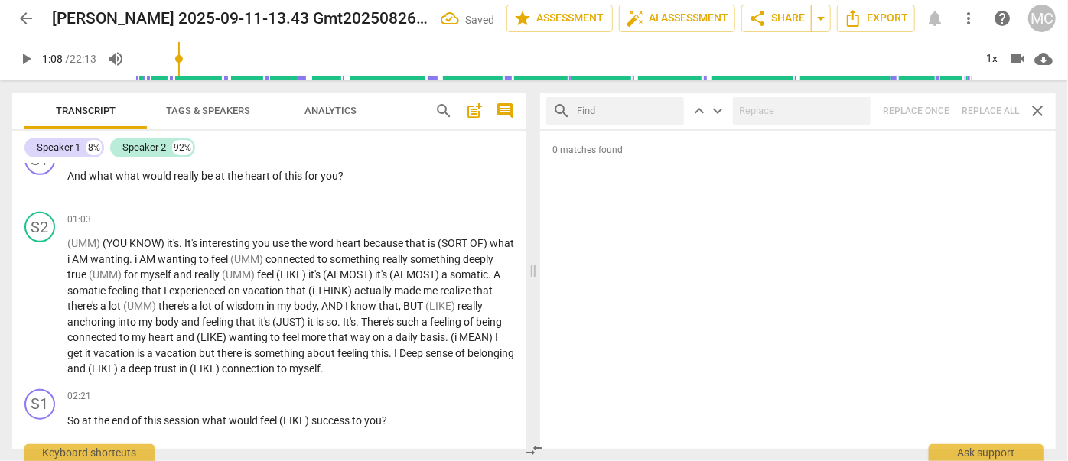
click at [609, 109] on input "text" at bounding box center [627, 111] width 101 height 24
click at [985, 110] on div "search WEREN'T close keyboard_arrow_up keyboard_arrow_down Replace once Replace…" at bounding box center [797, 111] width 515 height 37
click at [665, 104] on span "close" at bounding box center [668, 111] width 16 height 16
click at [640, 110] on input "text" at bounding box center [627, 111] width 101 height 24
click at [997, 107] on div "search HAVEN'T close keyboard_arrow_up keyboard_arrow_down Replace once Replace…" at bounding box center [797, 111] width 515 height 37
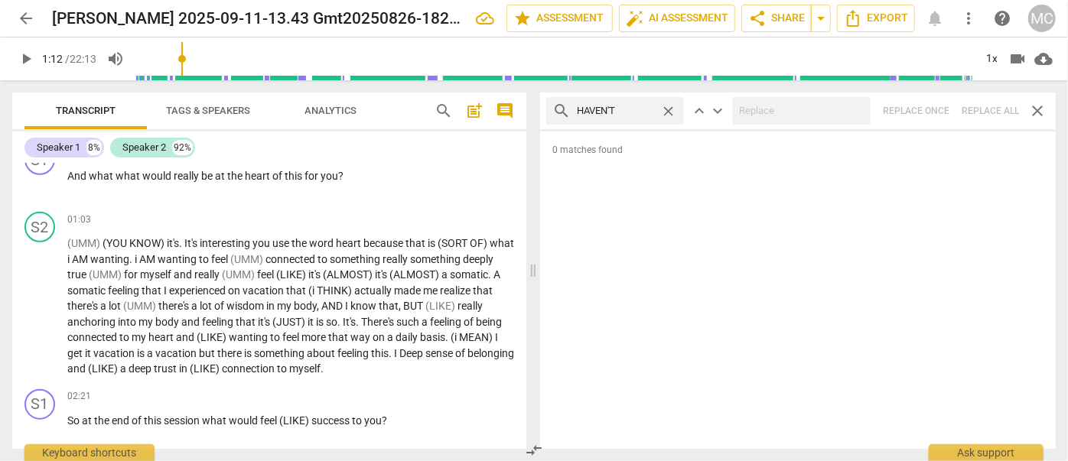
click at [665, 107] on span "close" at bounding box center [668, 111] width 16 height 16
click at [627, 110] on input "text" at bounding box center [627, 111] width 101 height 24
click at [789, 124] on div at bounding box center [802, 111] width 138 height 28
click at [979, 109] on div "search HASN'T close keyboard_arrow_up keyboard_arrow_down Replace once Replace …" at bounding box center [797, 111] width 515 height 37
click at [668, 110] on span "close" at bounding box center [668, 111] width 16 height 16
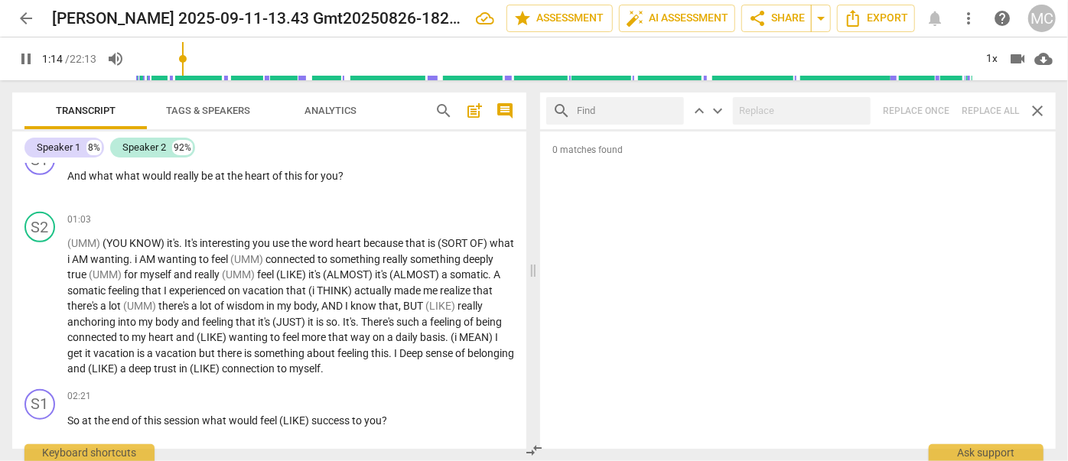
click at [649, 110] on input "text" at bounding box center [627, 111] width 101 height 24
click at [990, 102] on div "search HADN'T close keyboard_arrow_up keyboard_arrow_down Replace once Replace …" at bounding box center [797, 111] width 515 height 37
click at [672, 112] on span "close" at bounding box center [668, 111] width 16 height 16
click at [624, 110] on input "text" at bounding box center [627, 111] width 101 height 24
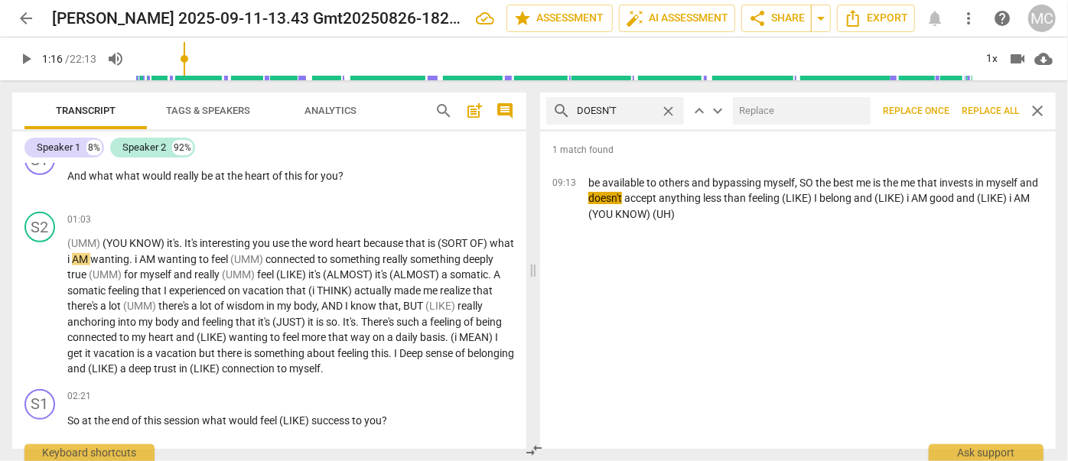
click at [780, 110] on input "text" at bounding box center [799, 111] width 132 height 24
click at [993, 111] on span "Replace all" at bounding box center [989, 111] width 57 height 13
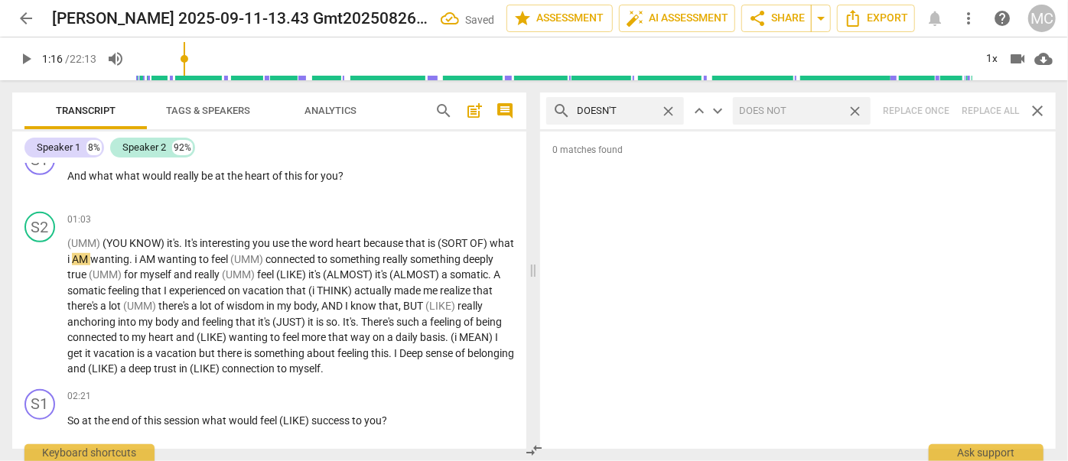
drag, startPoint x: 860, startPoint y: 112, endPoint x: 683, endPoint y: 97, distance: 178.1
click at [860, 112] on span "close" at bounding box center [855, 111] width 16 height 16
click at [668, 106] on span "close" at bounding box center [668, 111] width 16 height 16
click at [628, 113] on input "text" at bounding box center [627, 111] width 101 height 24
click at [808, 113] on input "text" at bounding box center [799, 111] width 132 height 24
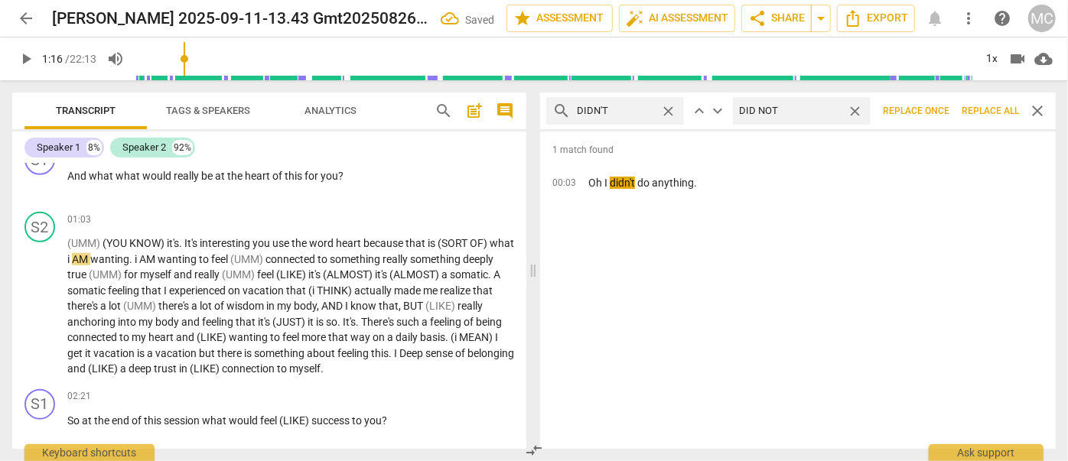
click at [999, 111] on span "Replace all" at bounding box center [989, 111] width 57 height 13
click at [853, 111] on span "close" at bounding box center [855, 111] width 16 height 16
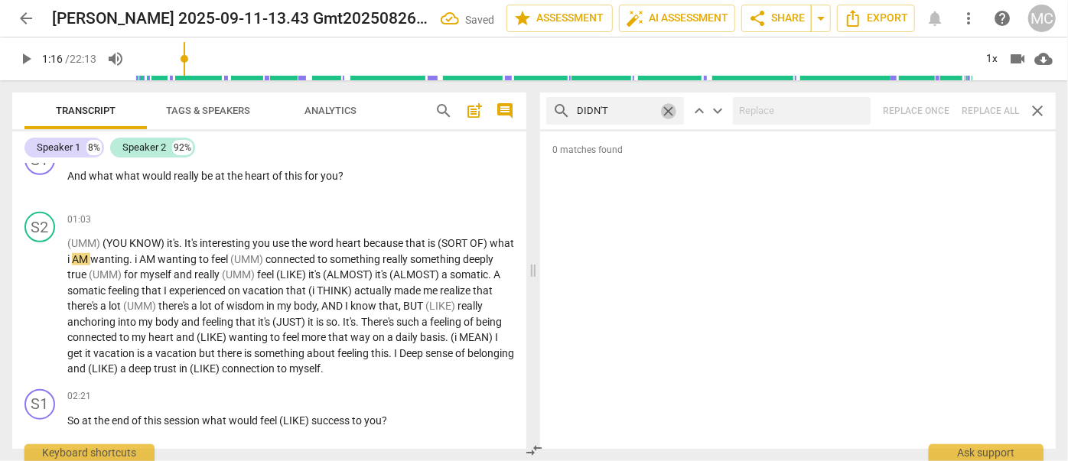
click at [669, 106] on span "close" at bounding box center [668, 111] width 16 height 16
click at [649, 109] on input "text" at bounding box center [627, 111] width 101 height 24
click at [1017, 118] on div "search WOULDN'T close keyboard_arrow_up keyboard_arrow_down Replace once Replac…" at bounding box center [797, 111] width 515 height 37
click at [672, 109] on span "close" at bounding box center [668, 111] width 16 height 16
click at [661, 109] on input "text" at bounding box center [627, 111] width 101 height 24
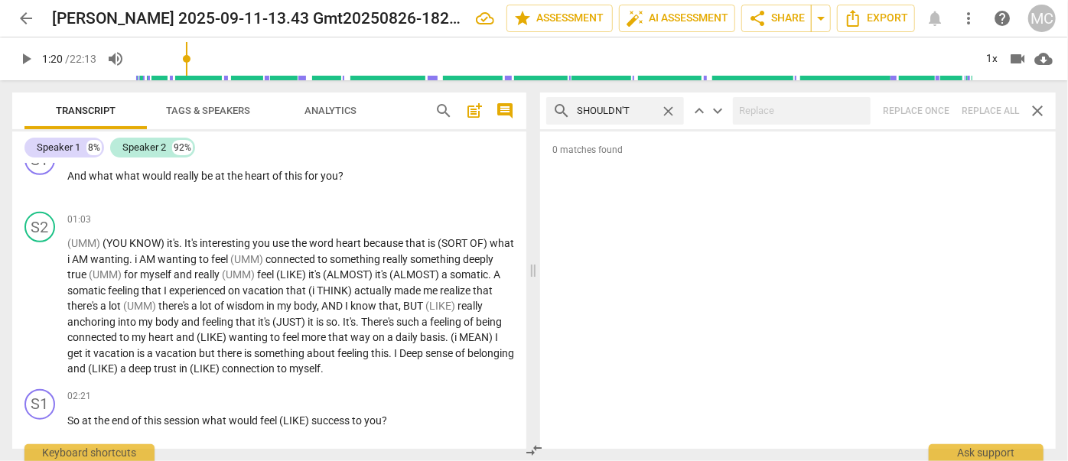
click at [983, 112] on div "search SHOULDN'T close keyboard_arrow_up keyboard_arrow_down Replace once Repla…" at bounding box center [797, 111] width 515 height 37
click at [671, 109] on span "close" at bounding box center [668, 111] width 16 height 16
click at [625, 107] on input "text" at bounding box center [627, 111] width 101 height 24
click at [985, 109] on div "search COULDN'T close keyboard_arrow_up keyboard_arrow_down Replace once Replac…" at bounding box center [797, 111] width 515 height 37
click at [673, 113] on span "close" at bounding box center [668, 111] width 16 height 16
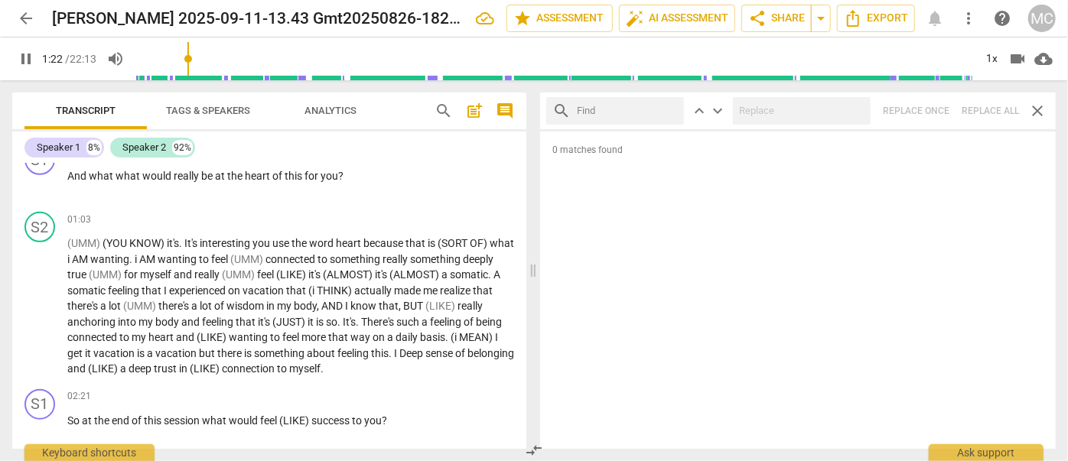
click at [642, 112] on input "text" at bounding box center [627, 111] width 101 height 24
click at [1003, 116] on div "search WON'T close keyboard_arrow_up keyboard_arrow_down Replace once Replace a…" at bounding box center [797, 111] width 515 height 37
click at [675, 107] on span "close" at bounding box center [668, 111] width 16 height 16
click at [622, 119] on input "text" at bounding box center [615, 111] width 77 height 24
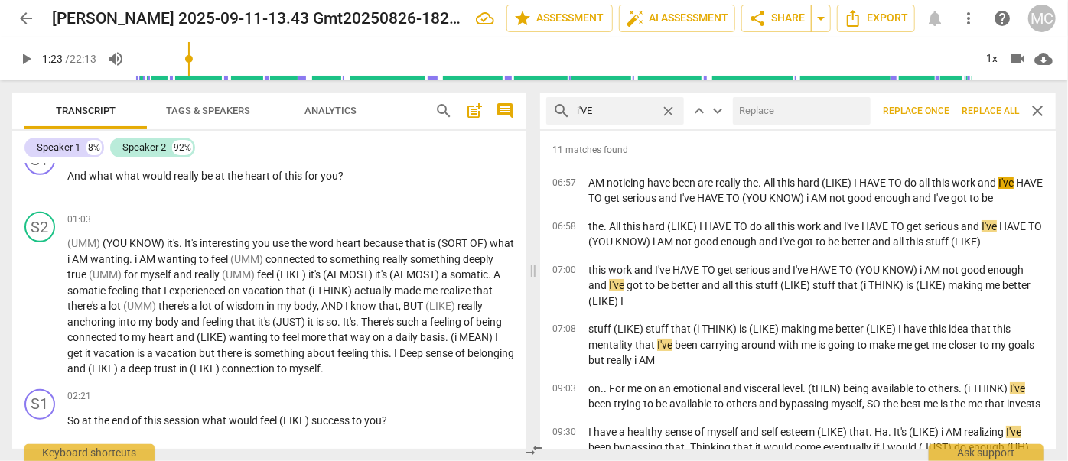
click at [757, 118] on input "text" at bounding box center [799, 111] width 132 height 24
click at [973, 106] on span "Replace all" at bounding box center [989, 111] width 57 height 13
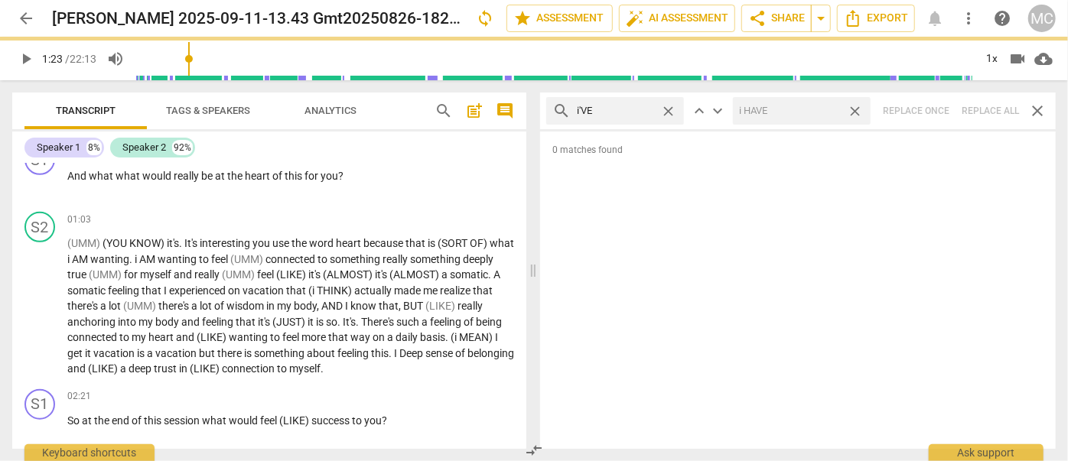
click at [857, 112] on span "close" at bounding box center [855, 111] width 16 height 16
click at [668, 109] on span "close" at bounding box center [668, 111] width 16 height 16
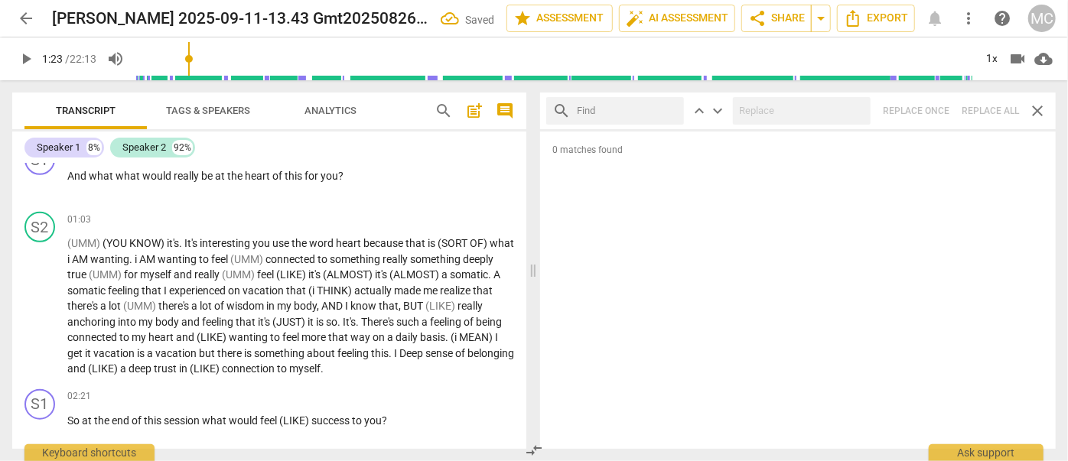
click at [612, 111] on input "text" at bounding box center [627, 111] width 101 height 24
click at [988, 115] on div "search YOU'VE close keyboard_arrow_up keyboard_arrow_down Replace once Replace …" at bounding box center [797, 111] width 515 height 37
click at [671, 110] on span "close" at bounding box center [668, 111] width 16 height 16
click at [629, 114] on input "text" at bounding box center [627, 111] width 101 height 24
click at [990, 100] on div "search WE'VE close keyboard_arrow_up keyboard_arrow_down Replace once Replace a…" at bounding box center [797, 111] width 515 height 37
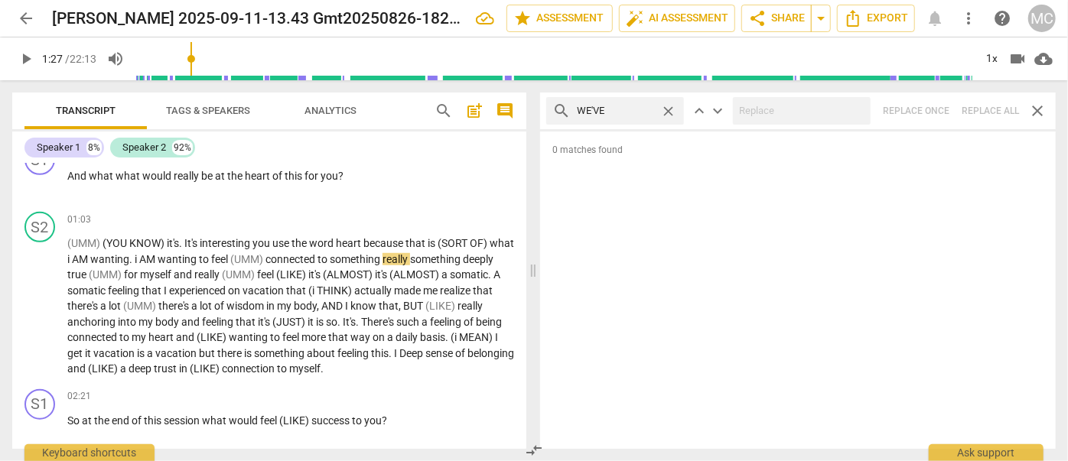
click at [671, 109] on span "close" at bounding box center [668, 111] width 16 height 16
click at [652, 112] on input "text" at bounding box center [615, 111] width 77 height 24
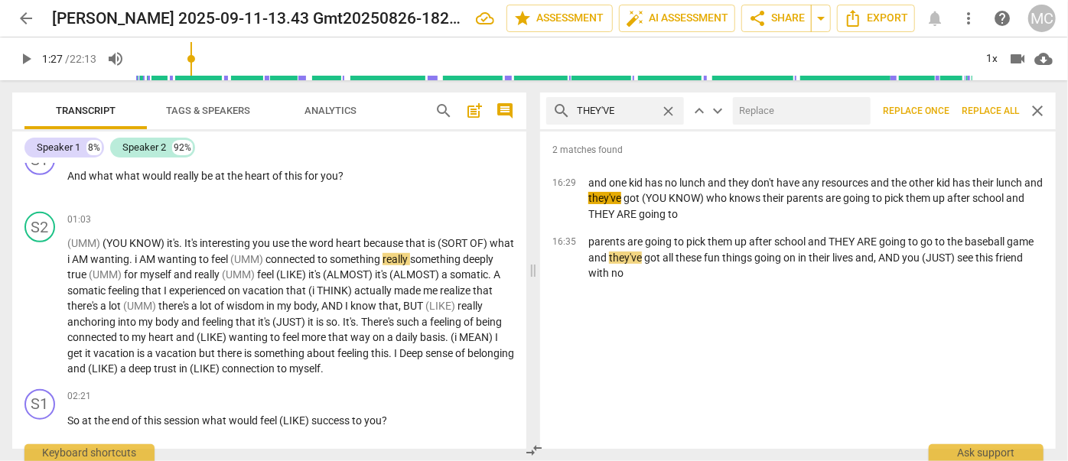
click at [798, 113] on input "text" at bounding box center [799, 111] width 132 height 24
click at [995, 108] on span "Replace all" at bounding box center [989, 111] width 57 height 13
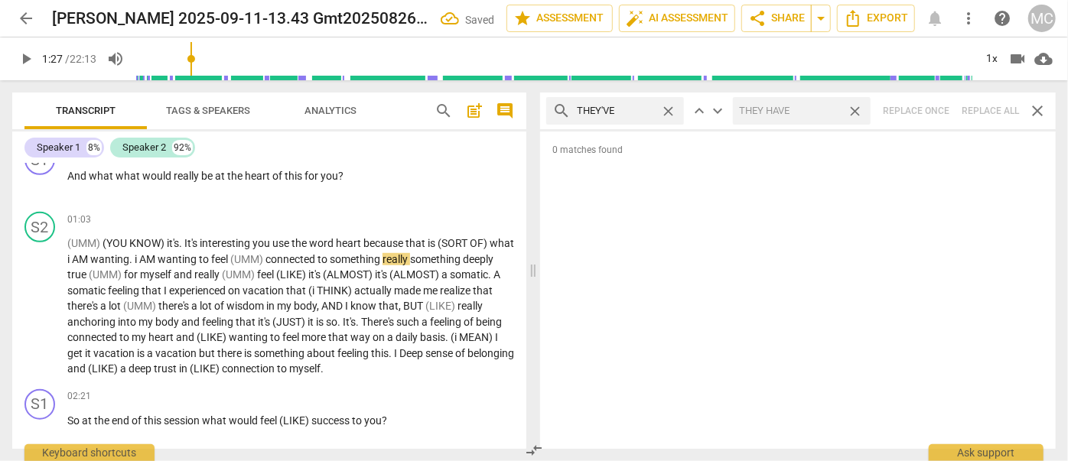
click at [861, 113] on span "close" at bounding box center [855, 111] width 16 height 16
click at [668, 111] on span "close" at bounding box center [668, 111] width 16 height 16
click at [662, 112] on input "text" at bounding box center [627, 111] width 101 height 24
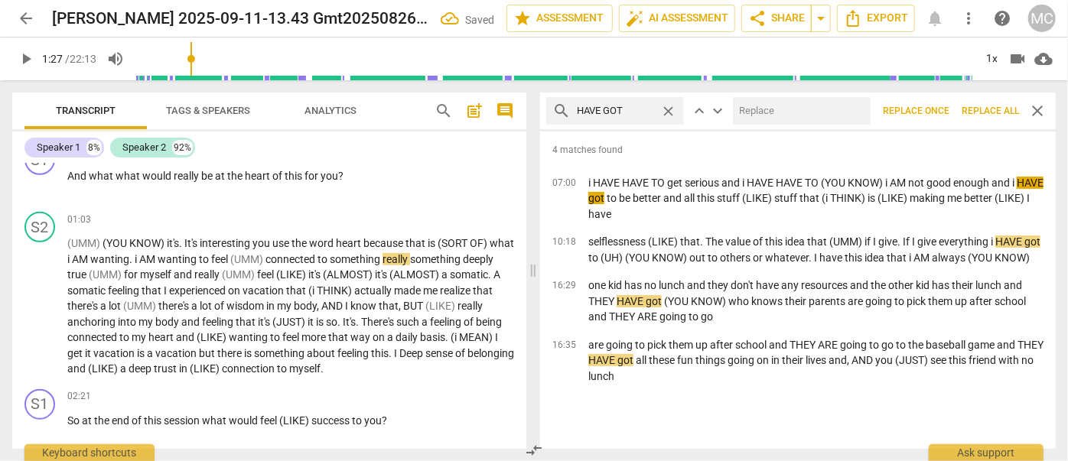
click at [789, 117] on input "text" at bounding box center [799, 111] width 132 height 24
click at [979, 109] on span "Replace all" at bounding box center [989, 111] width 57 height 13
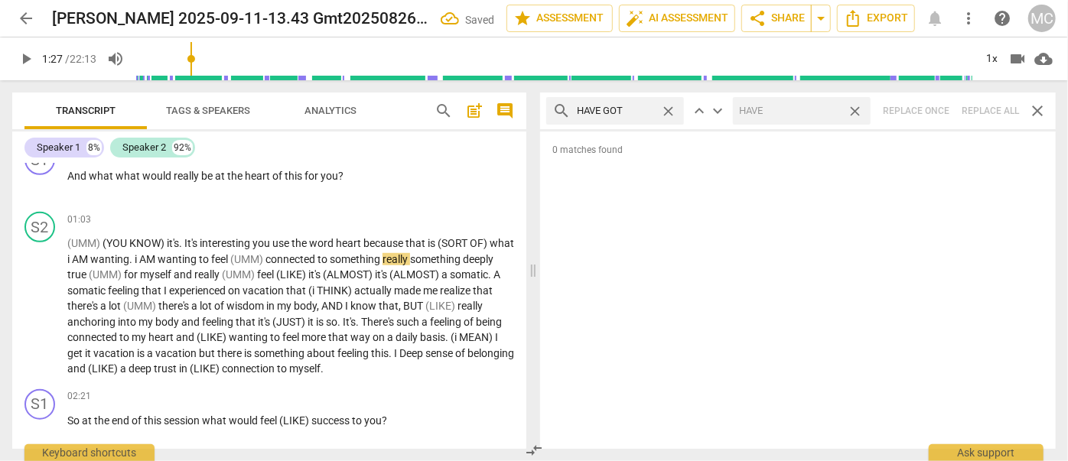
click at [854, 113] on span "close" at bounding box center [855, 111] width 16 height 16
click at [670, 109] on span "close" at bounding box center [668, 111] width 16 height 16
click at [632, 113] on input "text" at bounding box center [627, 111] width 101 height 24
